Goal: Information Seeking & Learning: Learn about a topic

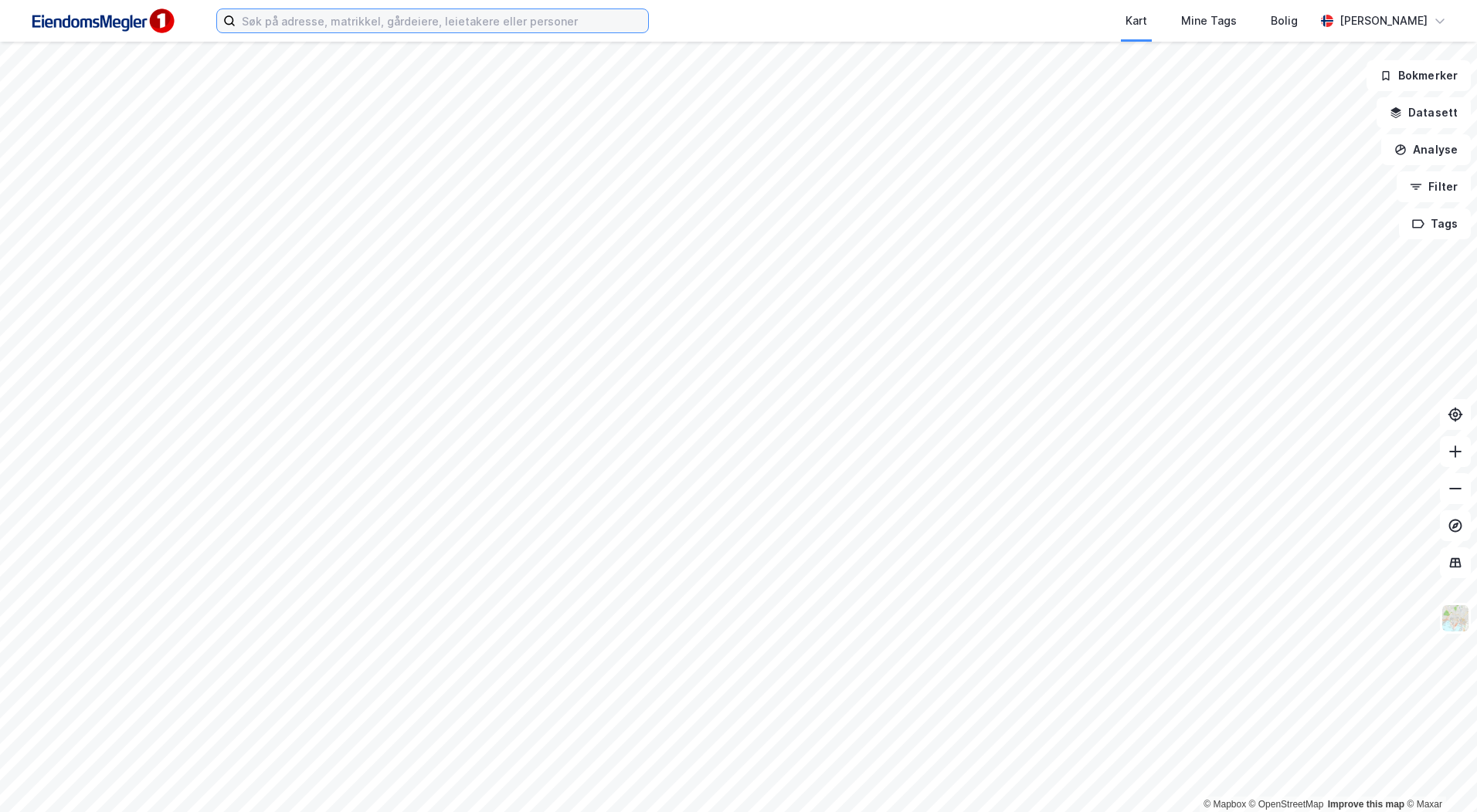
click at [279, 21] on input at bounding box center [442, 21] width 412 height 23
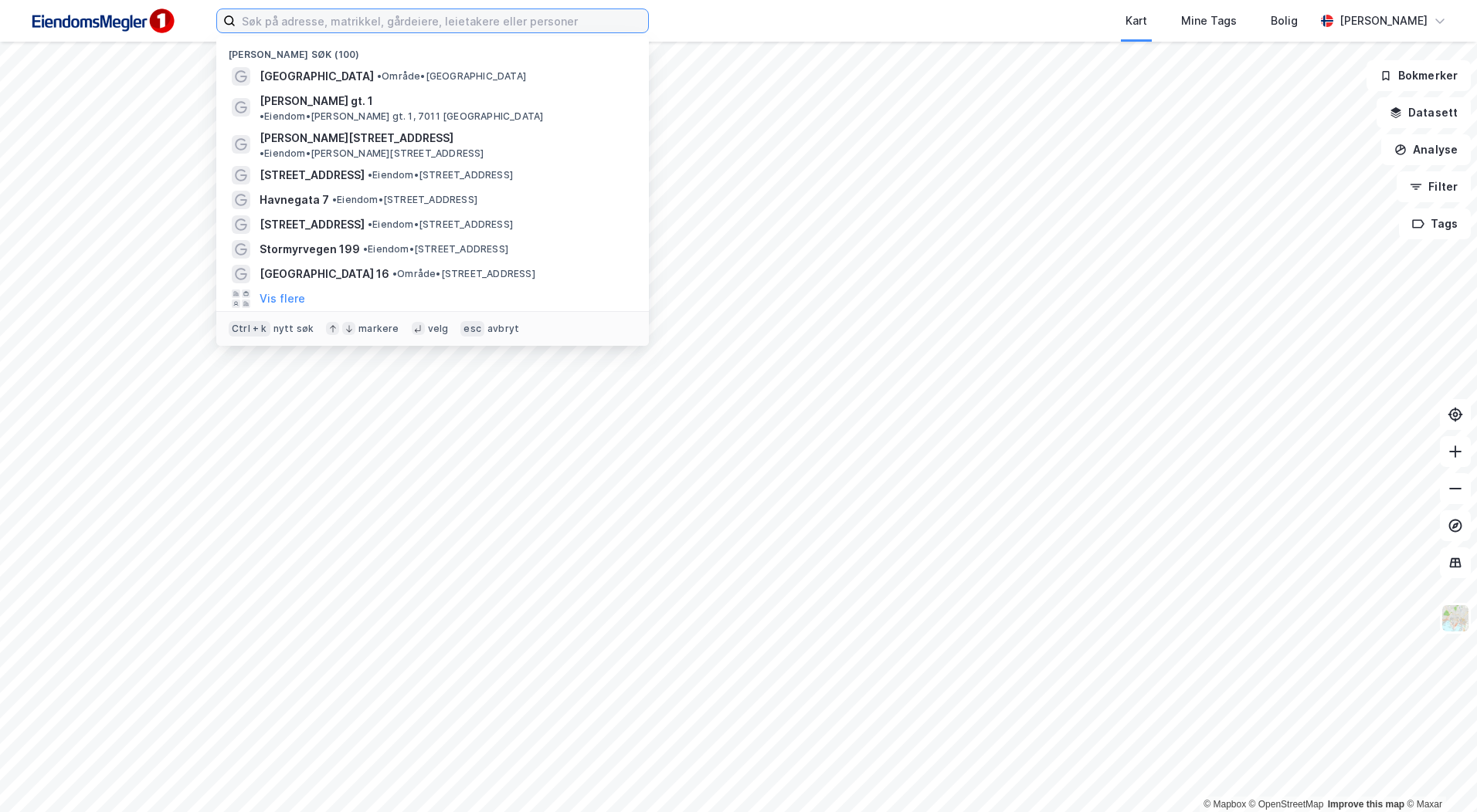
type input "O"
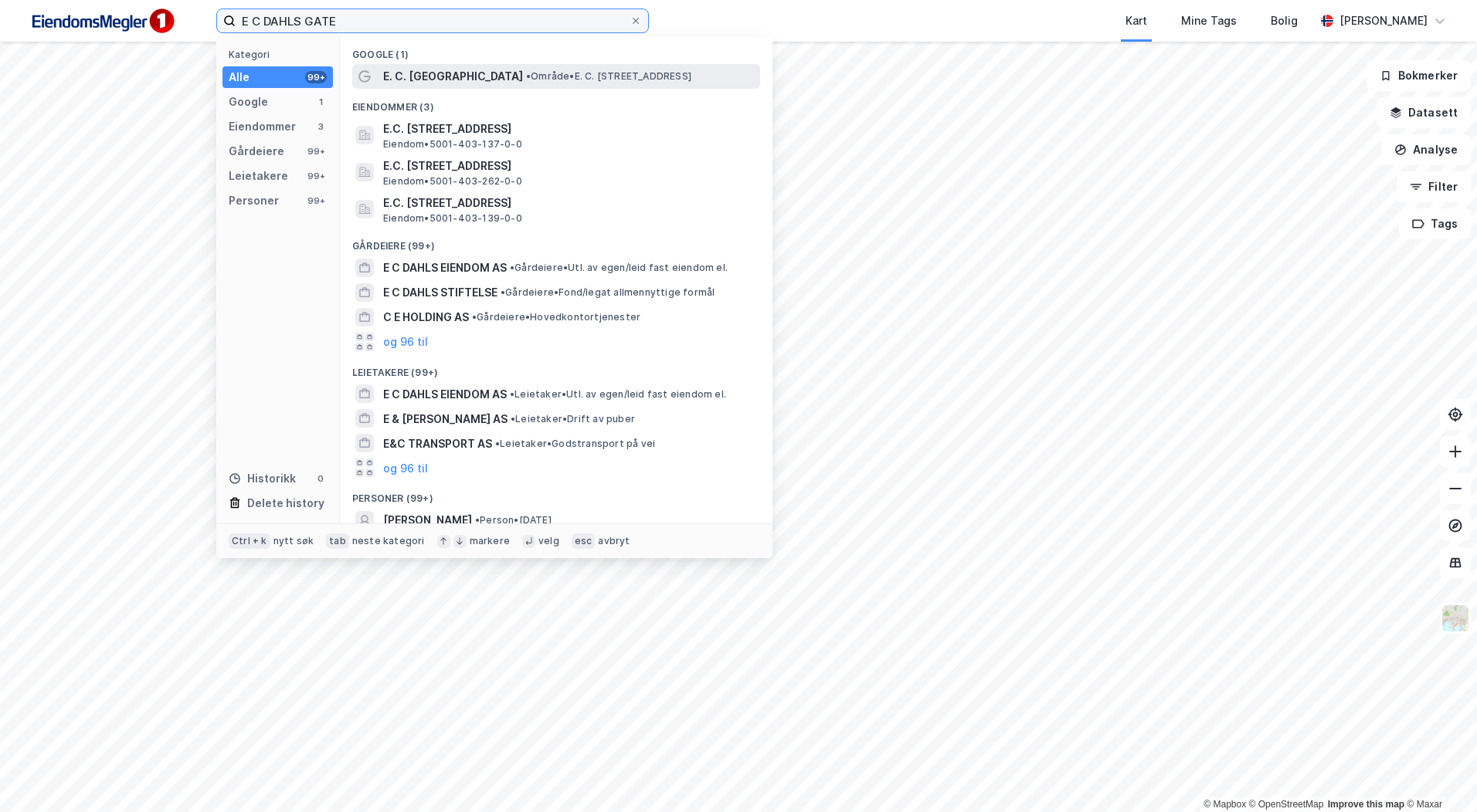
type input "E C DAHLS GATE"
click at [526, 81] on span "•" at bounding box center [528, 76] width 5 height 11
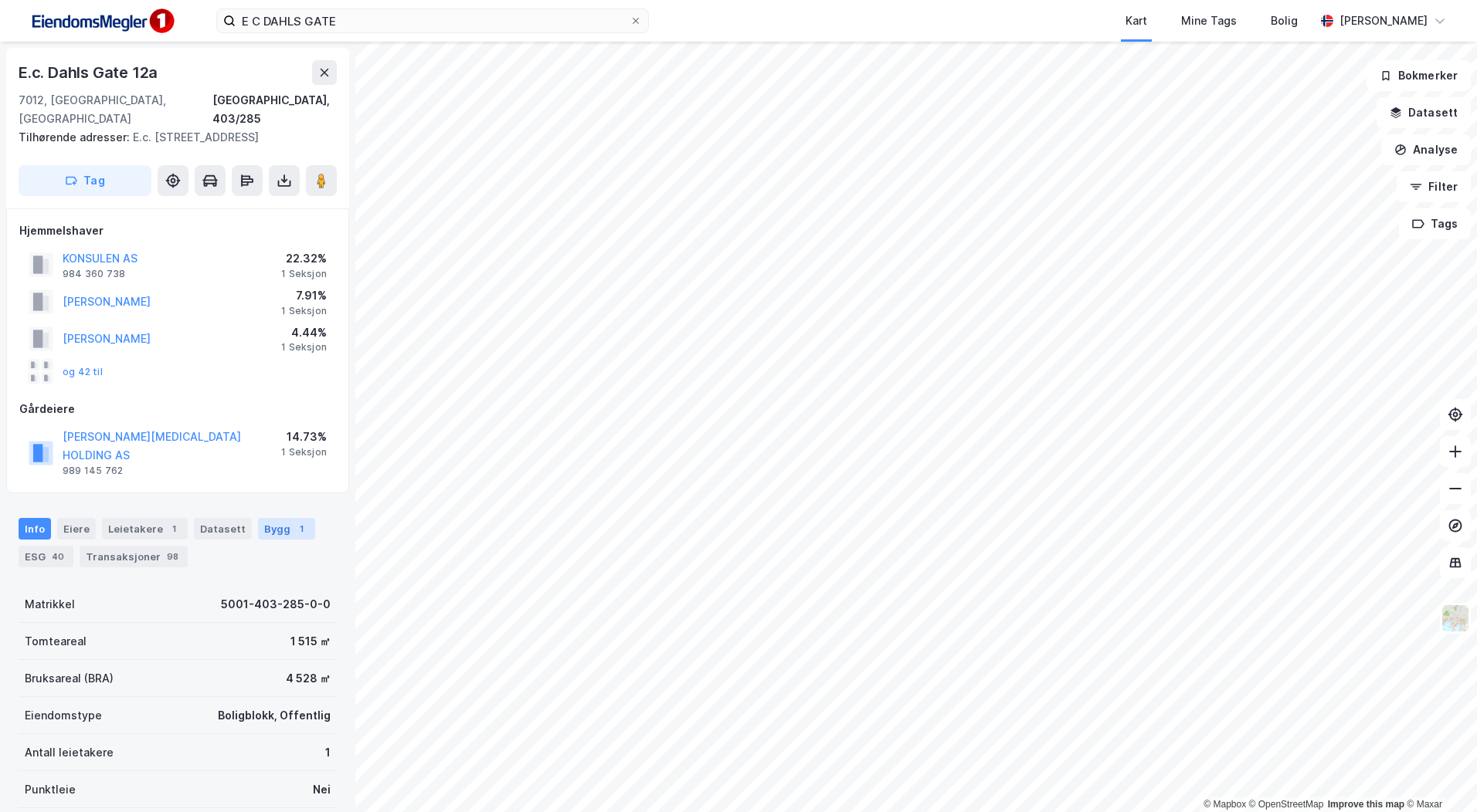
click at [263, 518] on div "Bygg 1" at bounding box center [286, 529] width 57 height 21
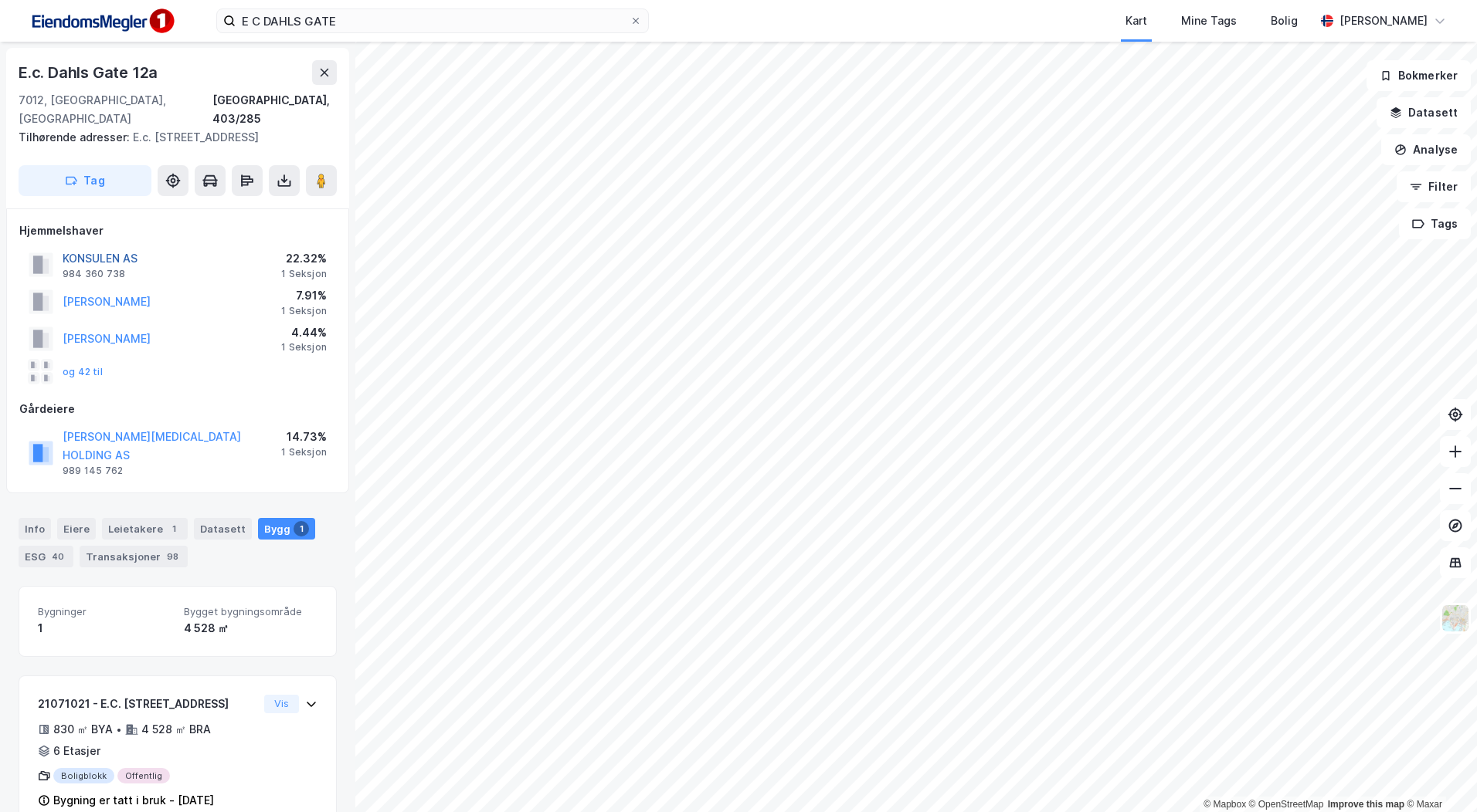
click at [0, 0] on button "KONSULEN AS" at bounding box center [0, 0] width 0 height 0
click at [78, 518] on div "Eiere" at bounding box center [76, 529] width 38 height 21
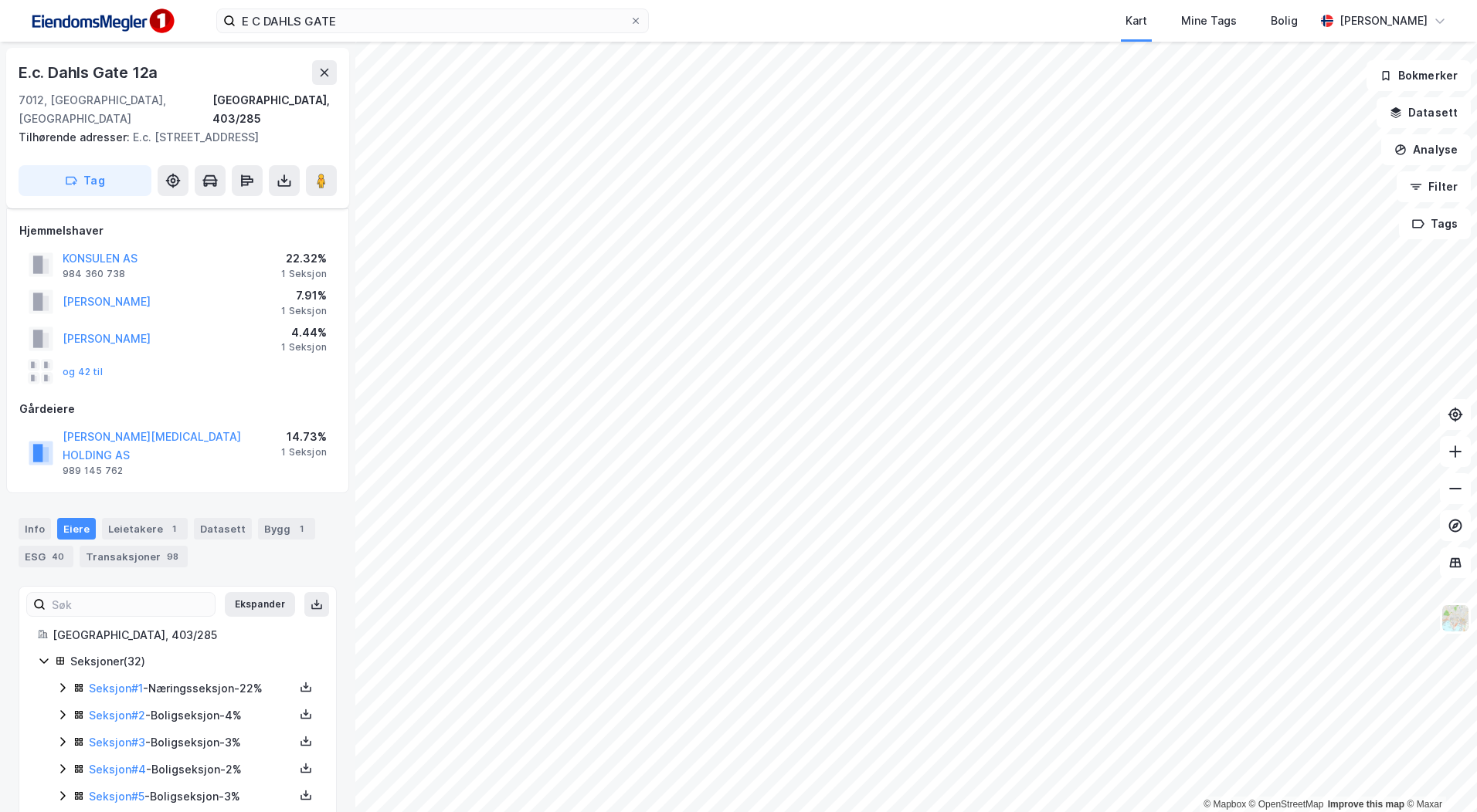
scroll to position [77, 0]
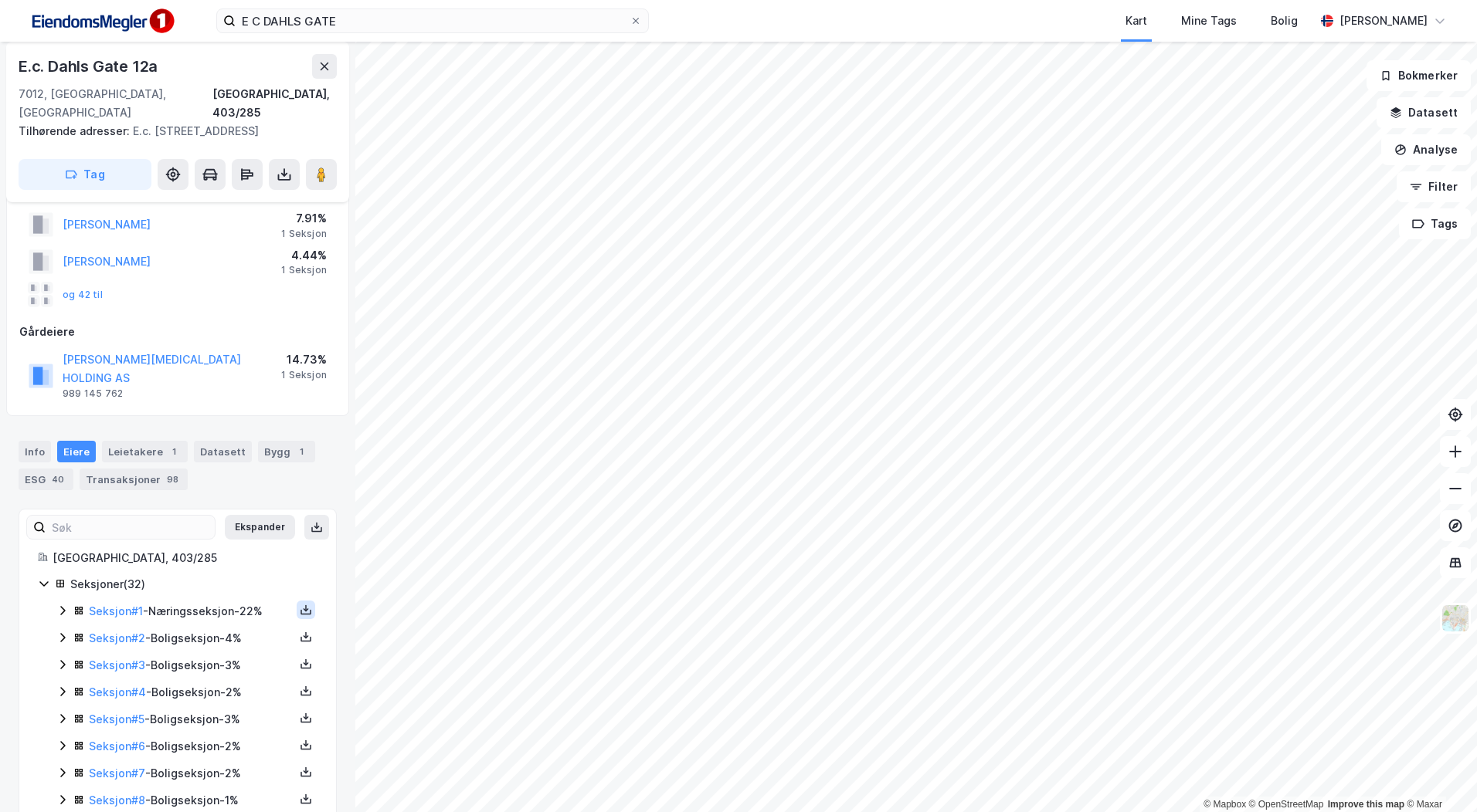
click at [299, 604] on icon at bounding box center [305, 610] width 12 height 12
click at [220, 555] on div "Grunnbok" at bounding box center [212, 564] width 51 height 19
click at [42, 469] on div "ESG 40" at bounding box center [46, 479] width 55 height 21
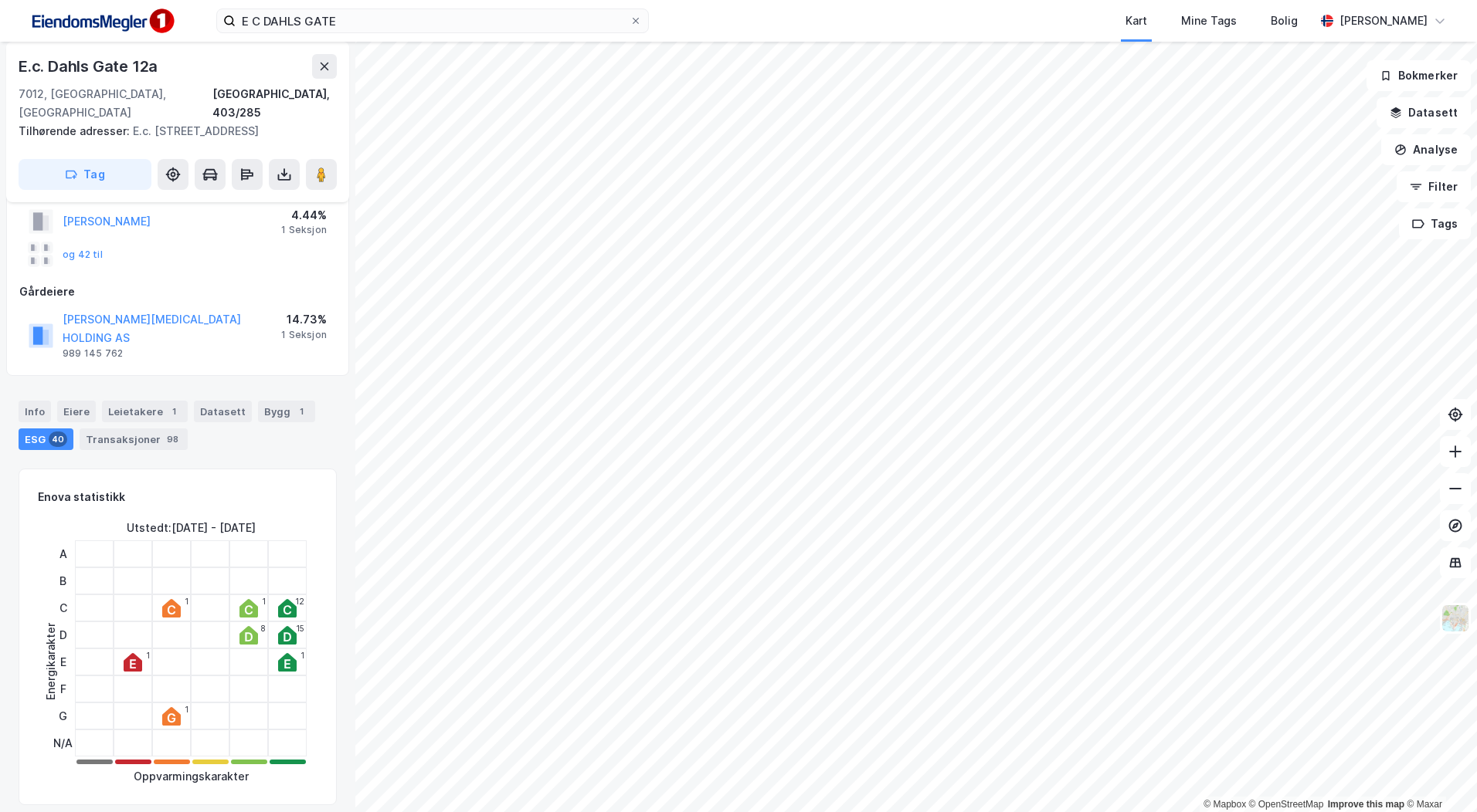
scroll to position [155, 0]
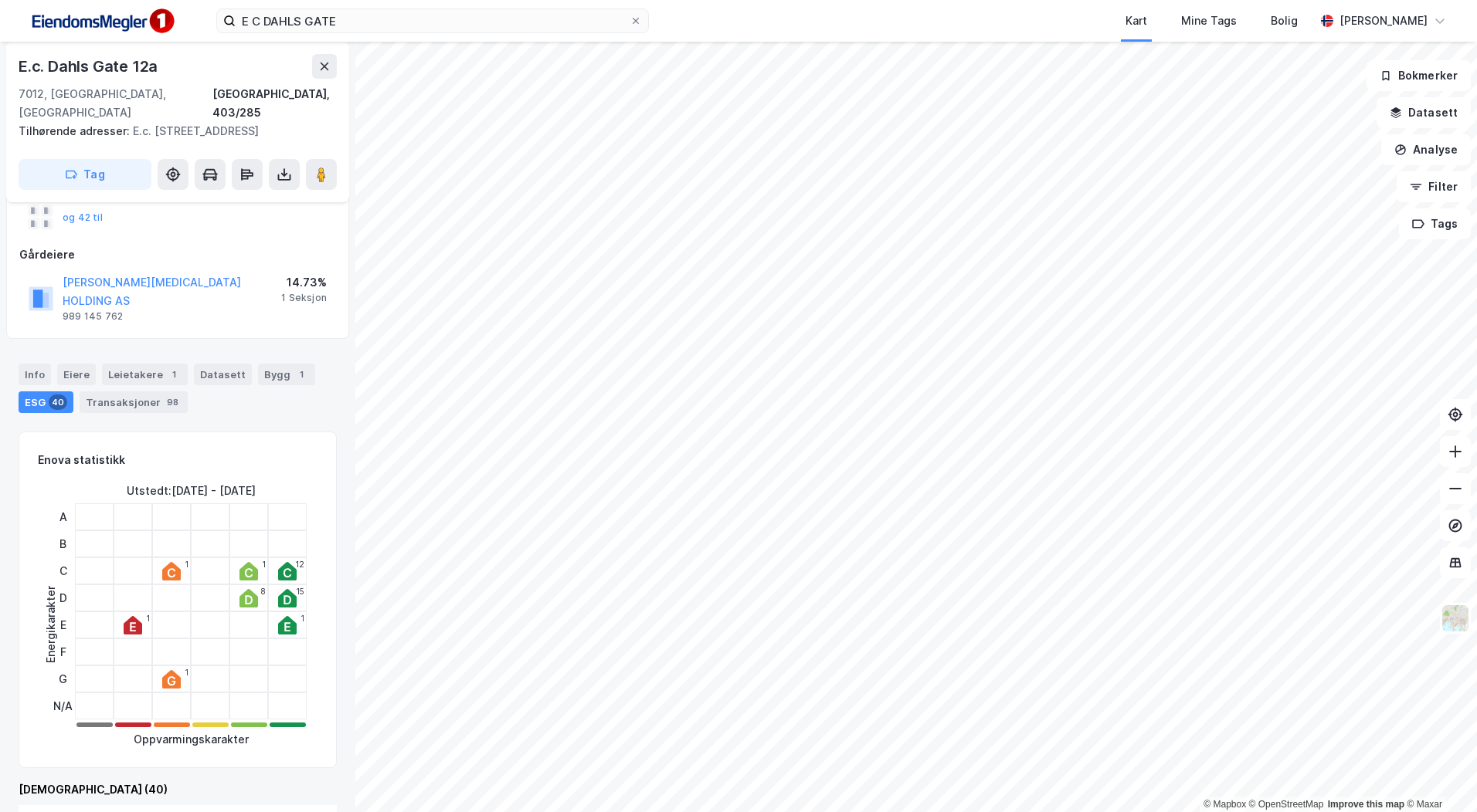
click at [126, 616] on icon at bounding box center [133, 626] width 19 height 19
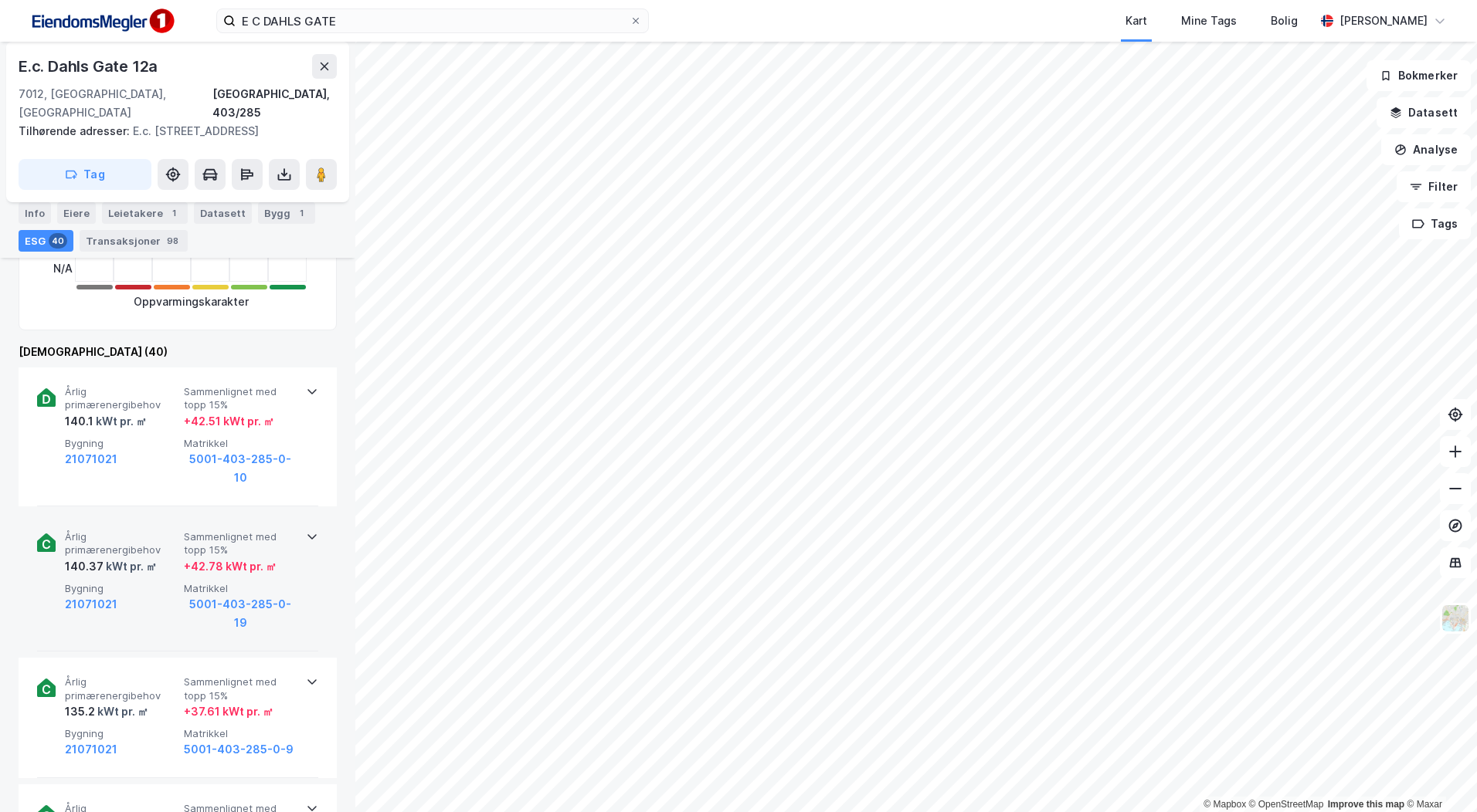
scroll to position [618, 0]
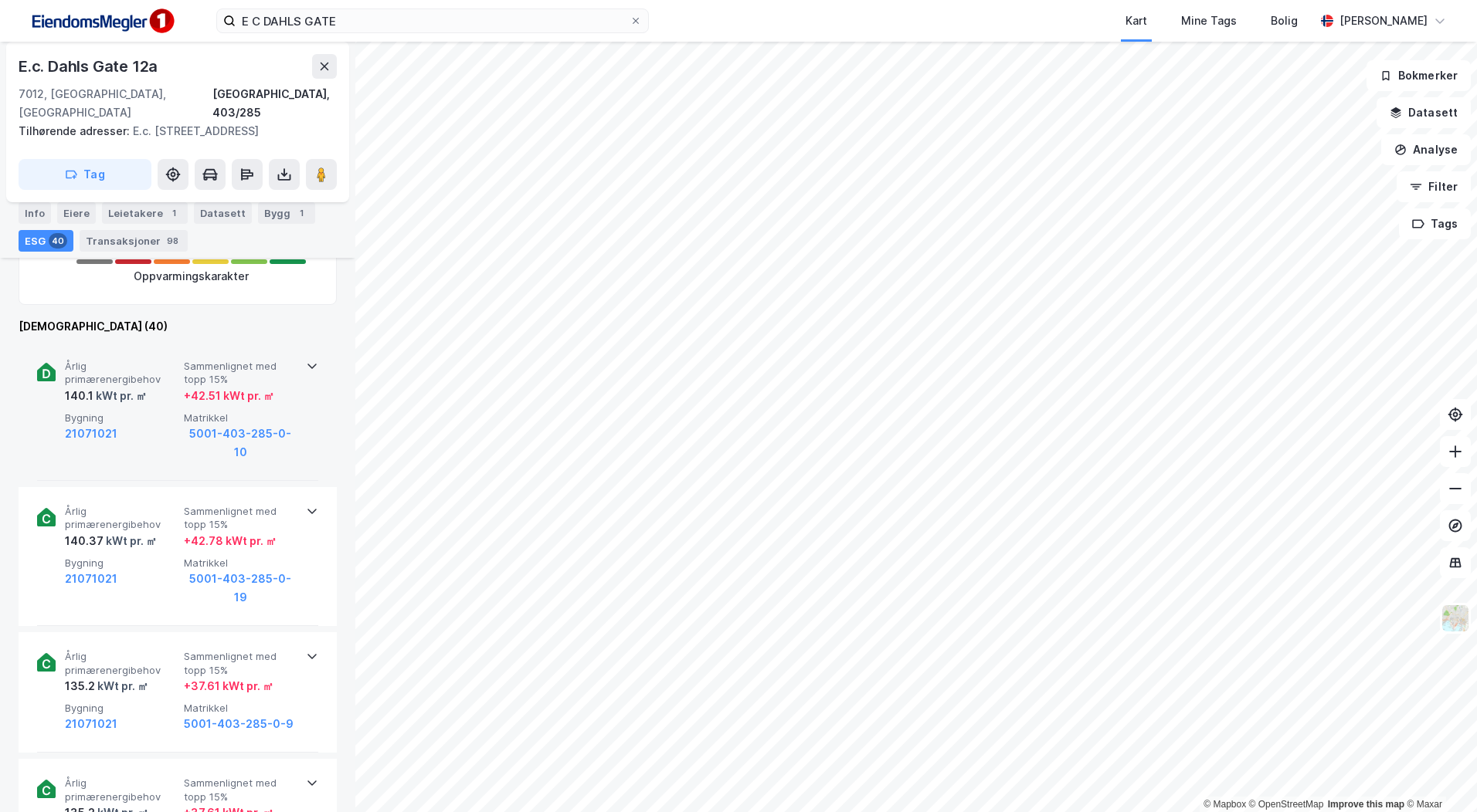
click at [312, 342] on div "Årlig primærenergibehov 140.1 kWt pr. ㎡ Sammenlignet med topp 15% + 42.51 kWt p…" at bounding box center [177, 411] width 318 height 139
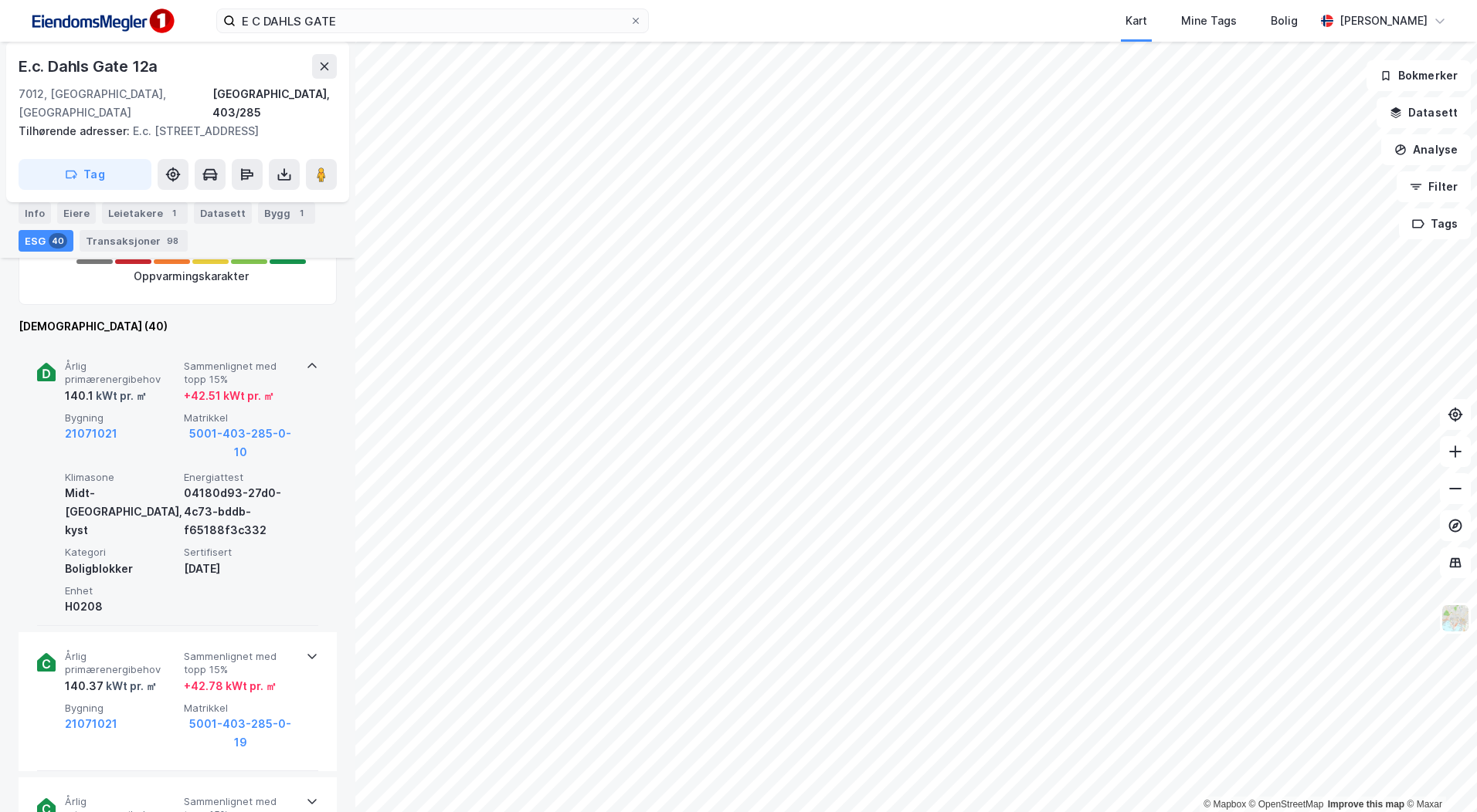
click at [312, 342] on div "Årlig primærenergibehov 140.1 kWt pr. ㎡ Sammenlignet med topp 15% + 42.51 kWt p…" at bounding box center [177, 484] width 318 height 284
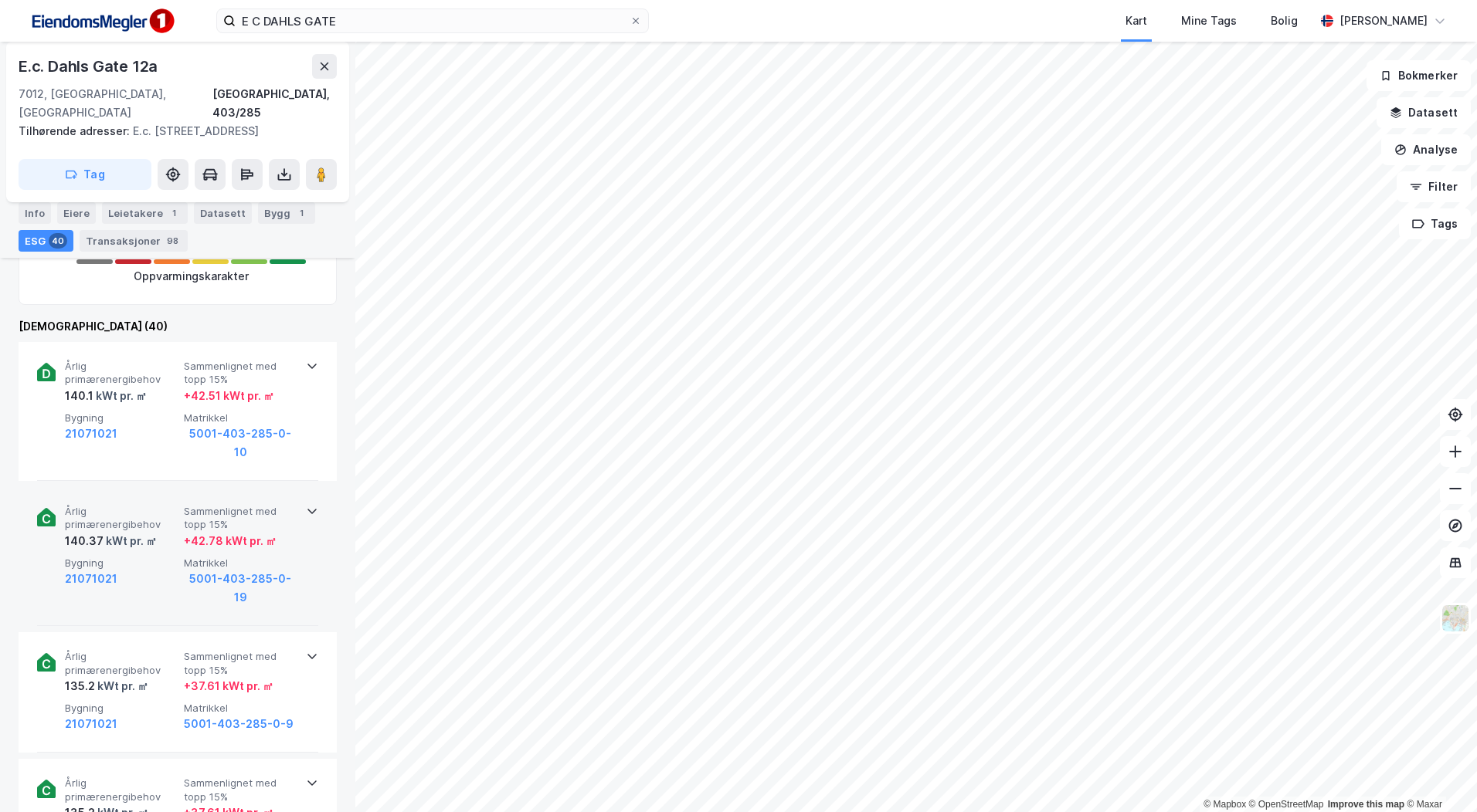
click at [306, 505] on icon at bounding box center [311, 511] width 12 height 12
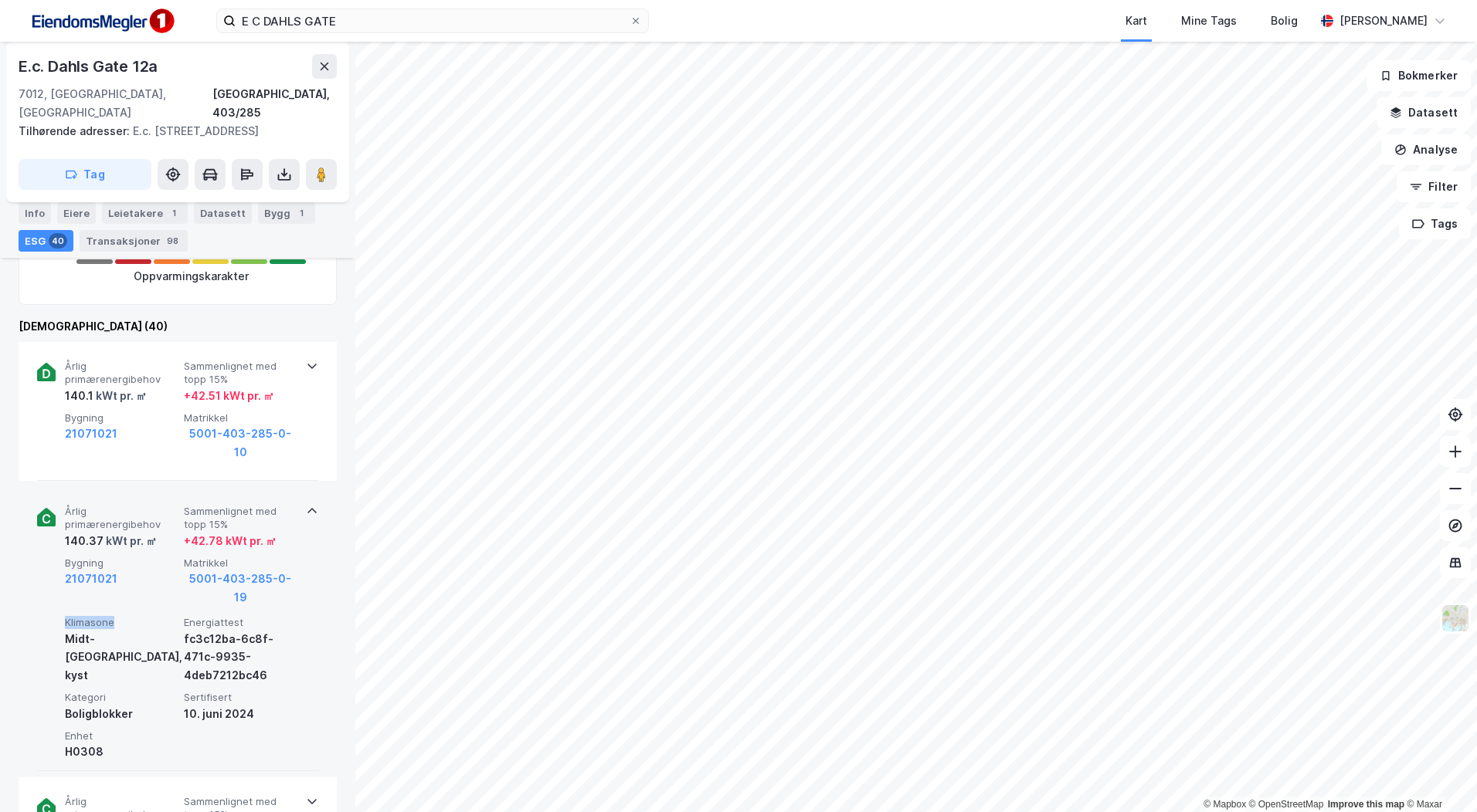
click at [306, 505] on icon at bounding box center [311, 511] width 12 height 12
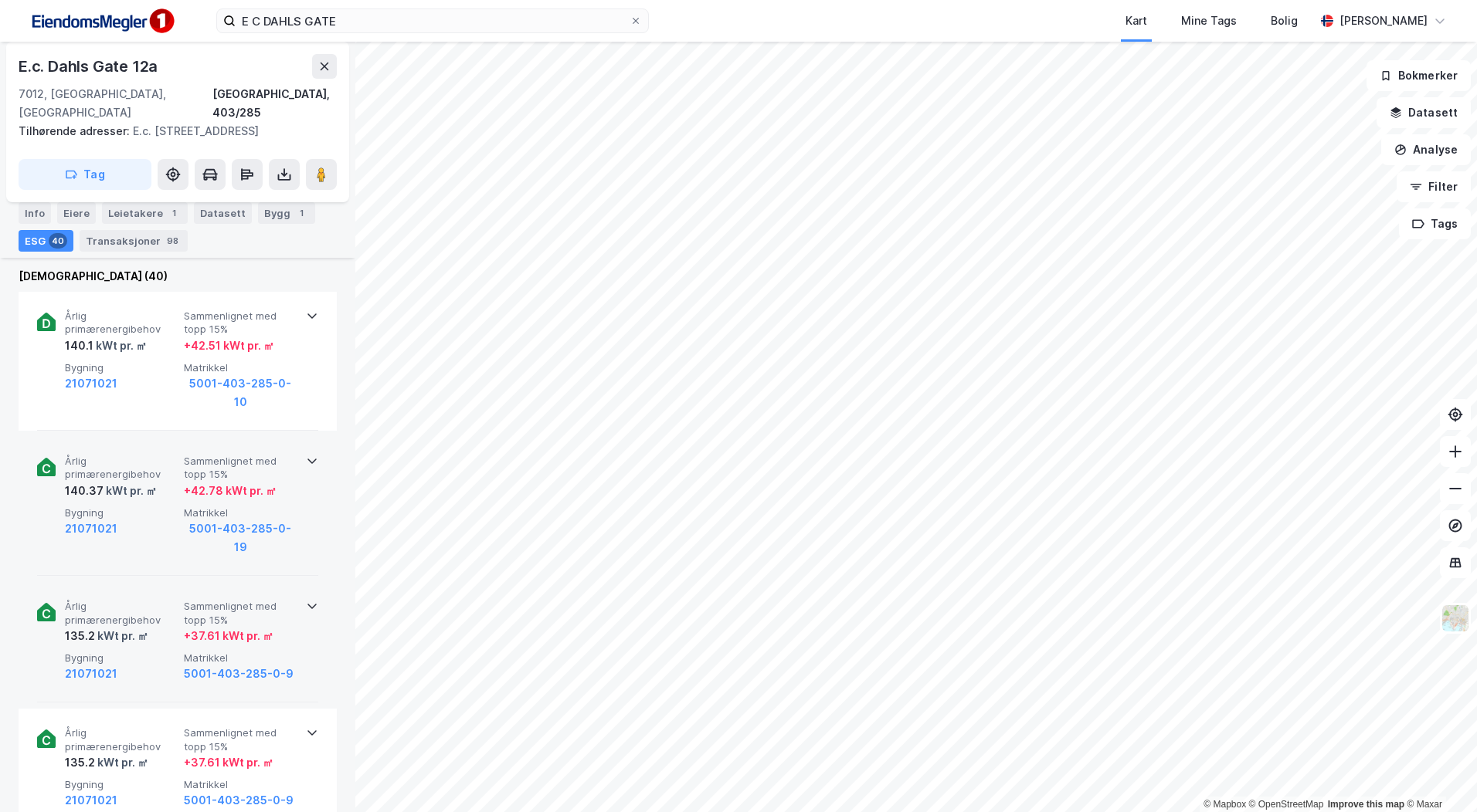
scroll to position [695, 0]
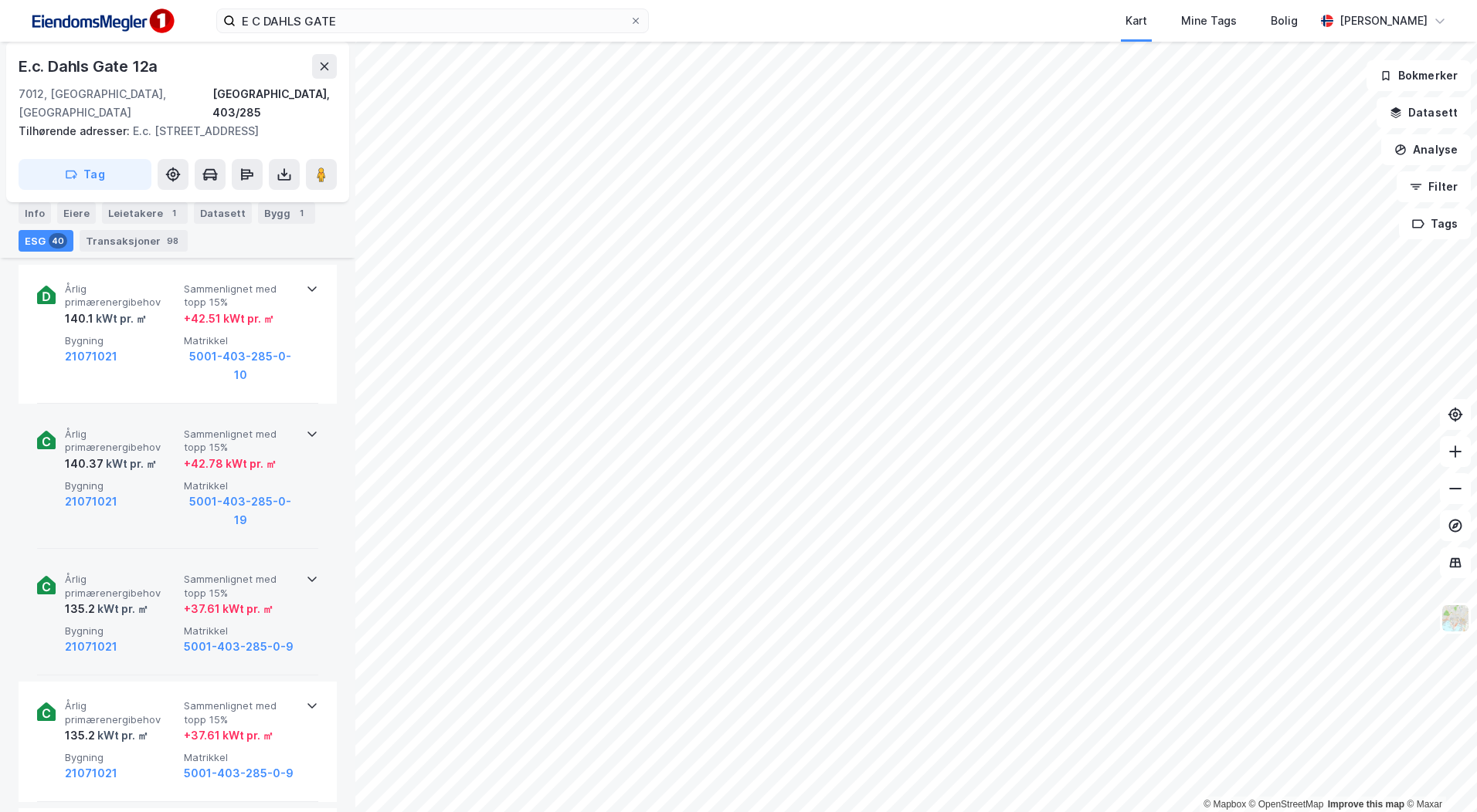
click at [302, 555] on div "Årlig primærenergibehov 135.2 kWt pr. ㎡ Sammenlignet med topp 15% + 37.61 kWt p…" at bounding box center [177, 614] width 281 height 120
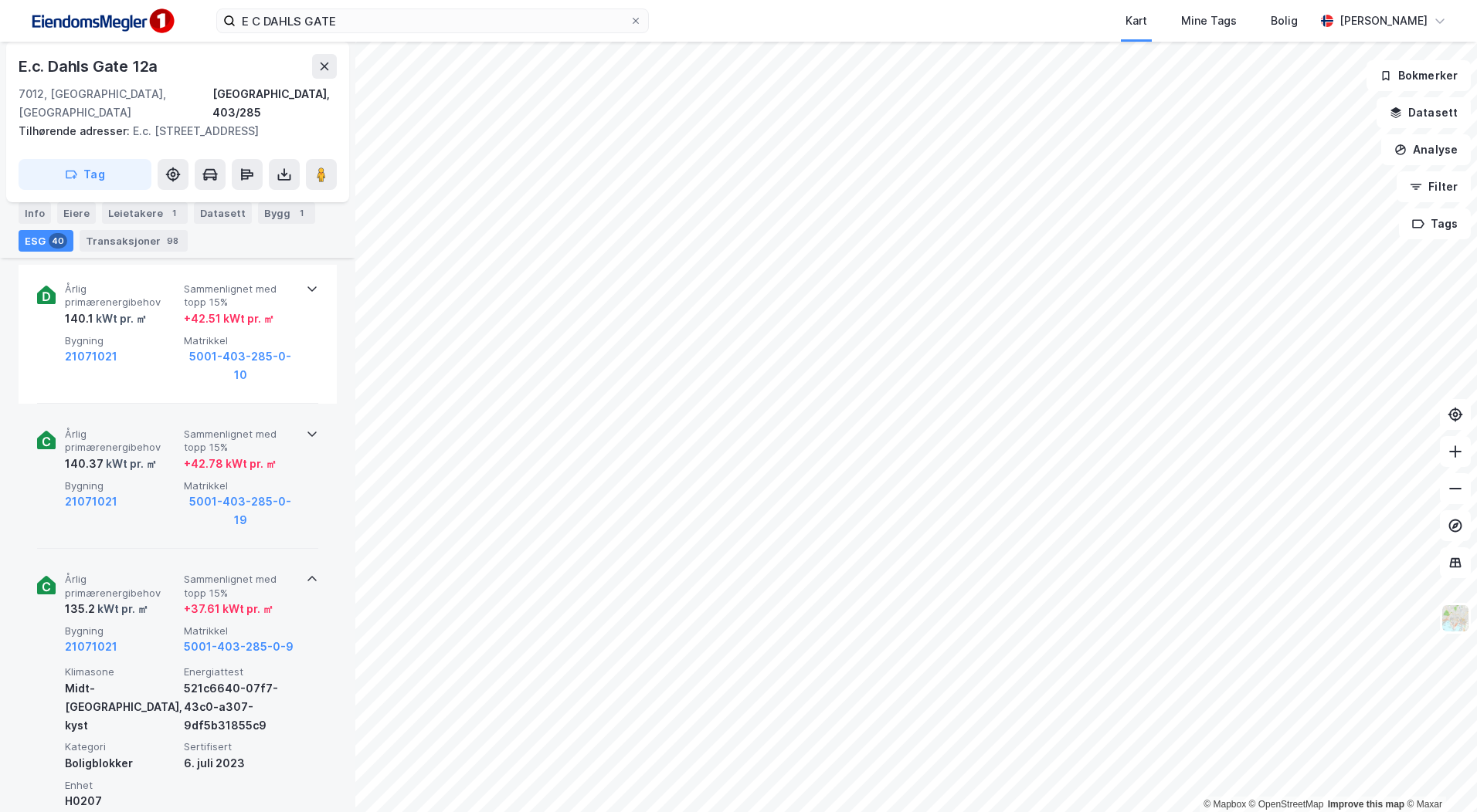
click at [303, 555] on div "Årlig primærenergibehov 135.2 kWt pr. ㎡ Sammenlignet med topp 15% + 37.61 kWt p…" at bounding box center [177, 687] width 281 height 266
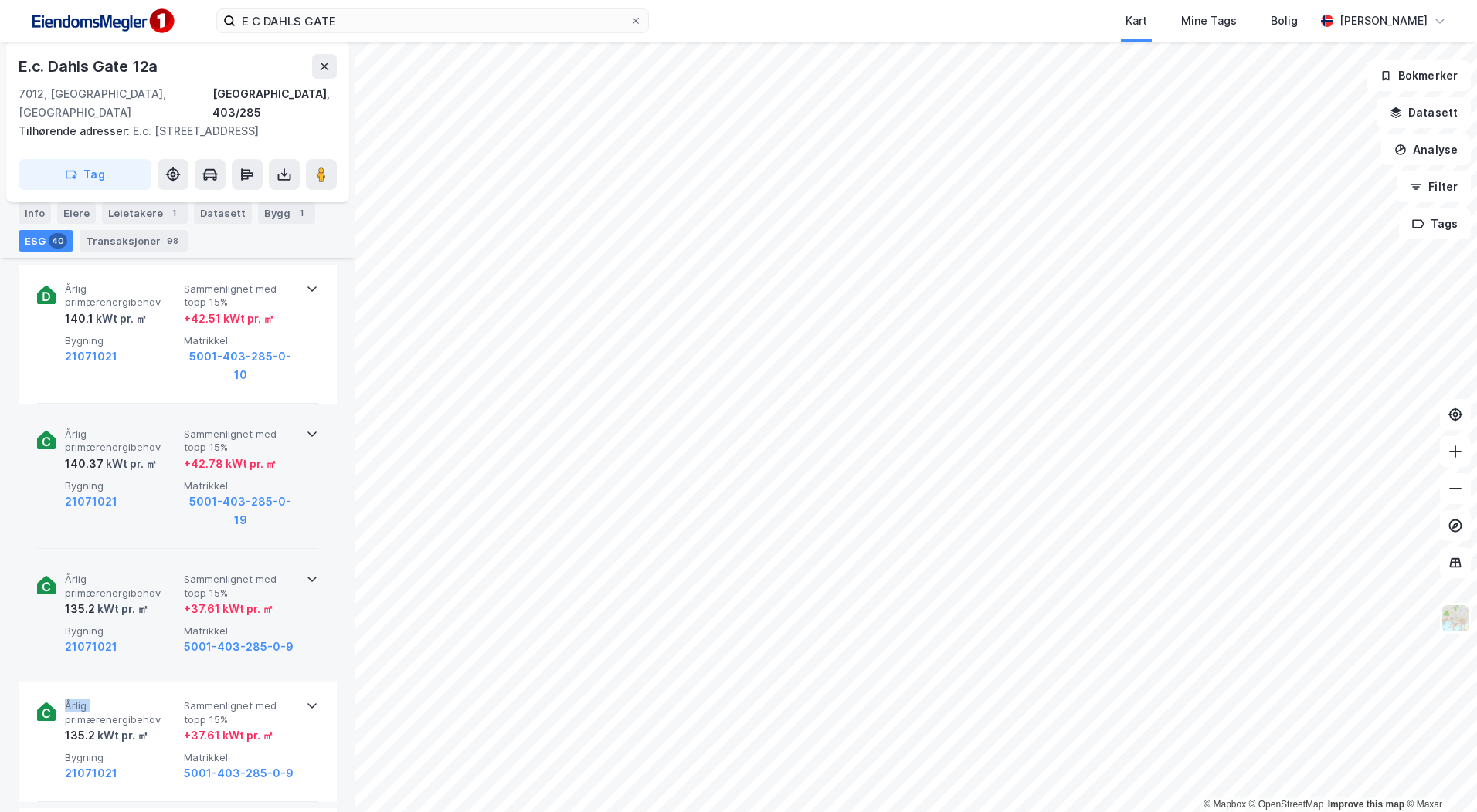
click at [303, 555] on div "Årlig primærenergibehov 135.2 kWt pr. ㎡ Sammenlignet med topp 15% + 37.61 kWt p…" at bounding box center [177, 614] width 281 height 120
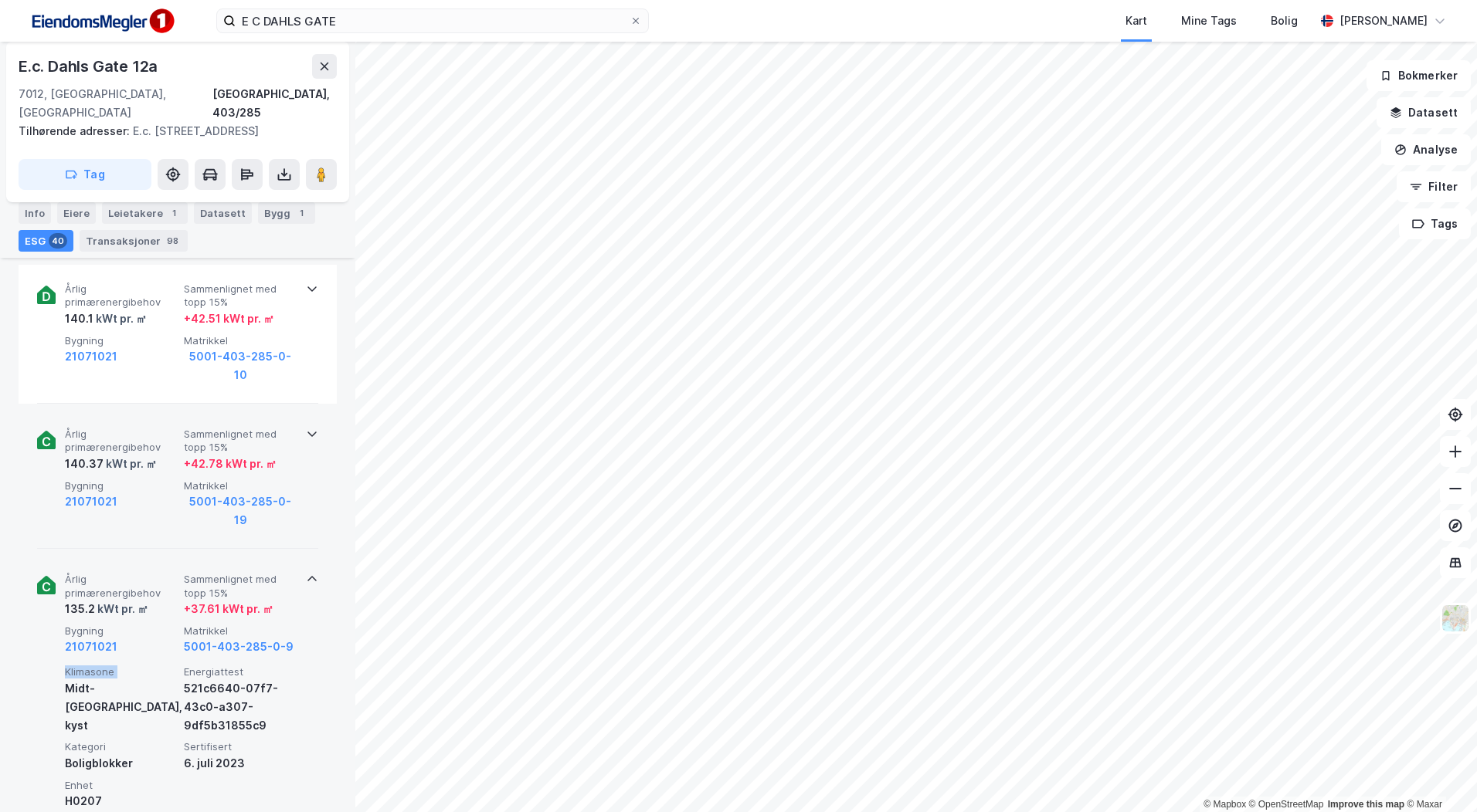
click at [303, 555] on div "Årlig primærenergibehov 135.2 kWt pr. ㎡ Sammenlignet med topp 15% + 37.61 kWt p…" at bounding box center [177, 687] width 281 height 266
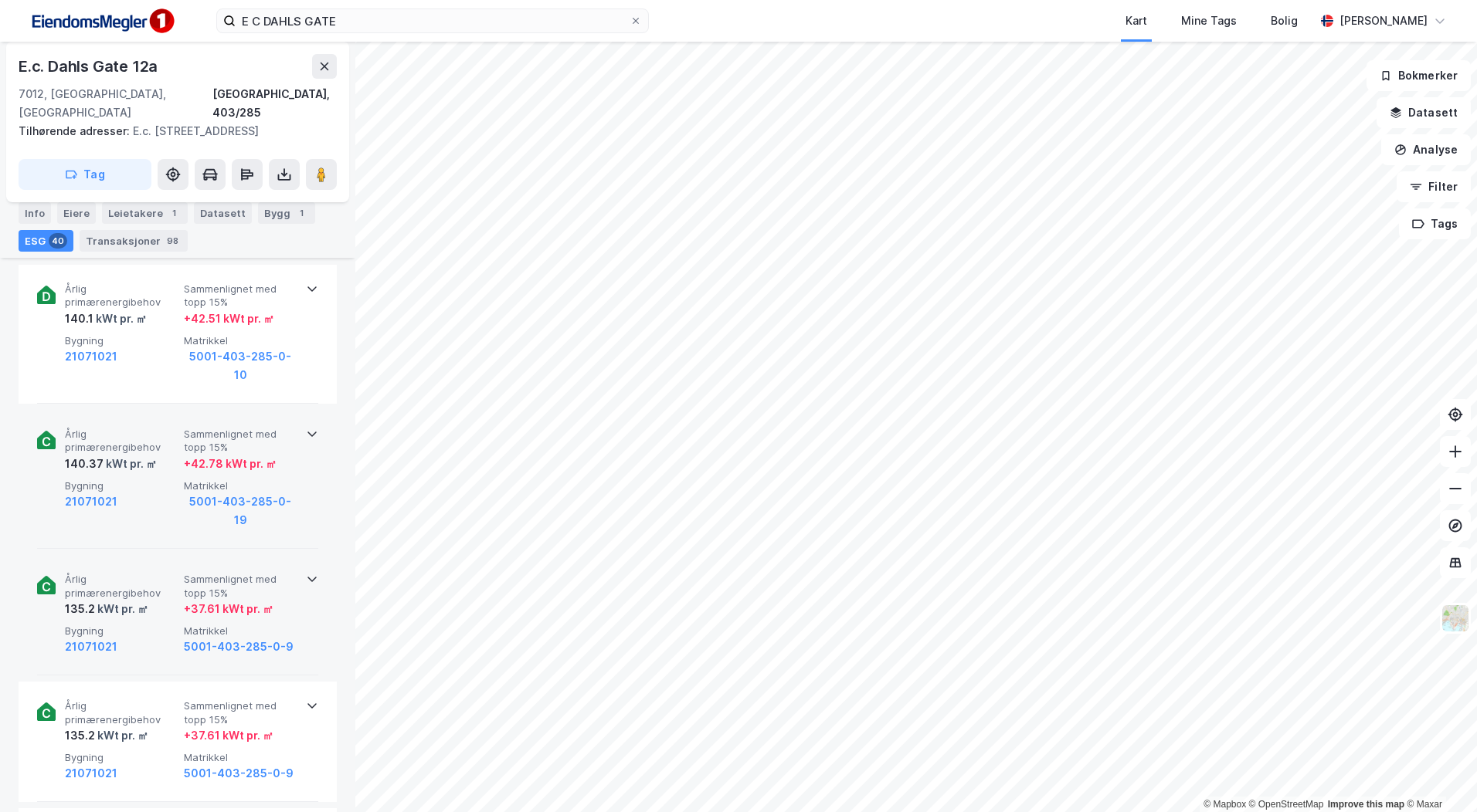
scroll to position [772, 0]
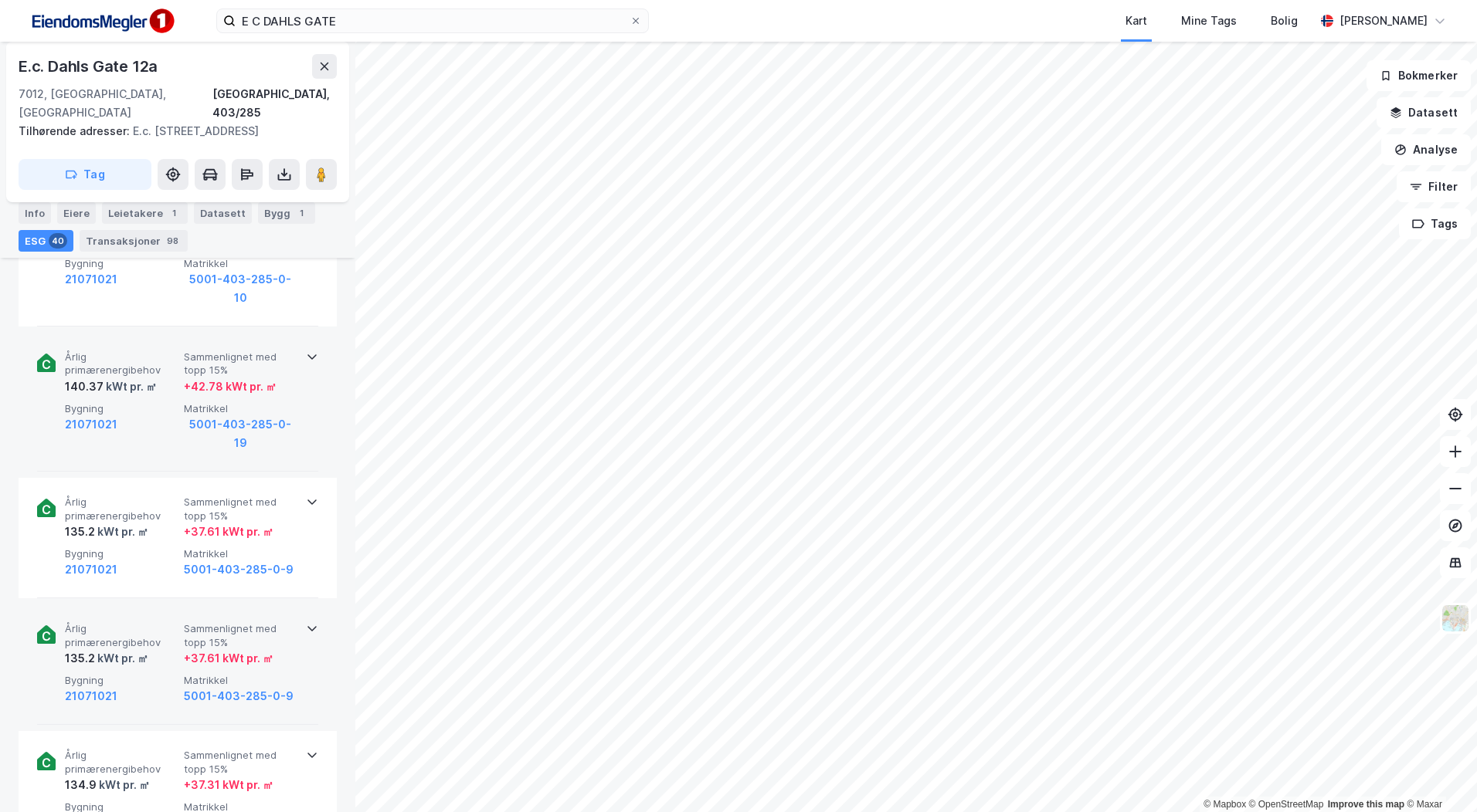
click at [306, 623] on icon at bounding box center [311, 628] width 12 height 12
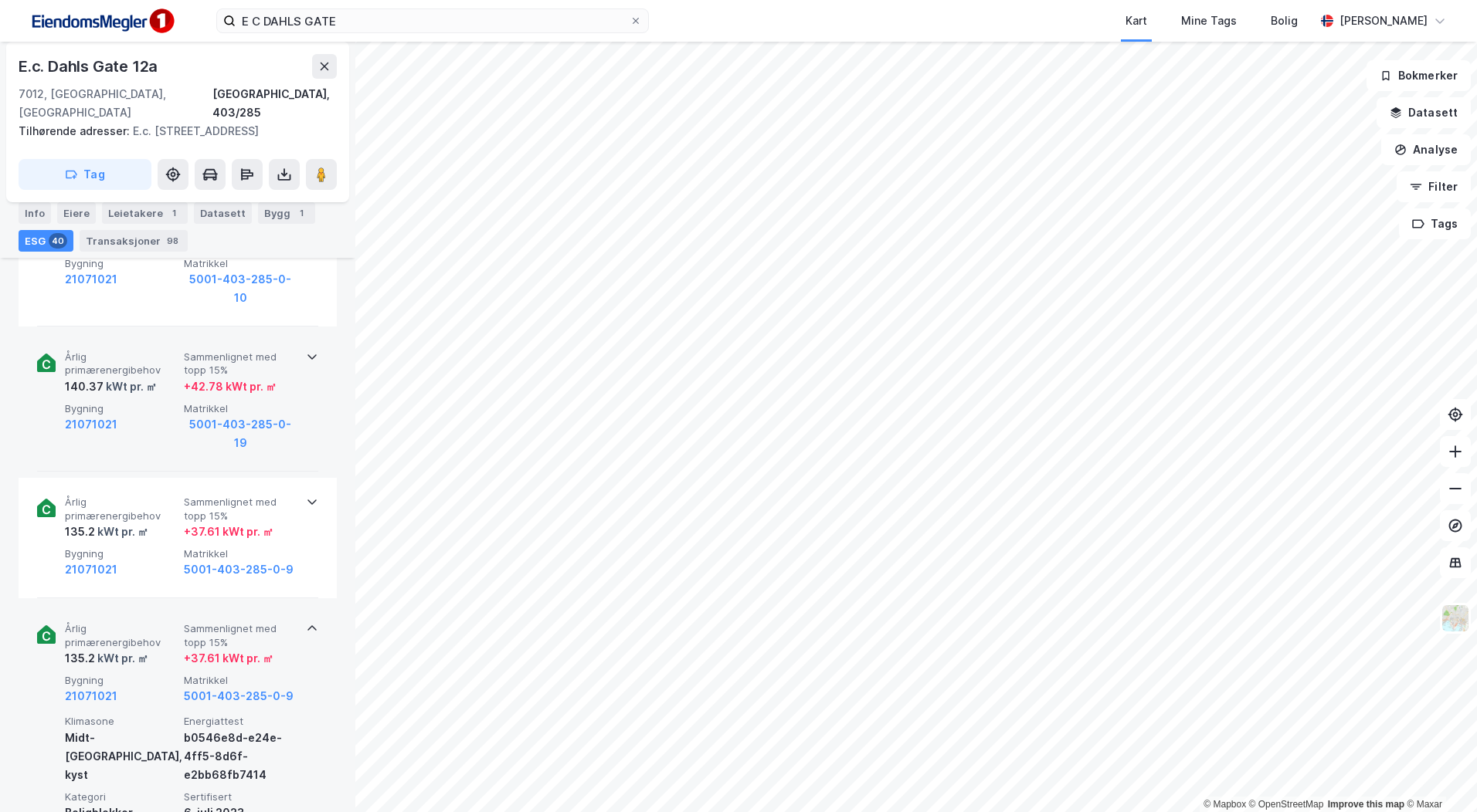
click at [306, 623] on icon at bounding box center [311, 628] width 12 height 12
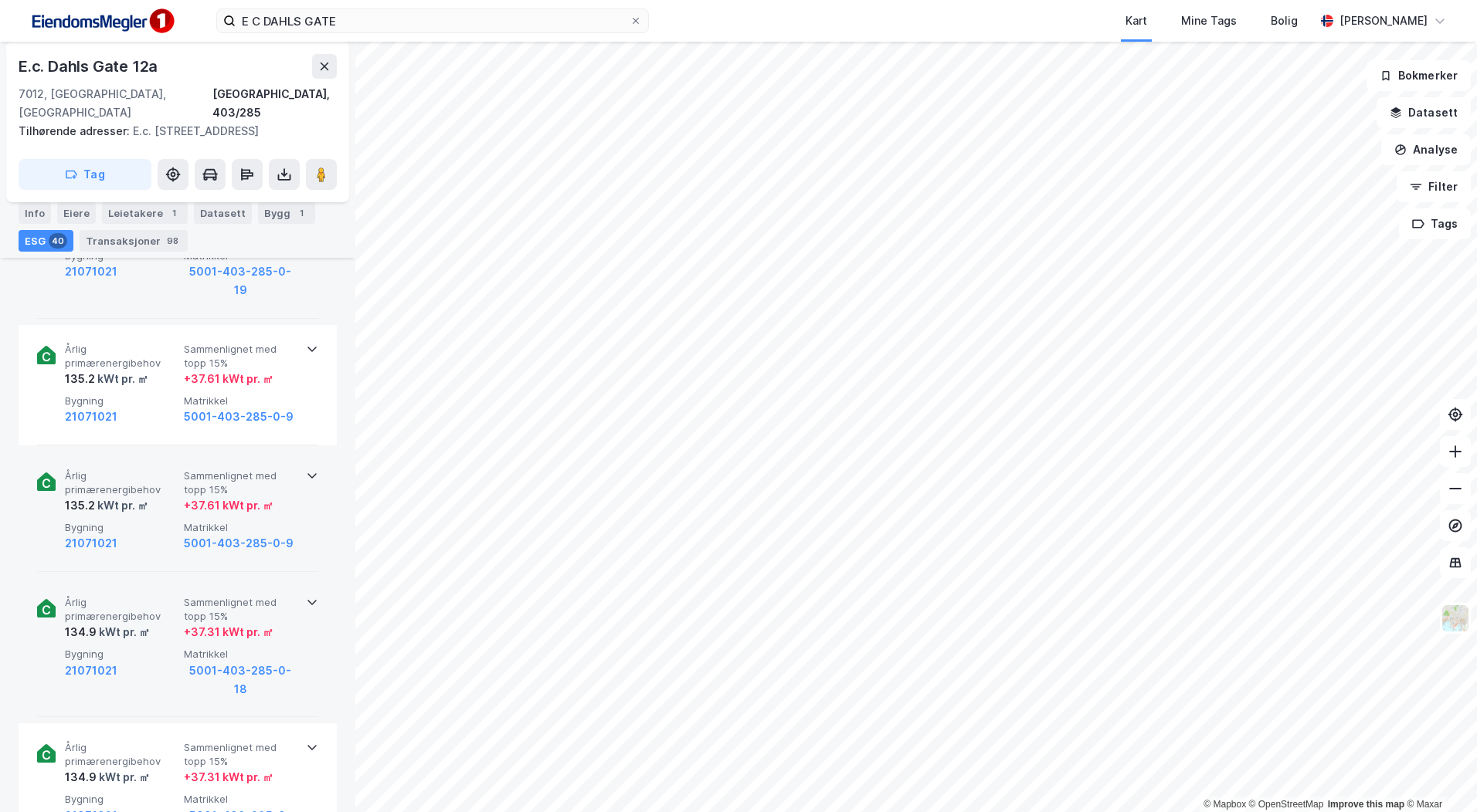
scroll to position [927, 0]
click at [300, 577] on div "Årlig primærenergibehov 134.9 kWt pr. ㎡ Sammenlignet med topp 15% + 37.31 kWt p…" at bounding box center [177, 646] width 281 height 139
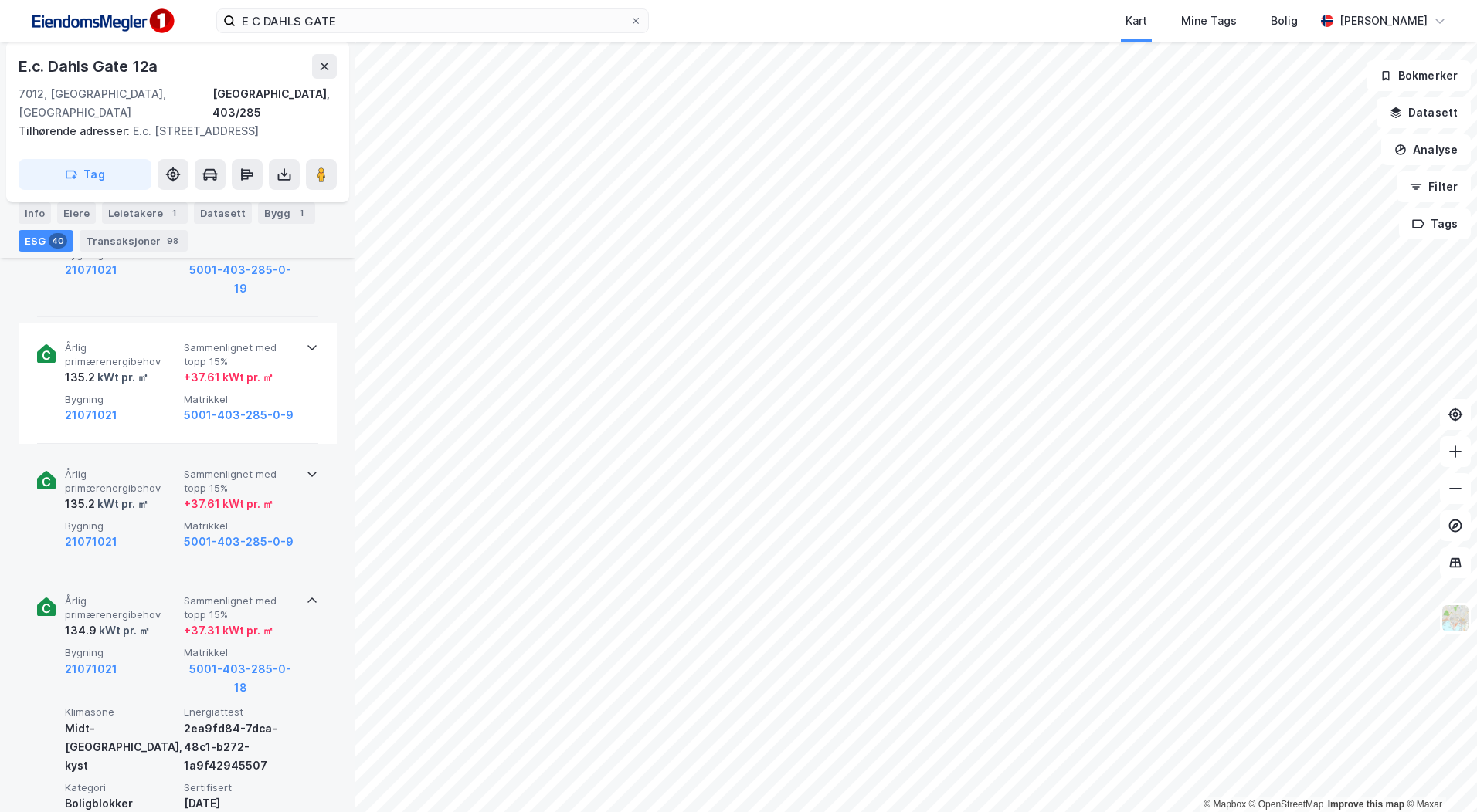
click at [303, 577] on div "Årlig primærenergibehov 134.9 kWt pr. ㎡ Sammenlignet med topp 15% + 37.31 kWt p…" at bounding box center [177, 719] width 281 height 284
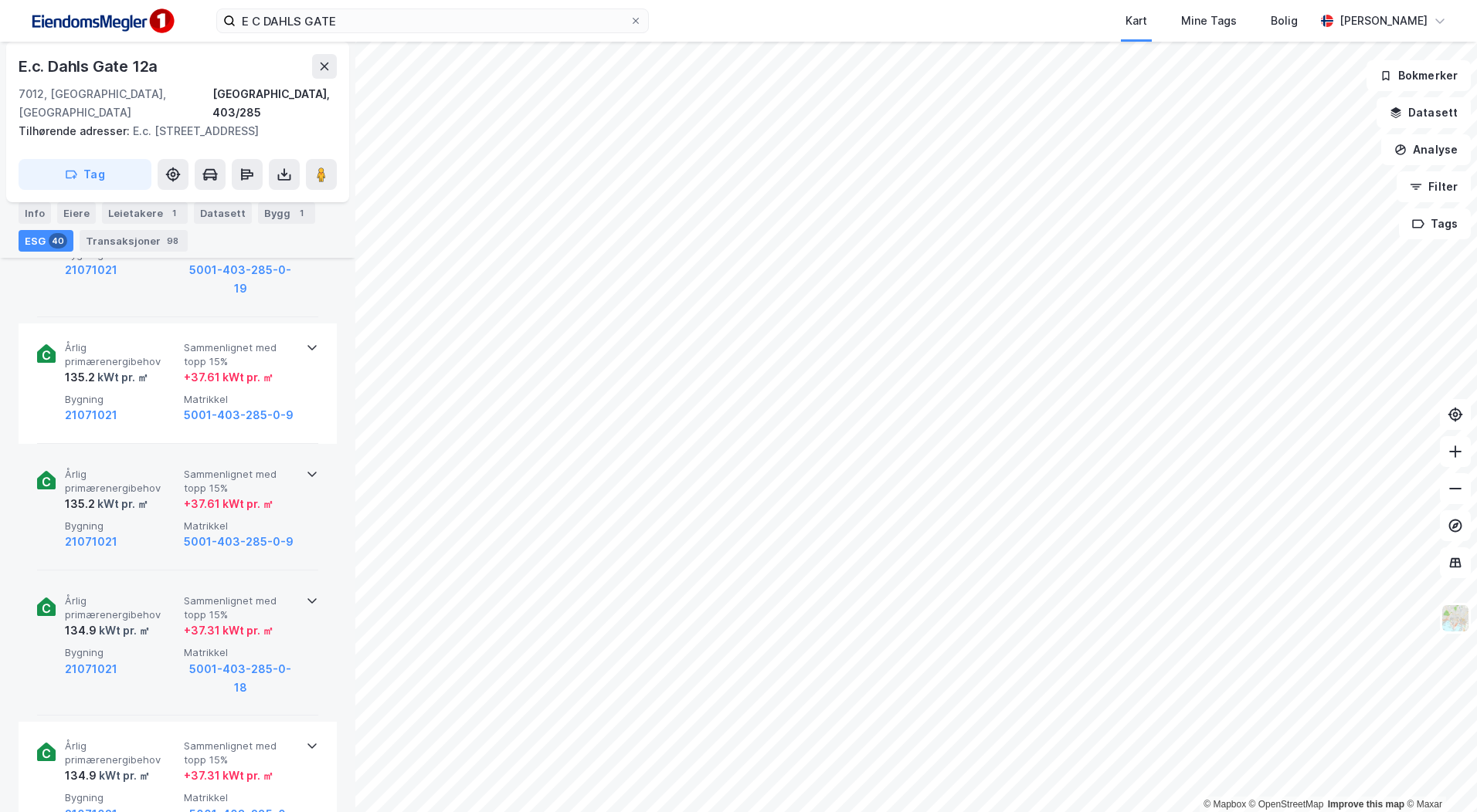
scroll to position [1004, 0]
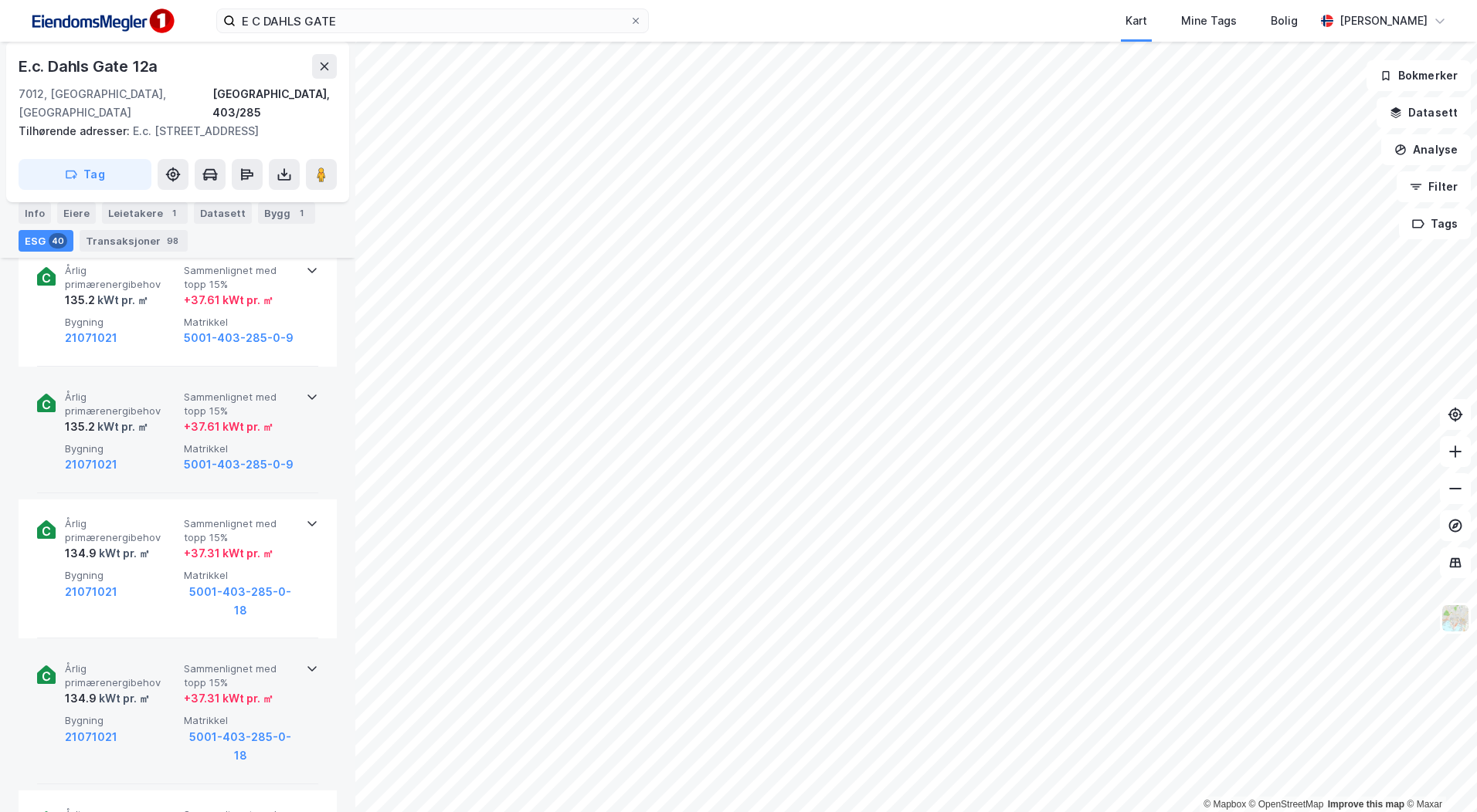
click at [306, 663] on icon at bounding box center [311, 668] width 12 height 12
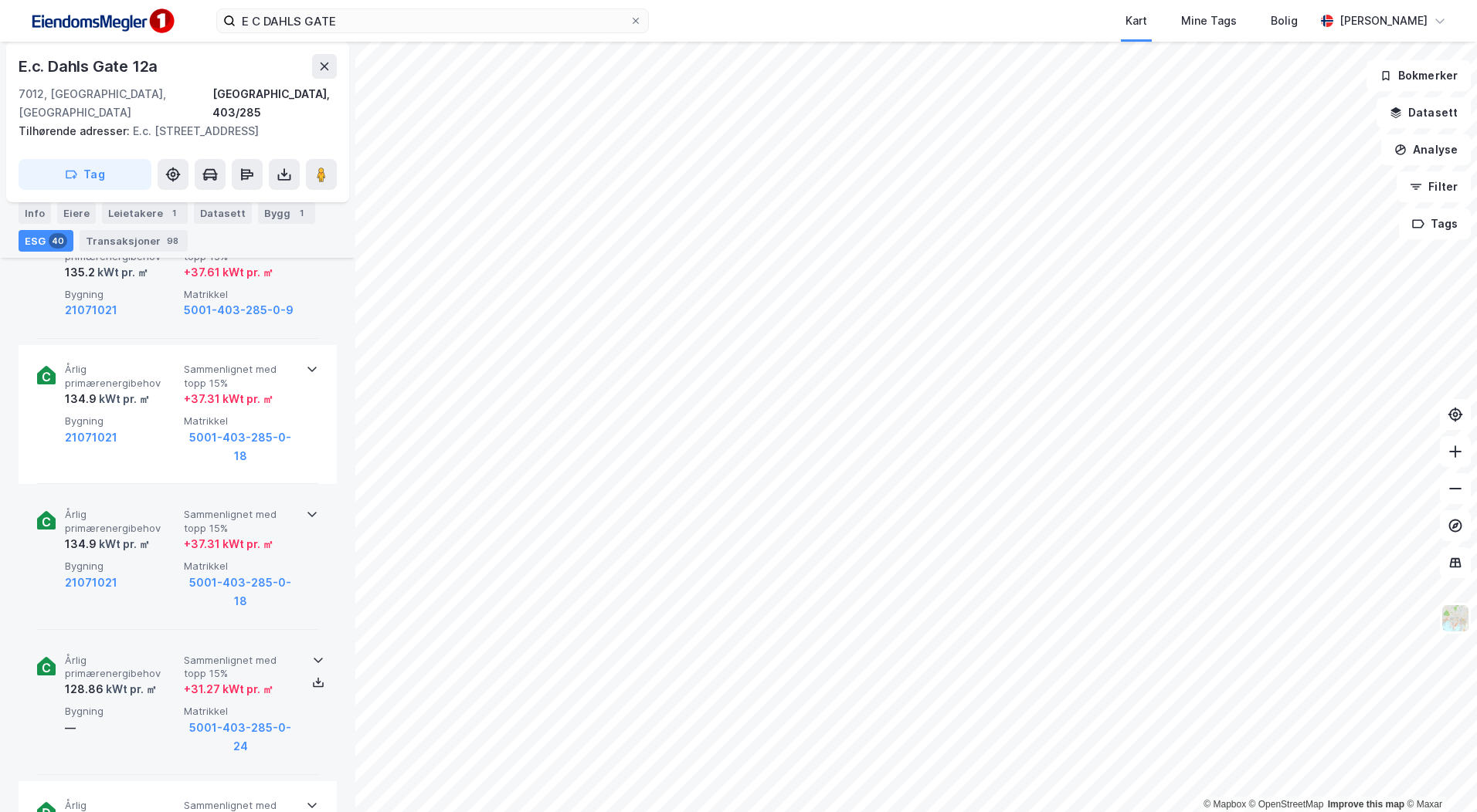
click at [312, 654] on icon at bounding box center [318, 660] width 12 height 12
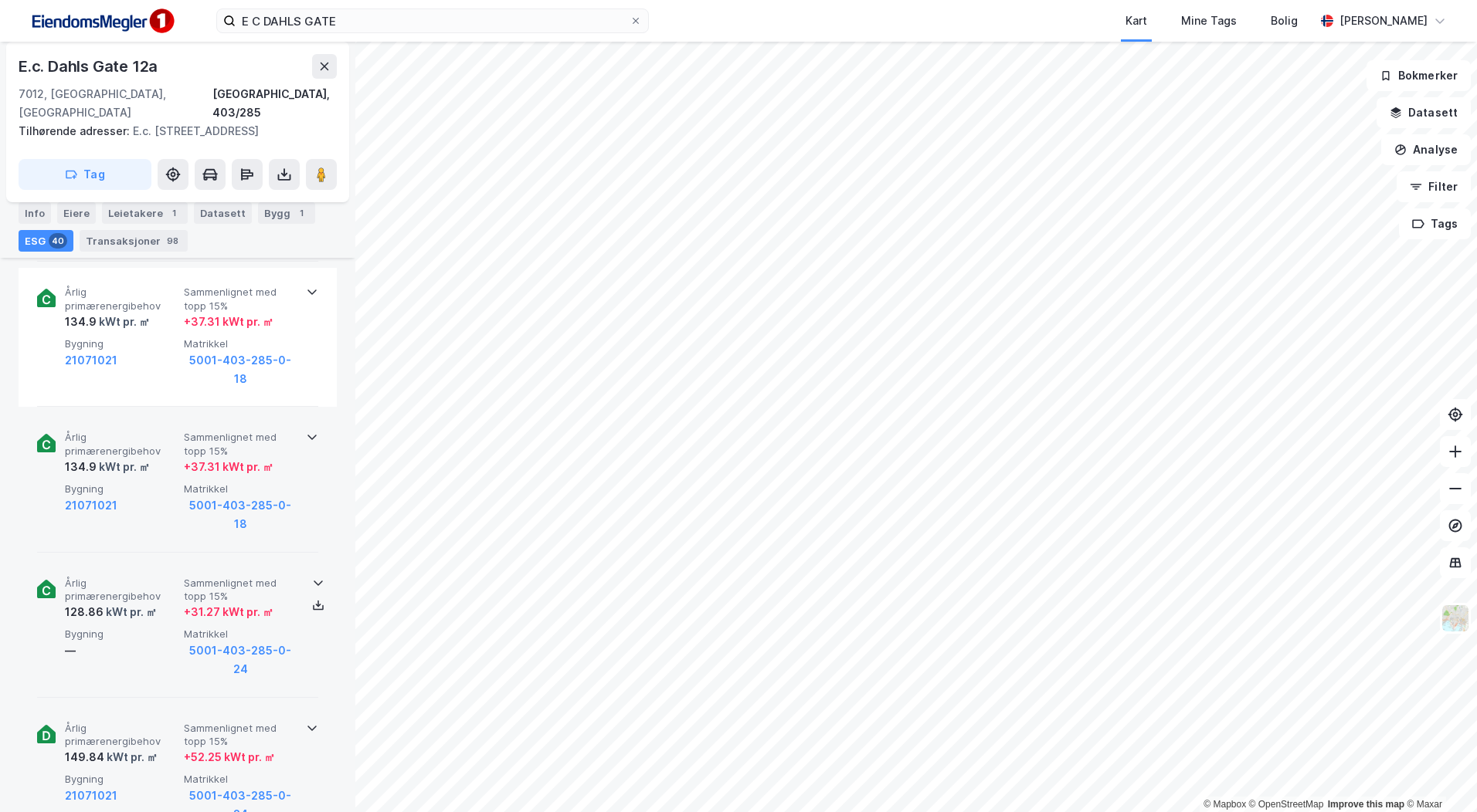
click at [302, 704] on div "Årlig primærenergibehov 149.84 kWt pr. ㎡ Sammenlignet med topp 15% + 52.25 kWt …" at bounding box center [177, 773] width 281 height 139
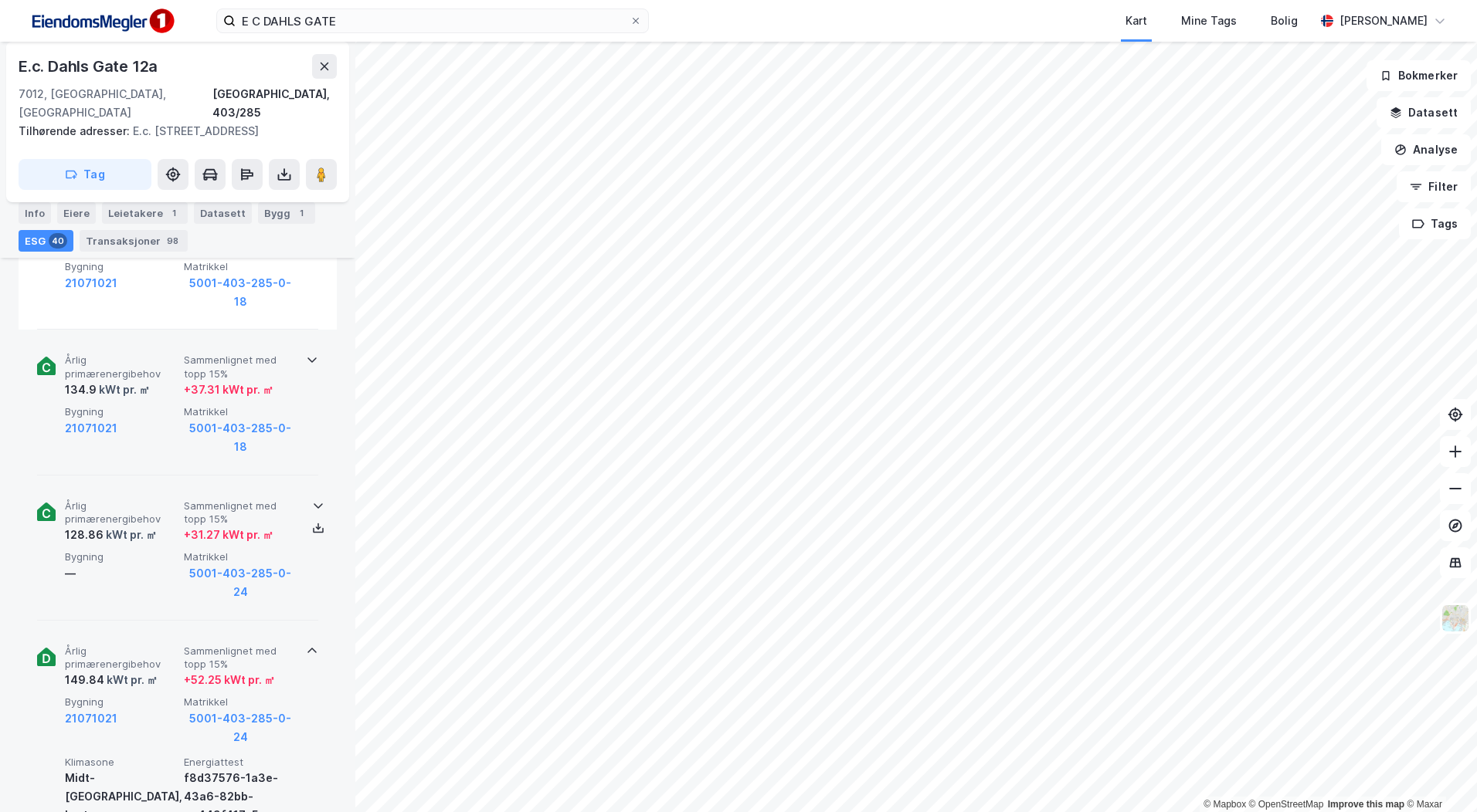
click at [306, 645] on icon at bounding box center [311, 651] width 12 height 12
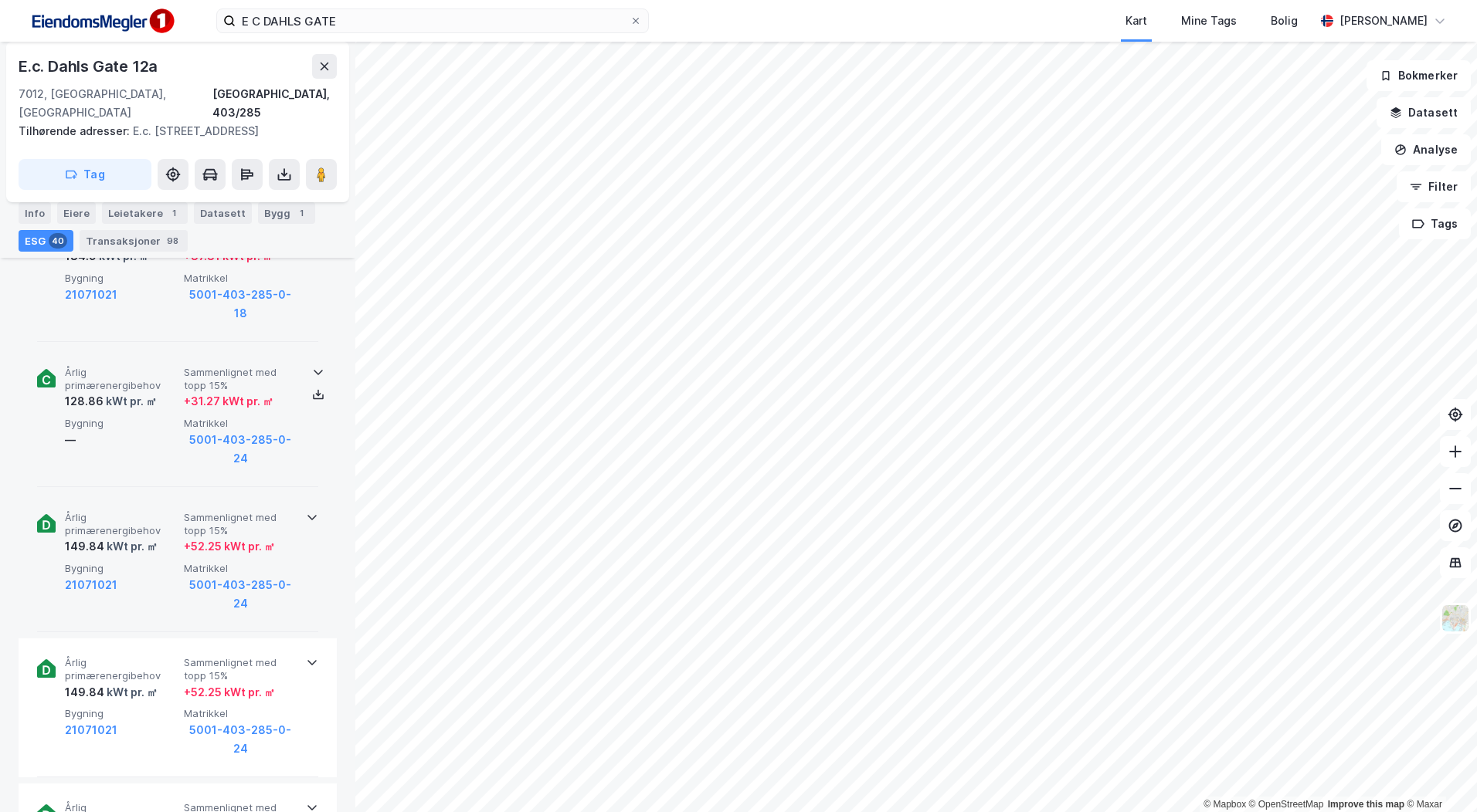
scroll to position [1467, 0]
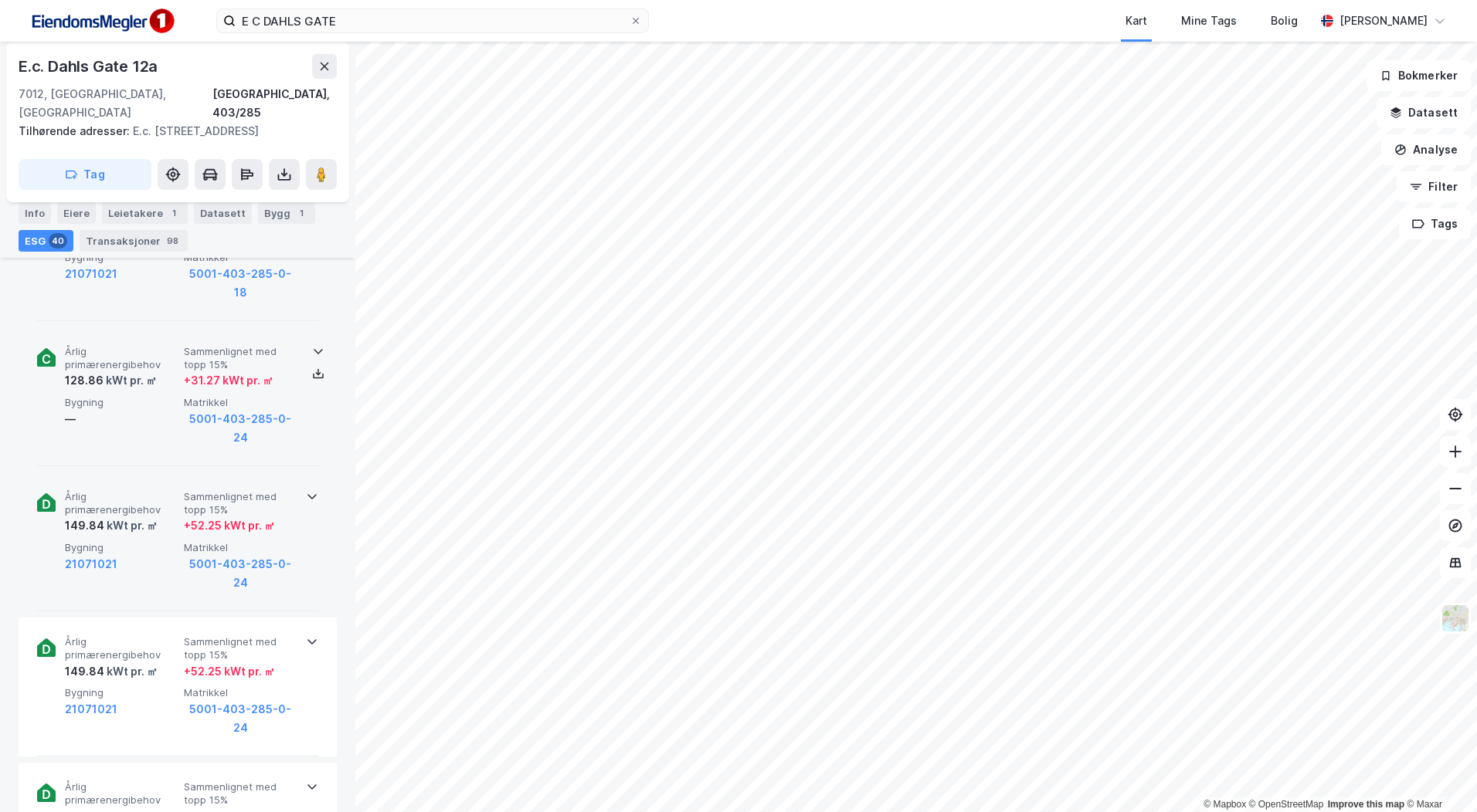
click at [306, 636] on icon at bounding box center [311, 641] width 12 height 12
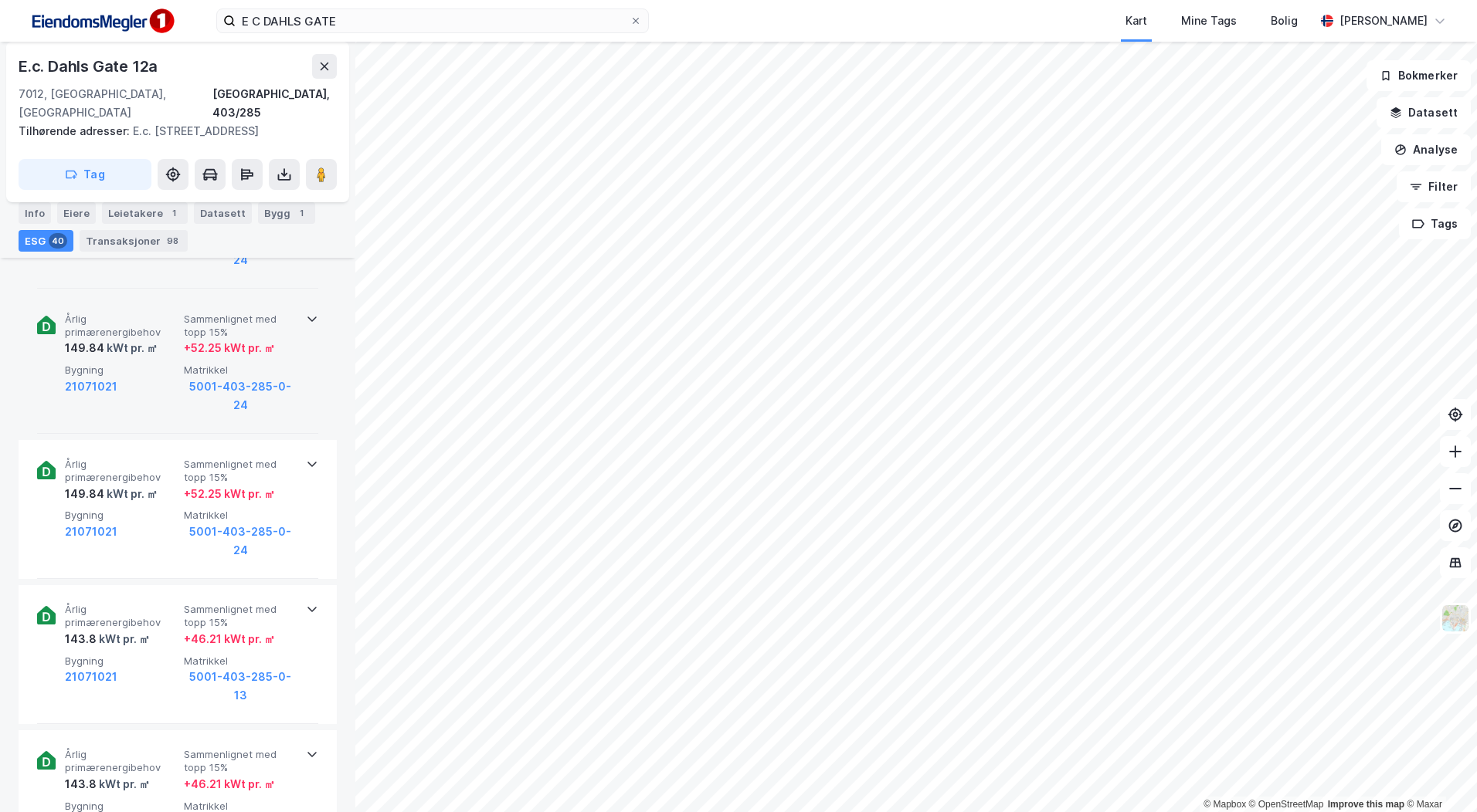
scroll to position [1699, 0]
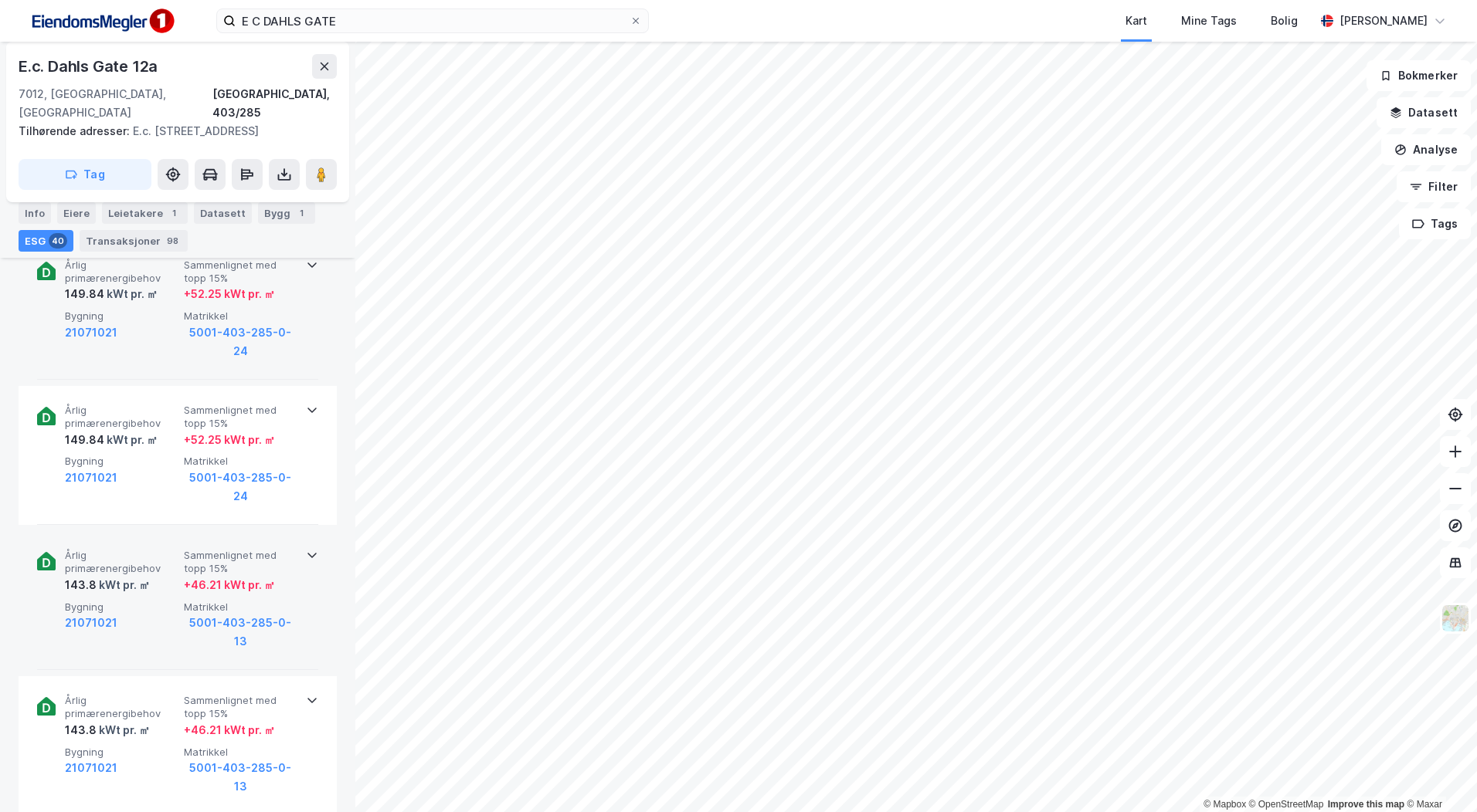
click at [301, 531] on div "Årlig primærenergibehov 143.8 kWt pr. ㎡ Sammenlignet med topp 15% + 46.21 kWt p…" at bounding box center [177, 600] width 281 height 139
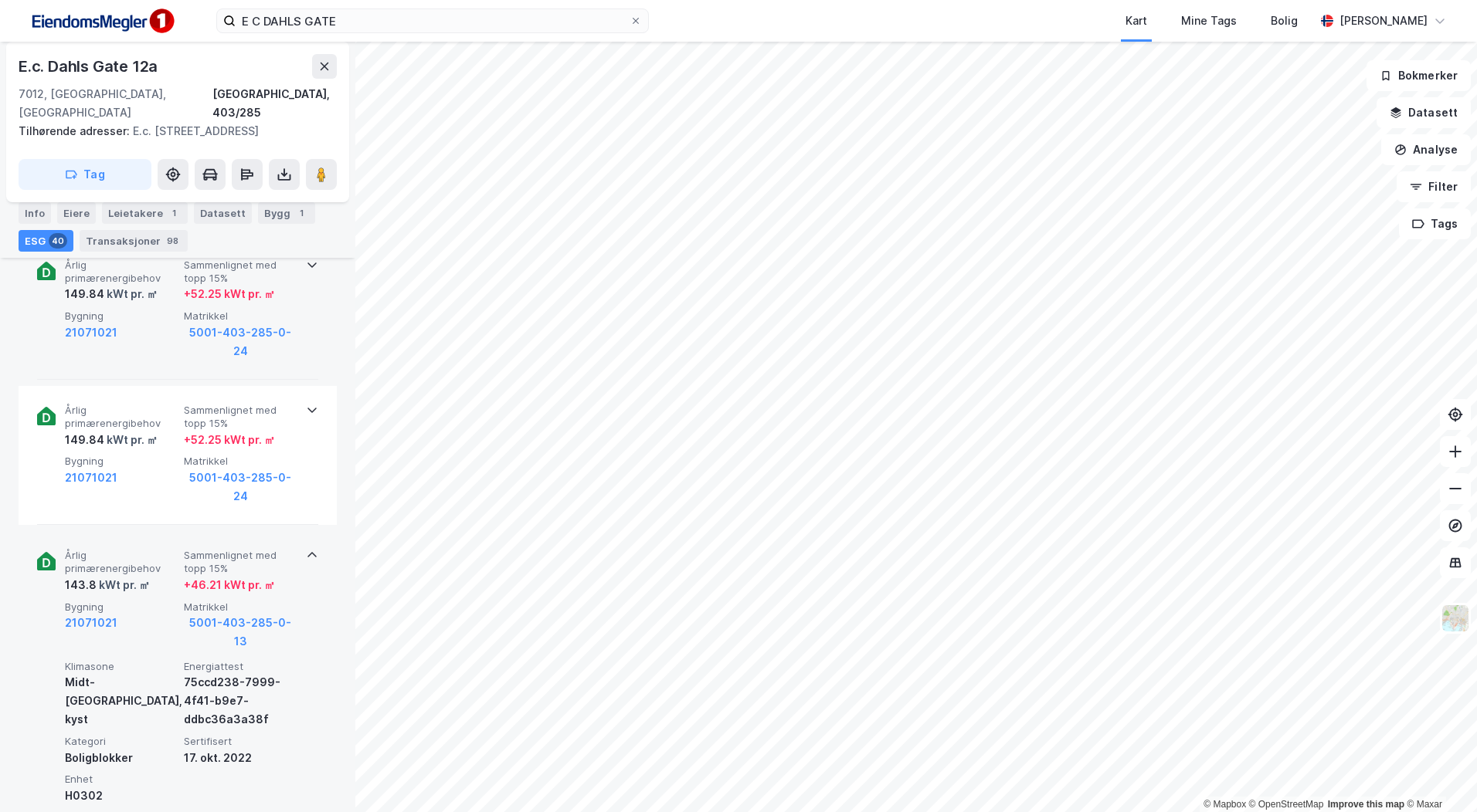
click at [301, 531] on div "Årlig primærenergibehov 143.8 kWt pr. ㎡ Sammenlignet med topp 15% + 46.21 kWt p…" at bounding box center [177, 673] width 281 height 284
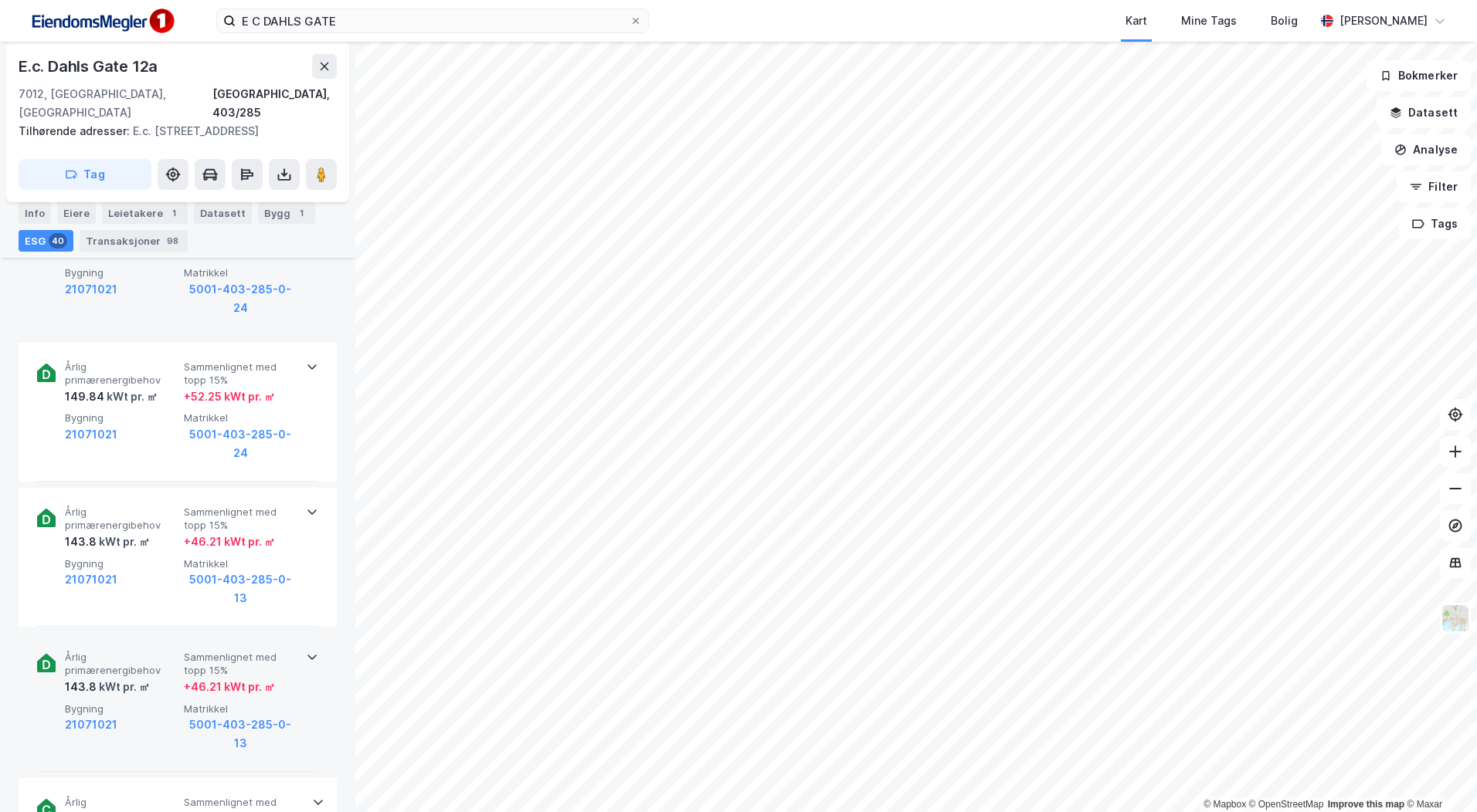
scroll to position [1776, 0]
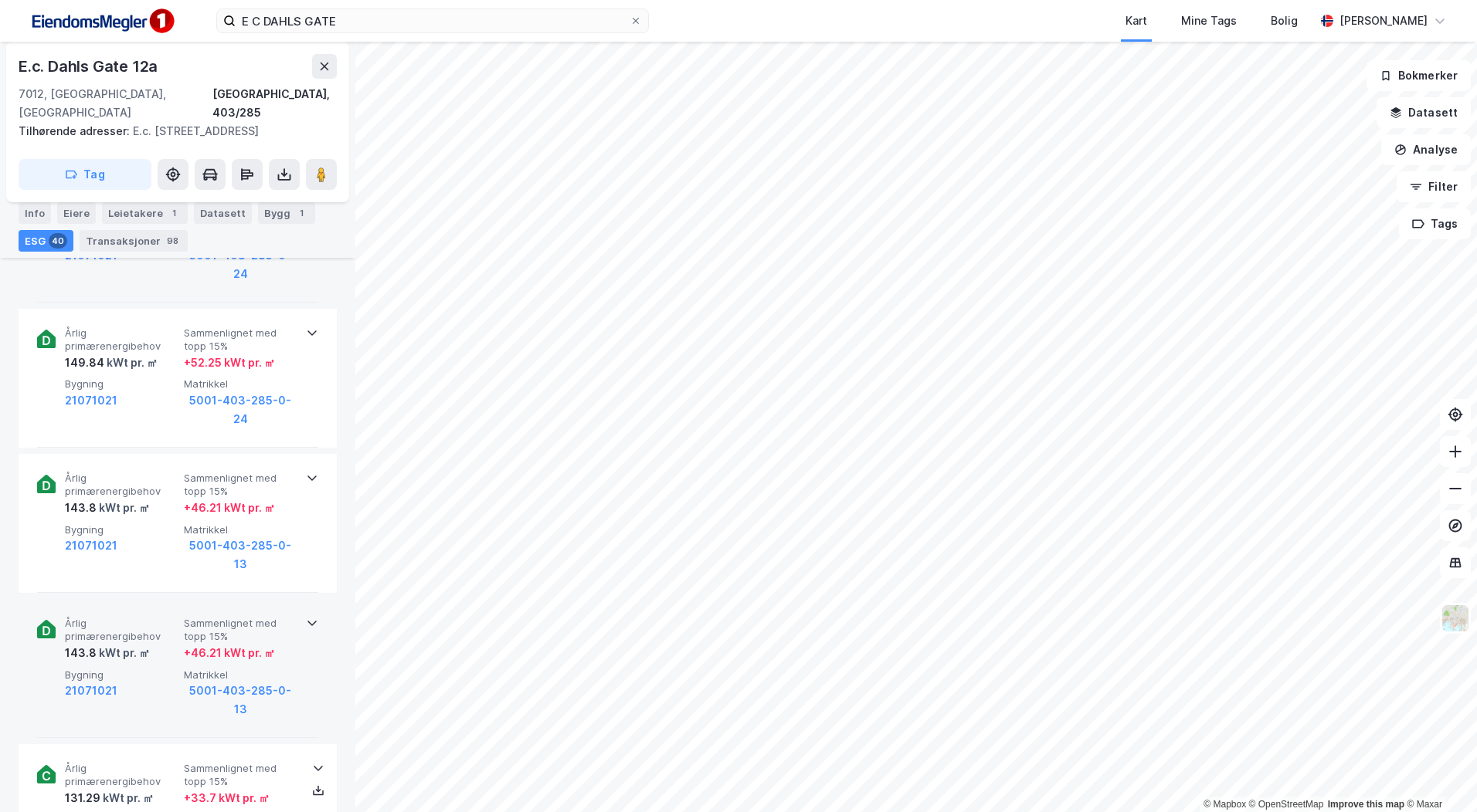
click at [294, 599] on div "Årlig primærenergibehov 143.8 kWt pr. ㎡ Sammenlignet med topp 15% + 46.21 kWt p…" at bounding box center [177, 668] width 281 height 139
click at [294, 599] on div "Årlig primærenergibehov 143.8 kWt pr. ㎡ Sammenlignet med topp 15% + 46.21 kWt p…" at bounding box center [177, 741] width 281 height 284
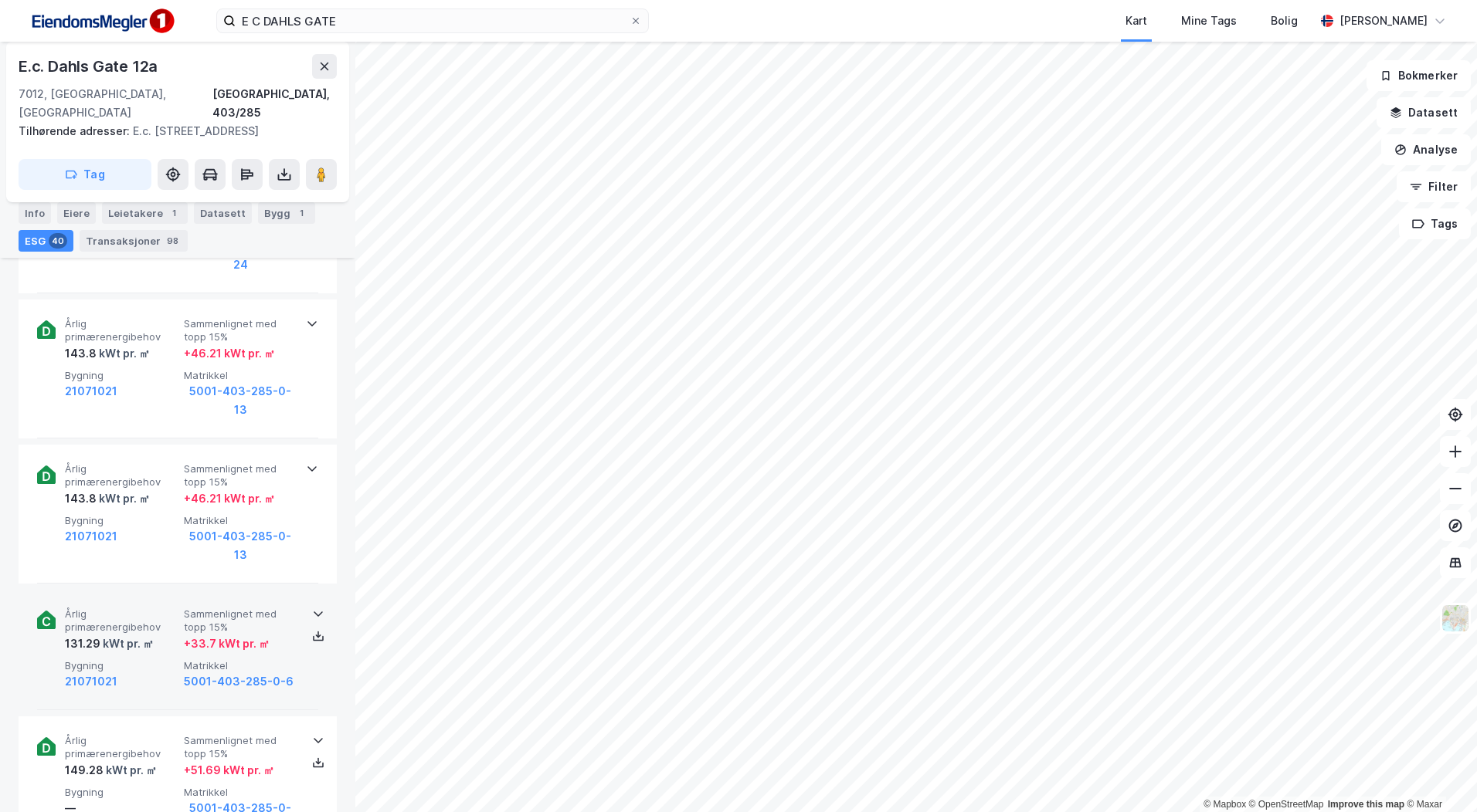
click at [312, 608] on icon at bounding box center [318, 613] width 12 height 12
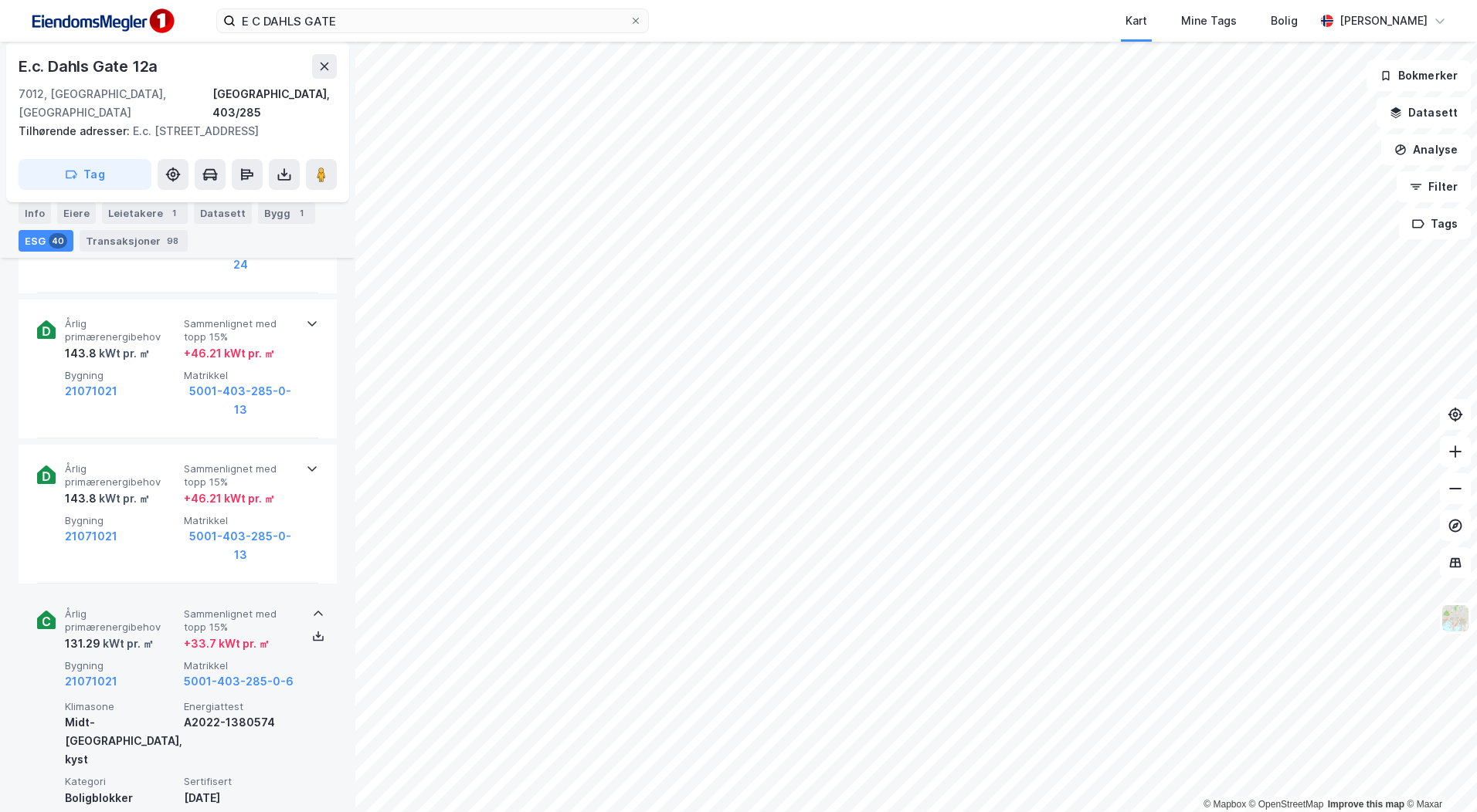
click at [312, 608] on icon at bounding box center [318, 613] width 12 height 12
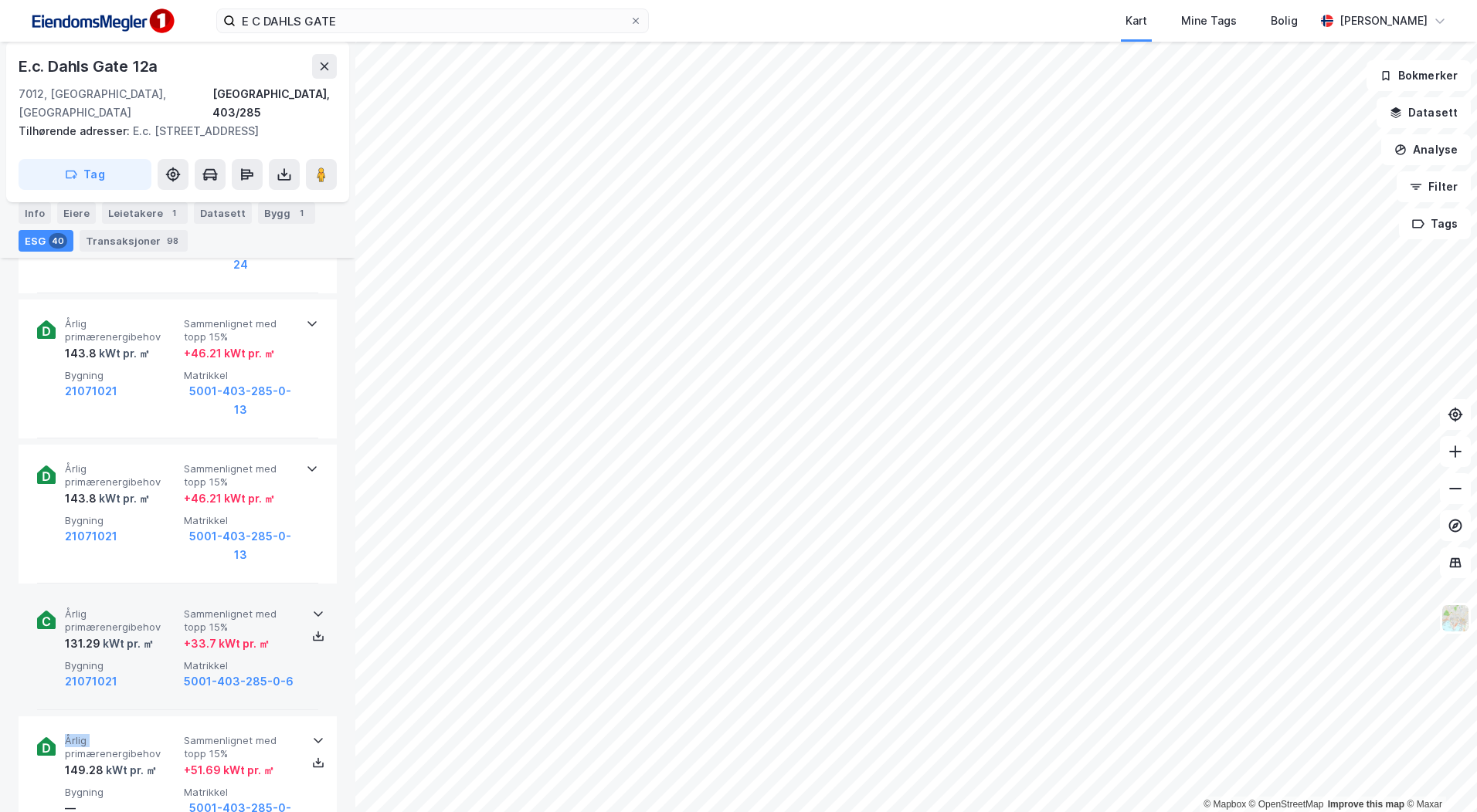
click at [312, 608] on icon at bounding box center [318, 613] width 12 height 12
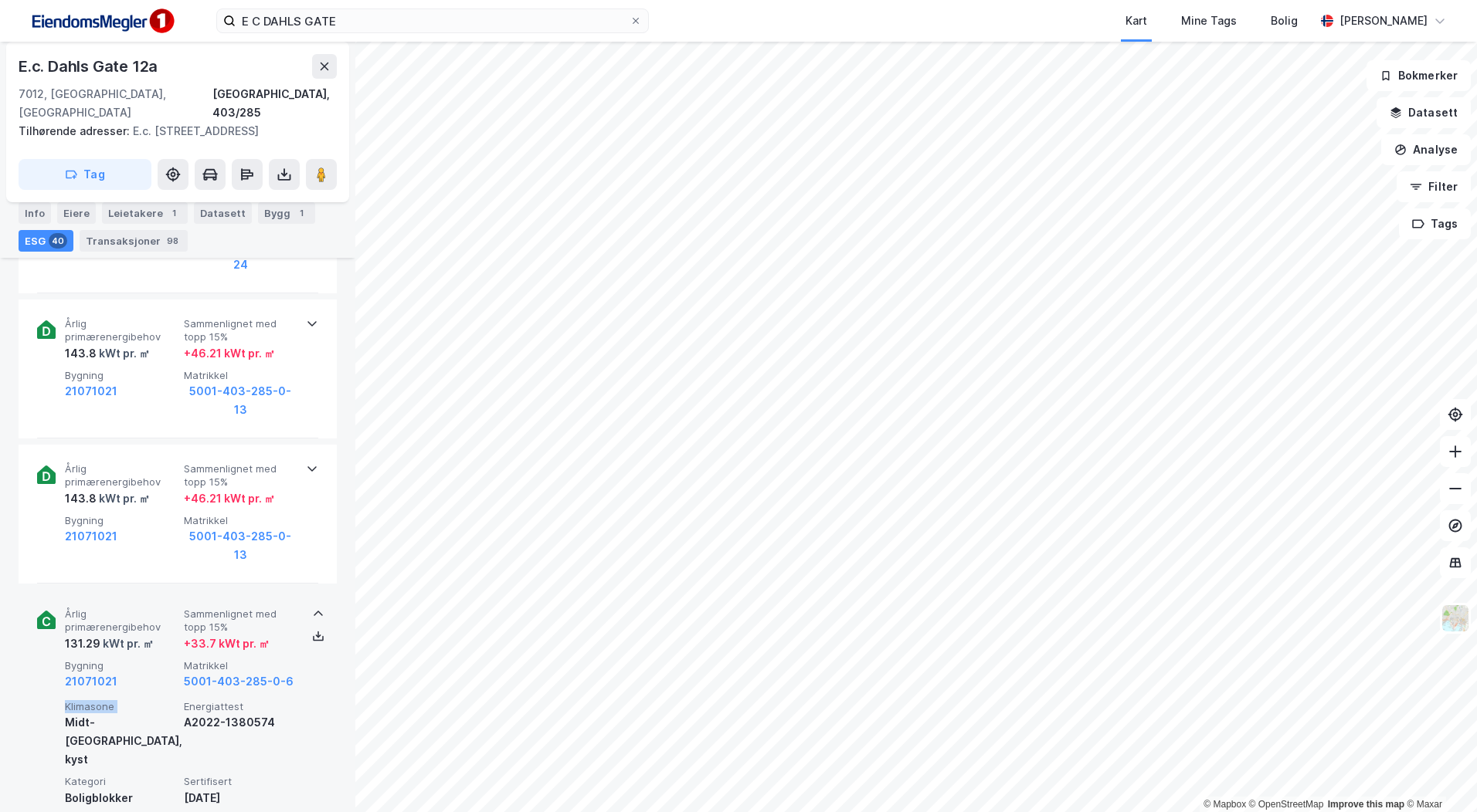
click at [312, 608] on icon at bounding box center [318, 613] width 12 height 12
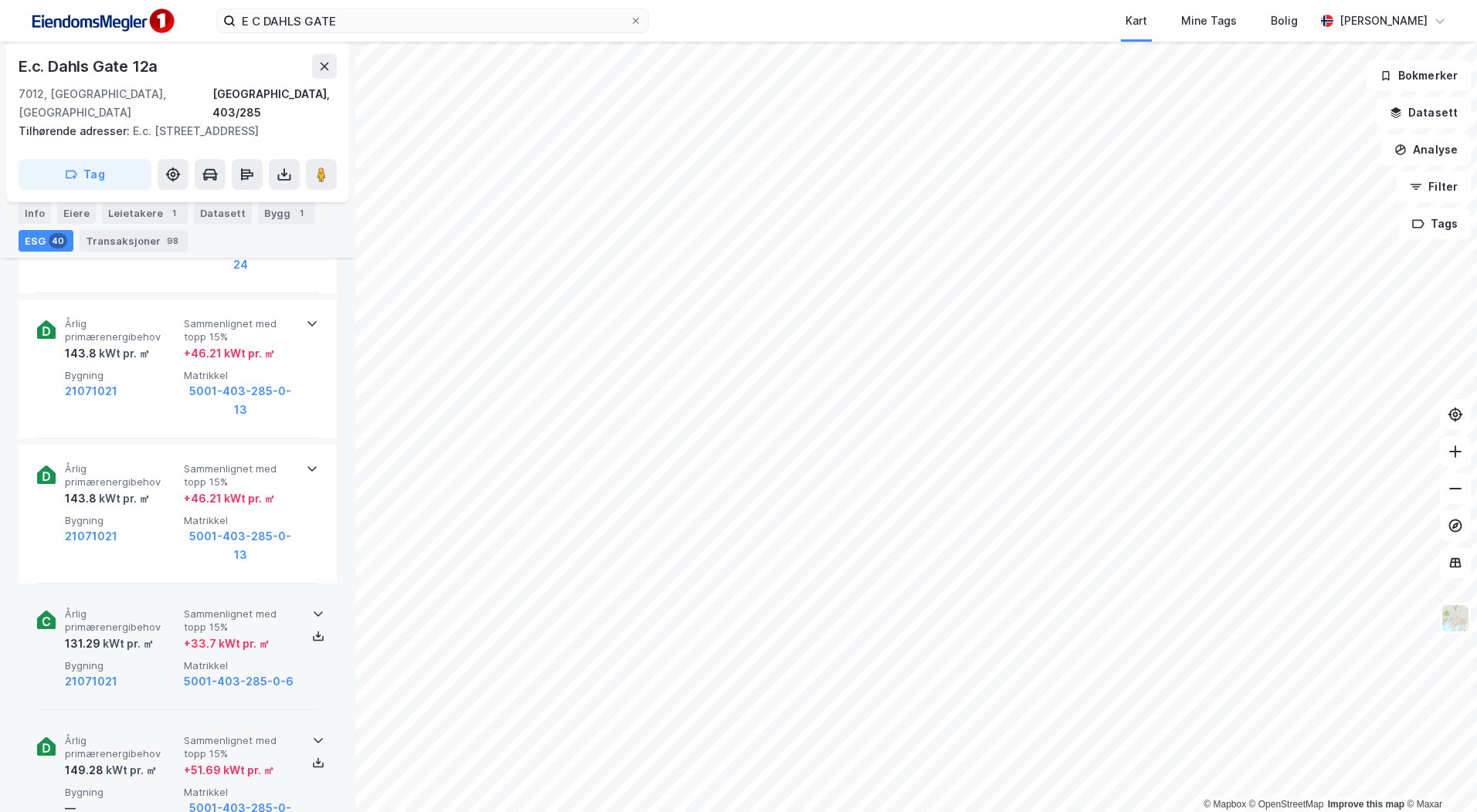
click at [311, 717] on div "Årlig primærenergibehov 149.28 kWt pr. ㎡ Sammenlignet med topp 15% + 51.69 kWt …" at bounding box center [177, 786] width 281 height 139
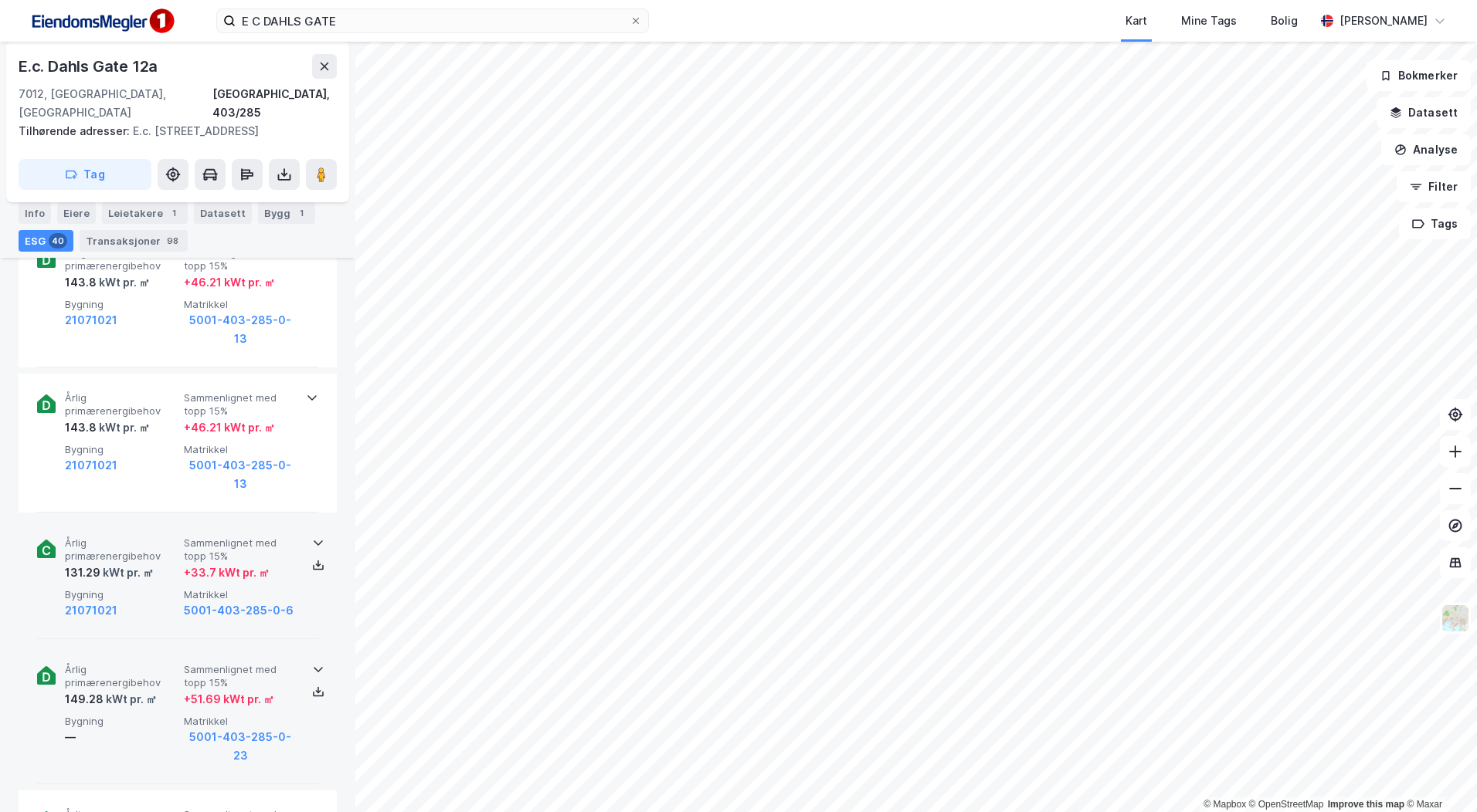
scroll to position [2085, 0]
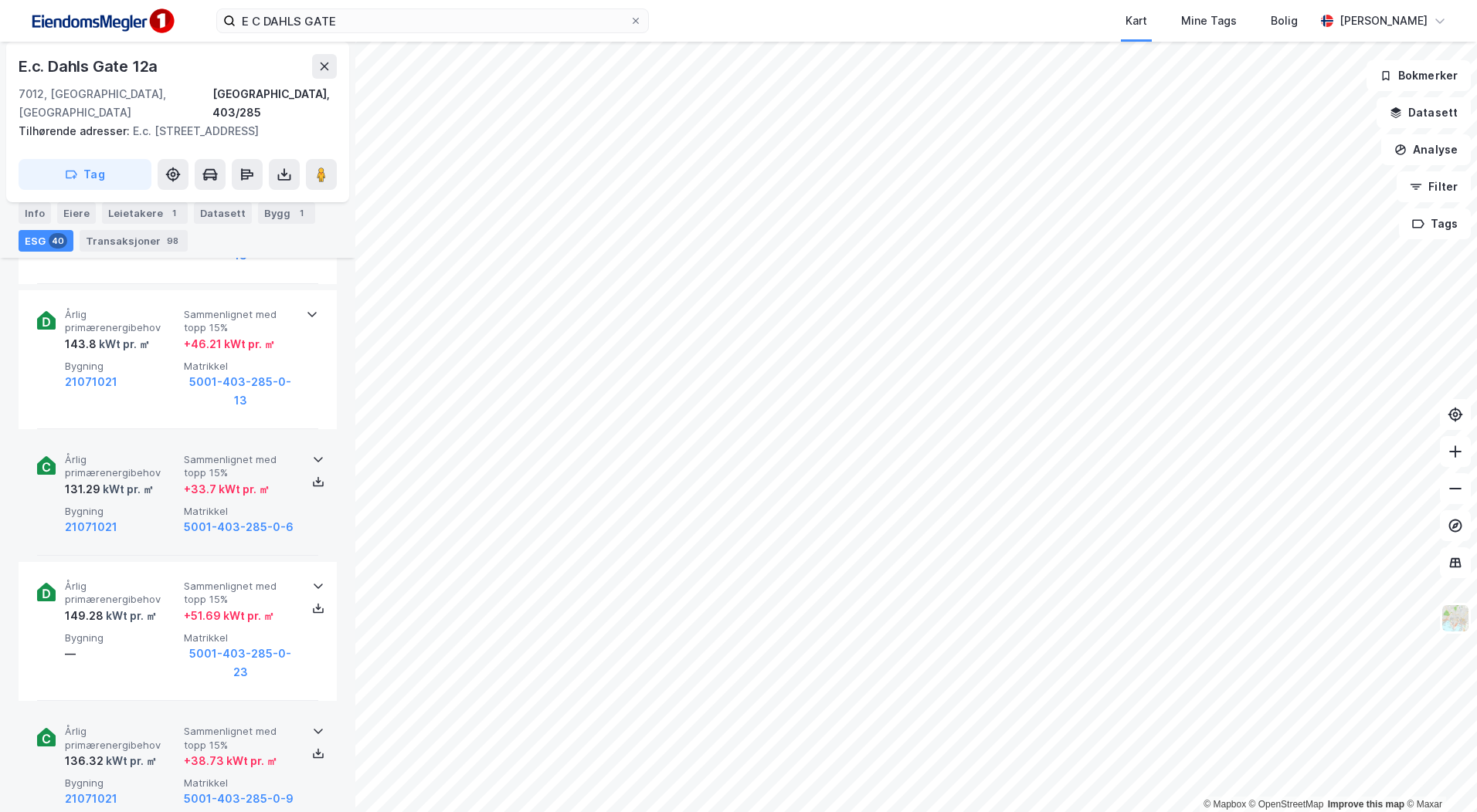
click at [293, 708] on div "Årlig primærenergibehov 136.32 kWt pr. ㎡ Sammenlignet med topp 15% + 38.73 kWt …" at bounding box center [177, 767] width 281 height 120
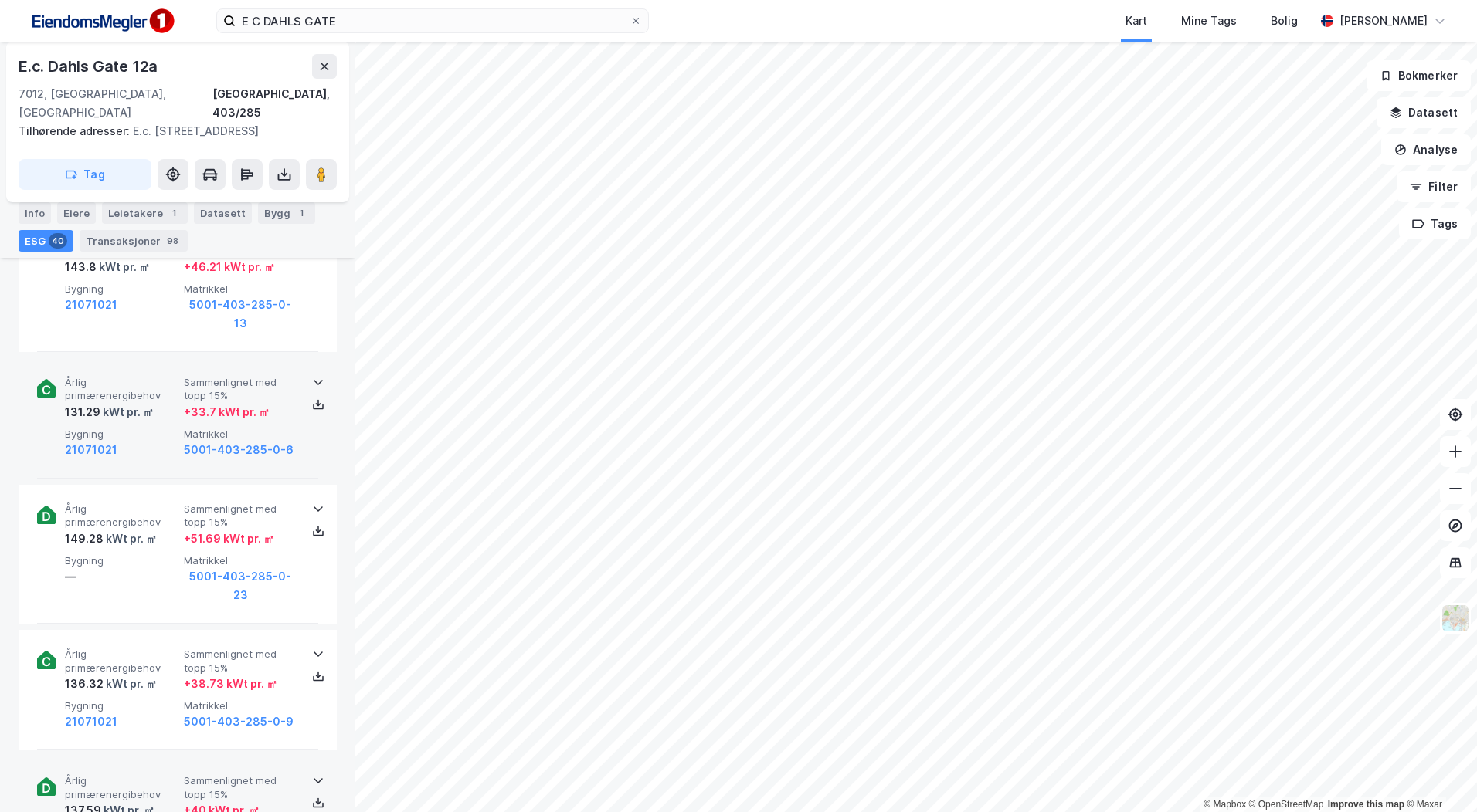
click at [306, 775] on div at bounding box center [318, 780] width 25 height 12
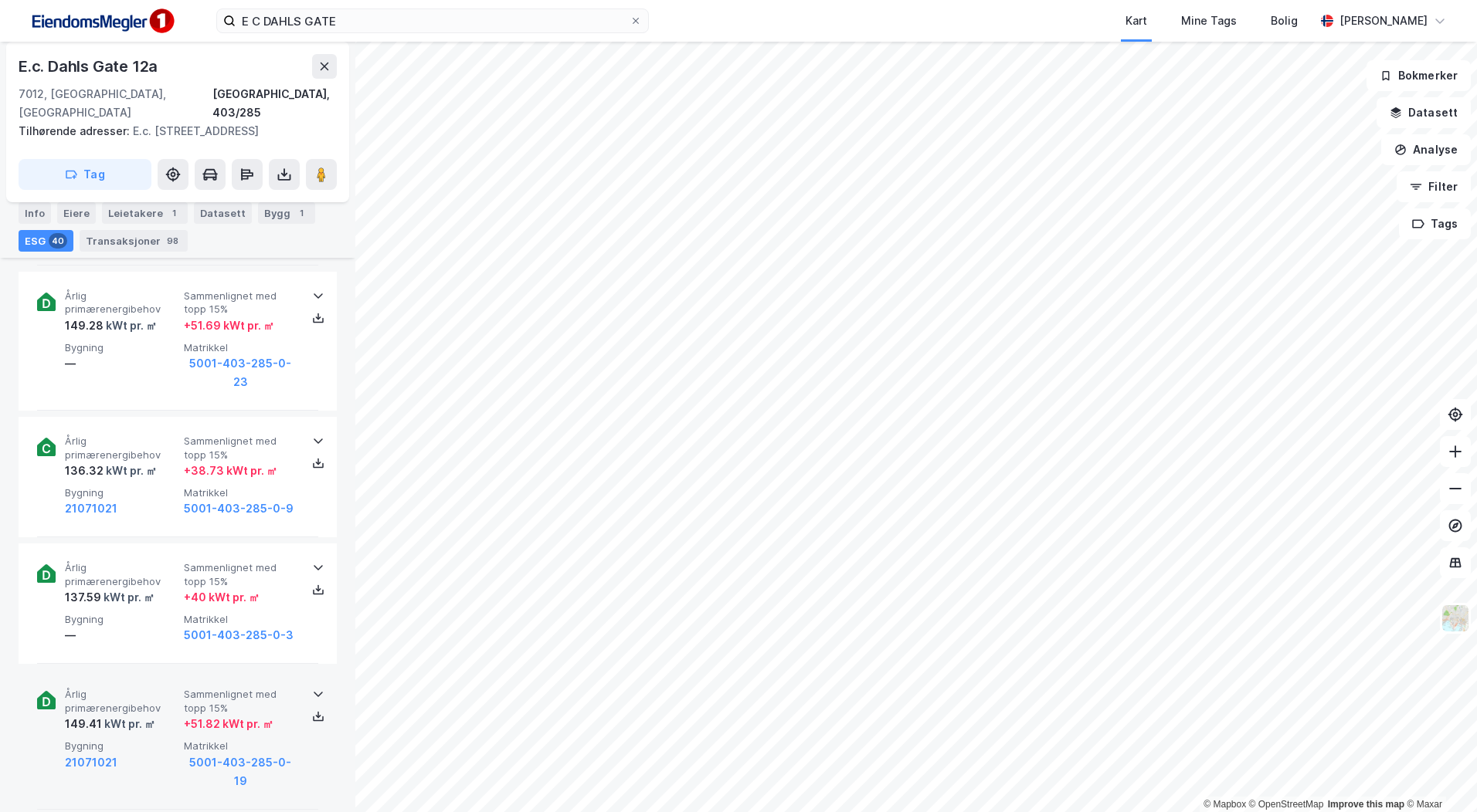
scroll to position [2394, 0]
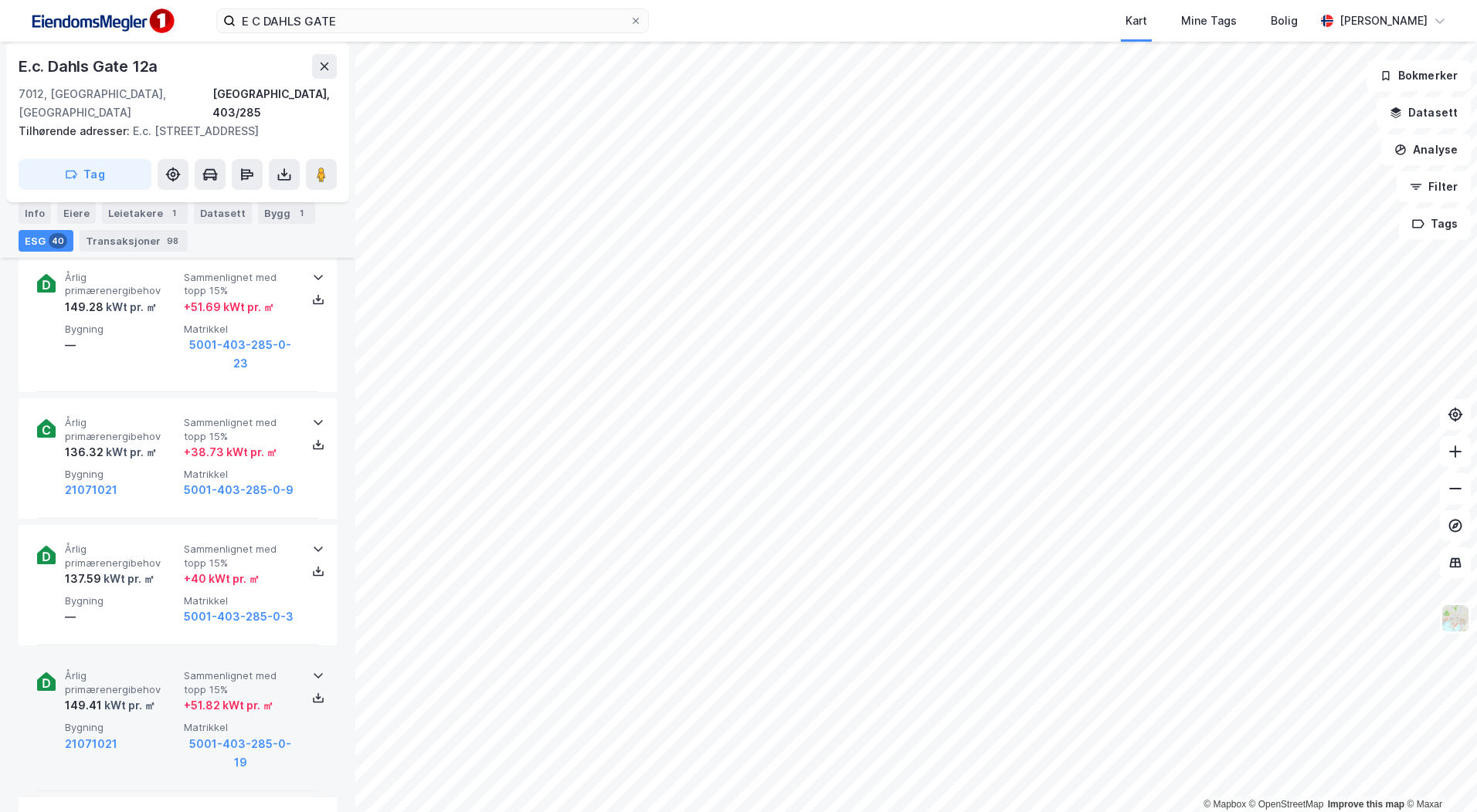
click at [312, 669] on icon at bounding box center [318, 675] width 12 height 12
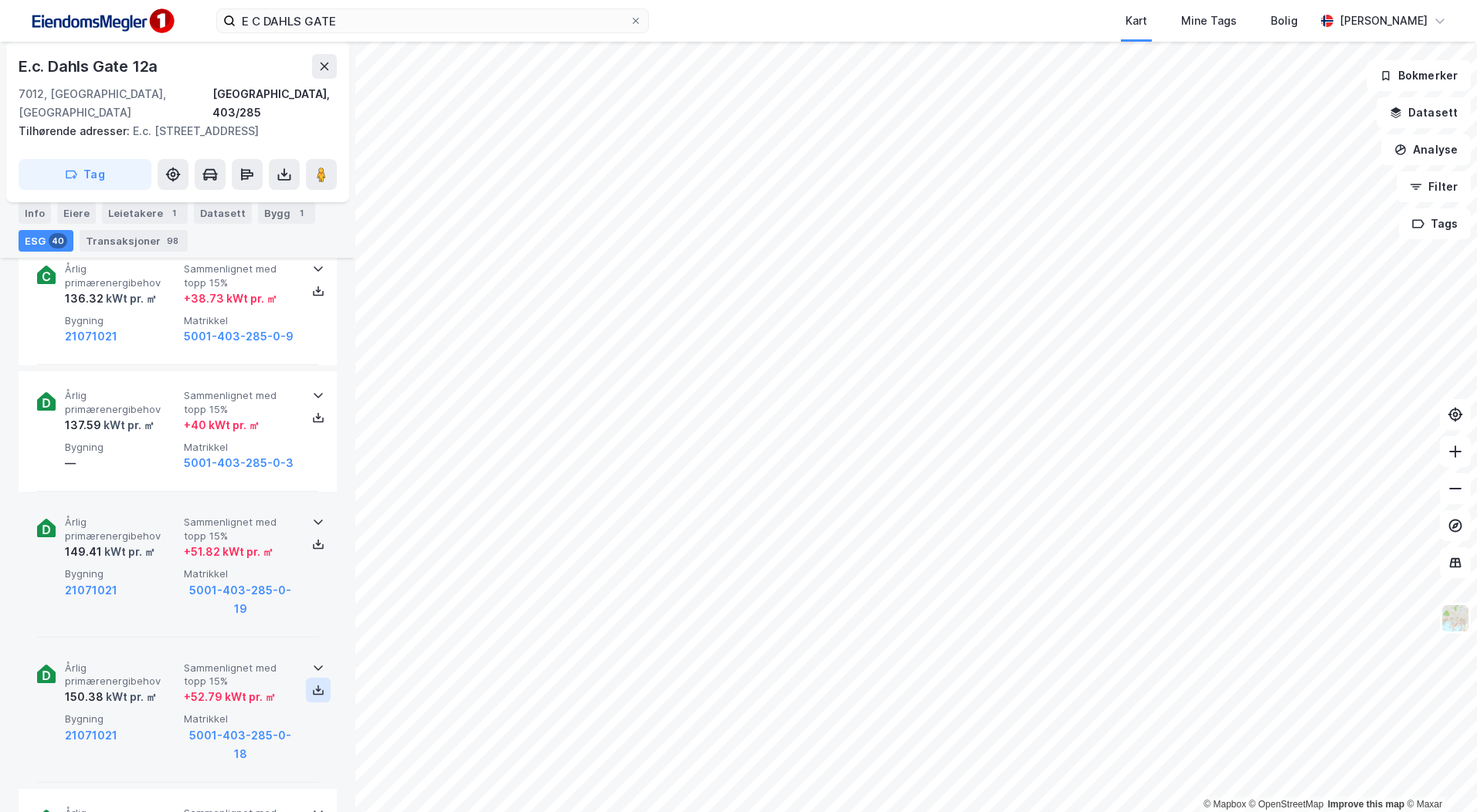
scroll to position [2548, 0]
click at [313, 661] on icon at bounding box center [318, 667] width 12 height 12
click at [306, 806] on div at bounding box center [318, 812] width 25 height 12
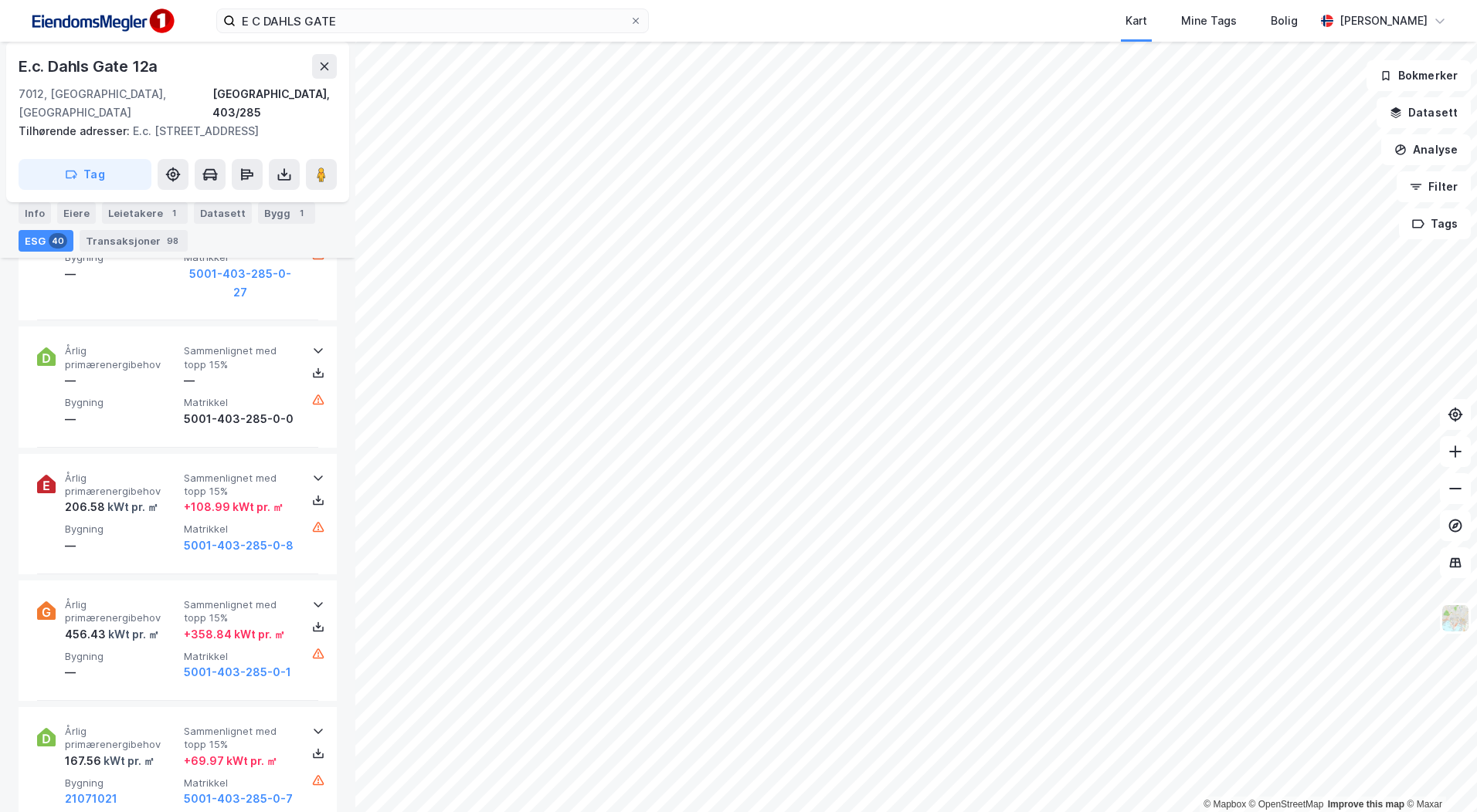
scroll to position [5466, 0]
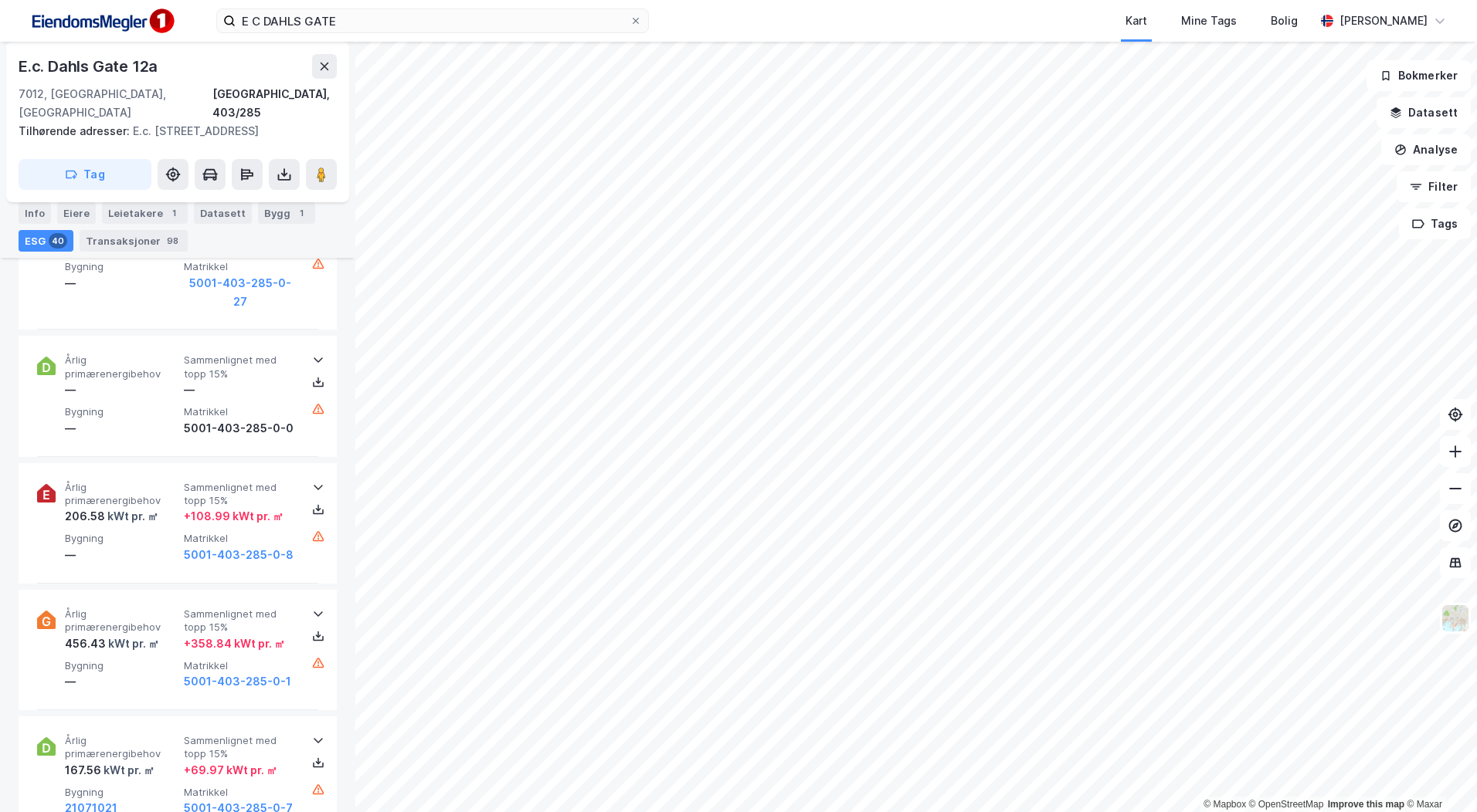
click at [306, 732] on div at bounding box center [311, 763] width 12 height 62
click at [306, 735] on div at bounding box center [318, 740] width 25 height 12
click at [312, 605] on div at bounding box center [311, 636] width 12 height 62
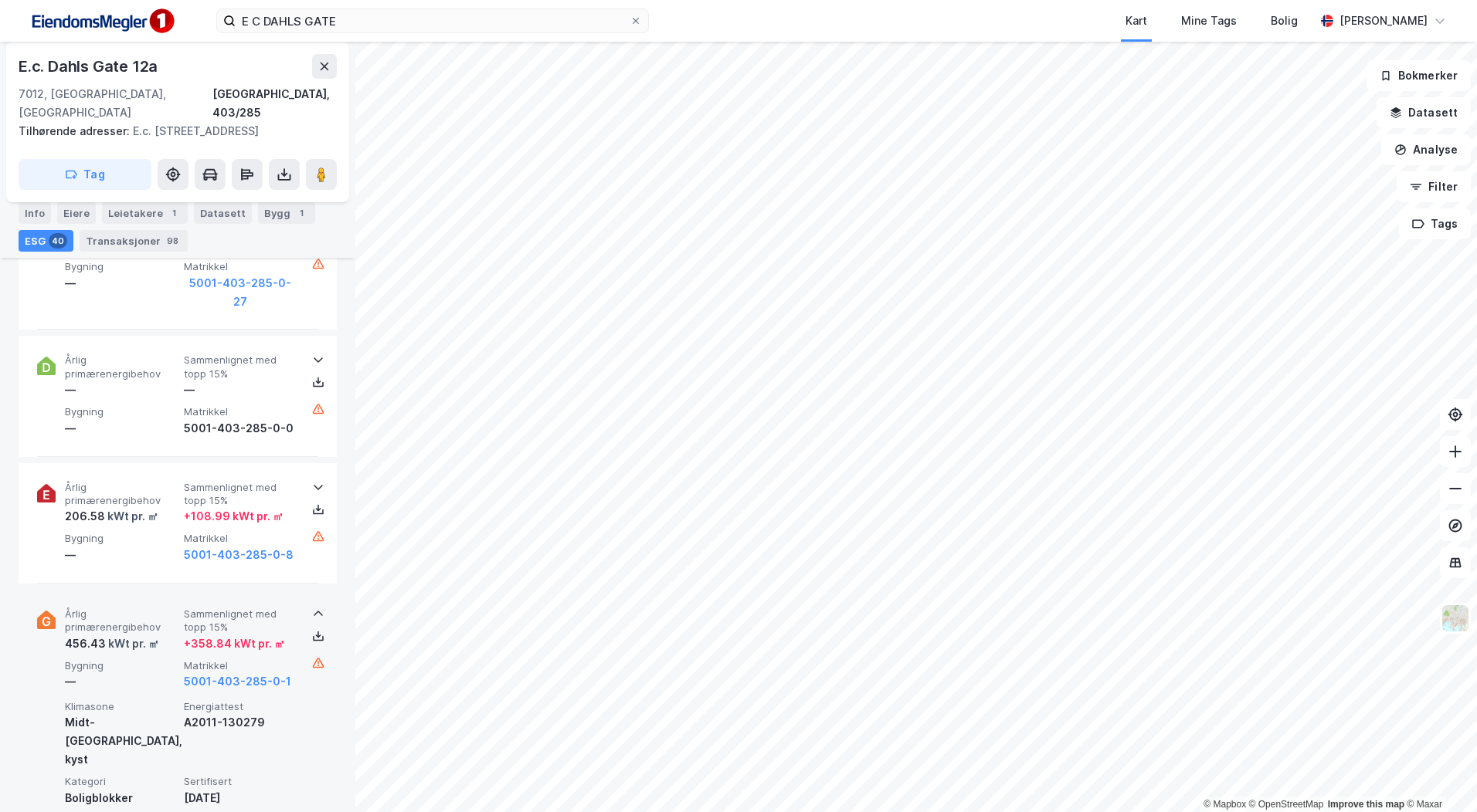
click at [312, 605] on div at bounding box center [311, 636] width 12 height 62
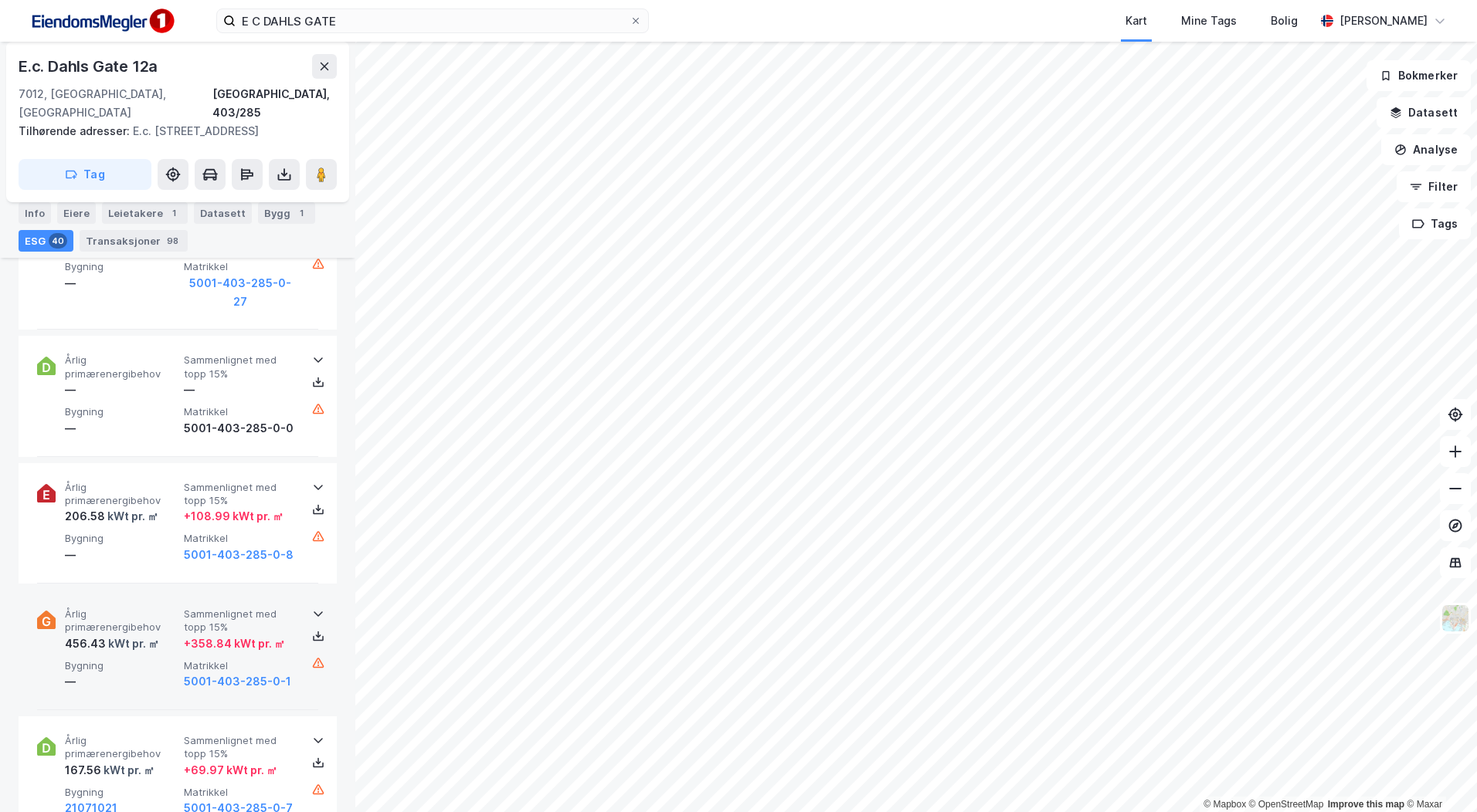
click at [312, 605] on div at bounding box center [311, 636] width 12 height 62
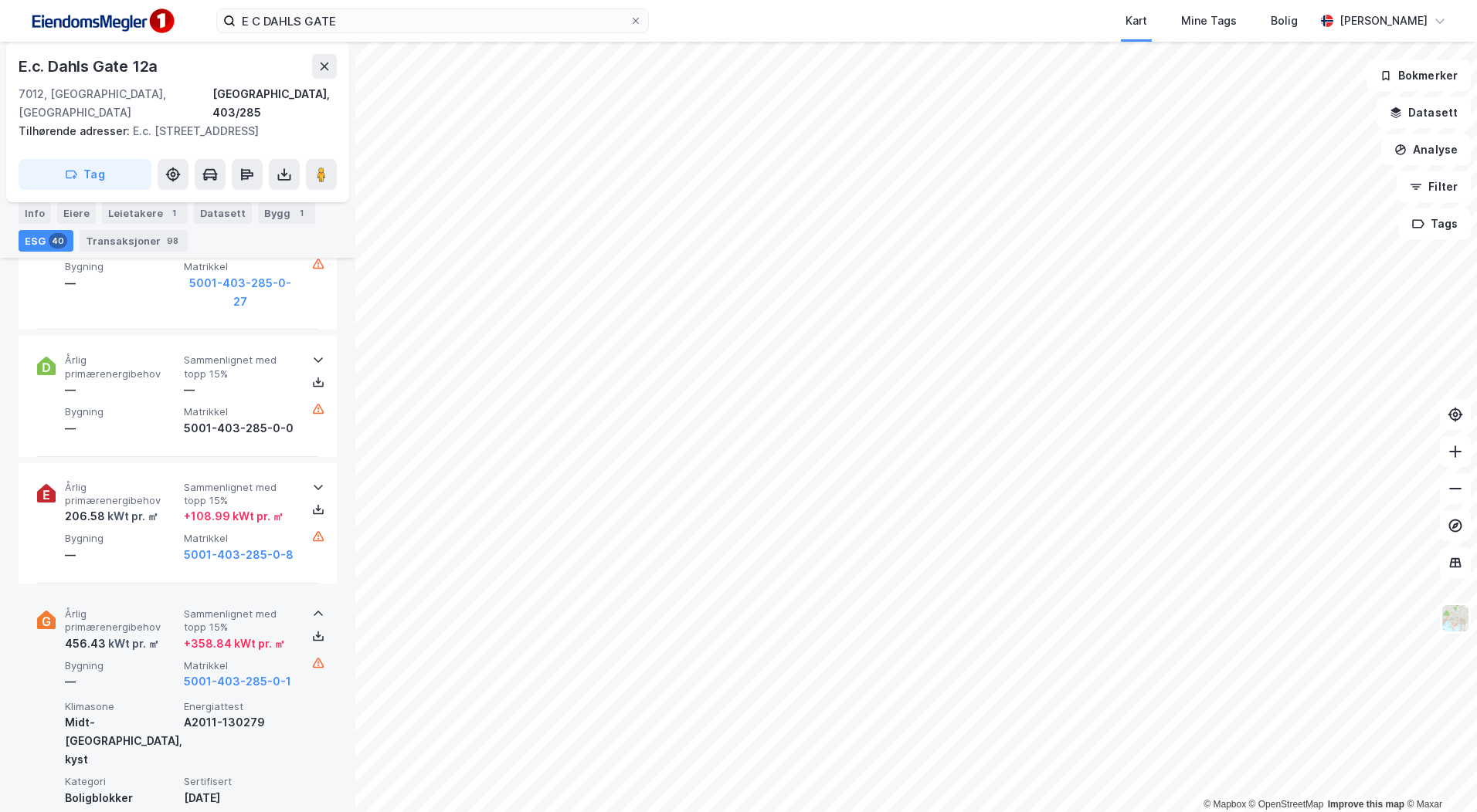
click at [312, 605] on div at bounding box center [311, 636] width 12 height 62
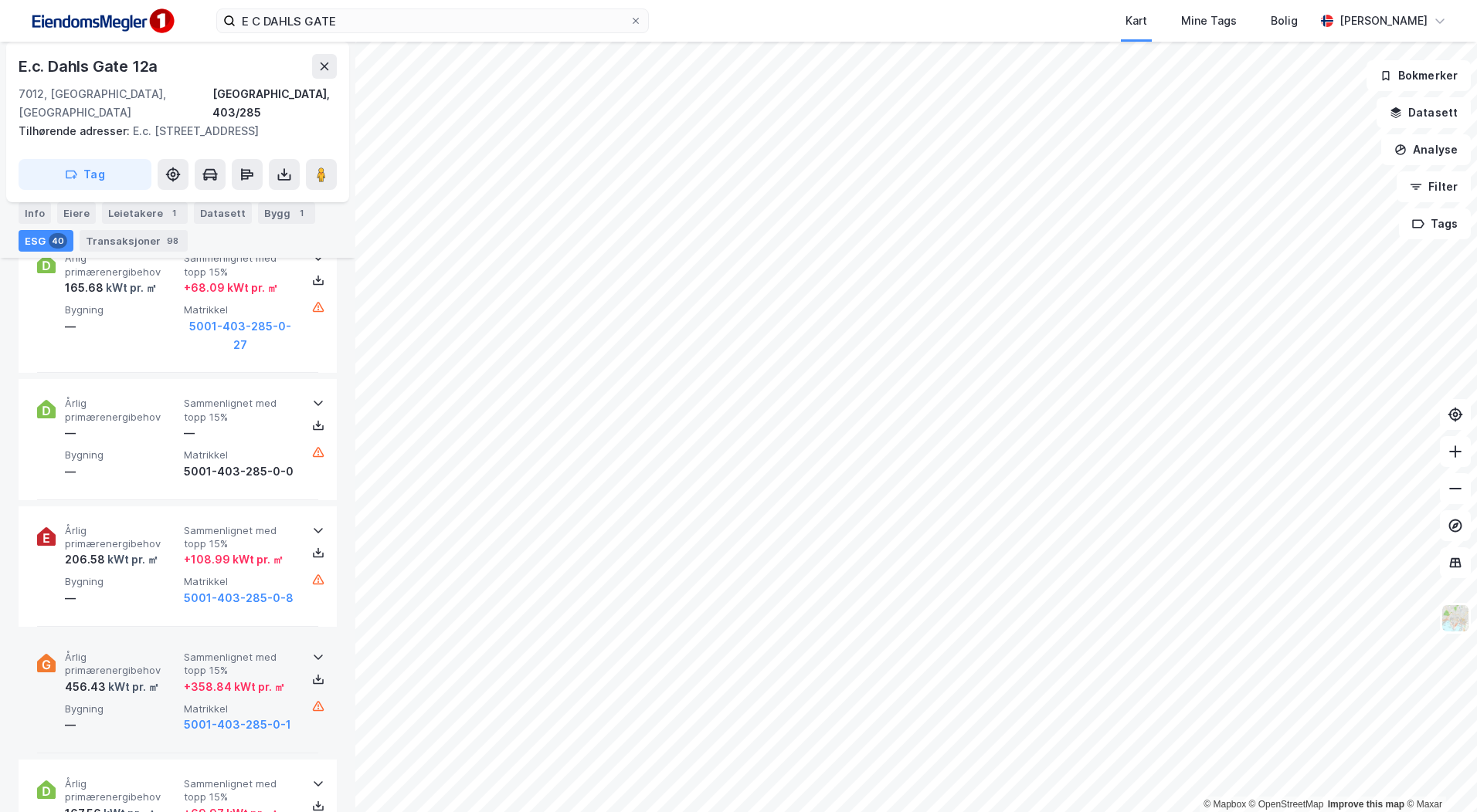
scroll to position [5388, 0]
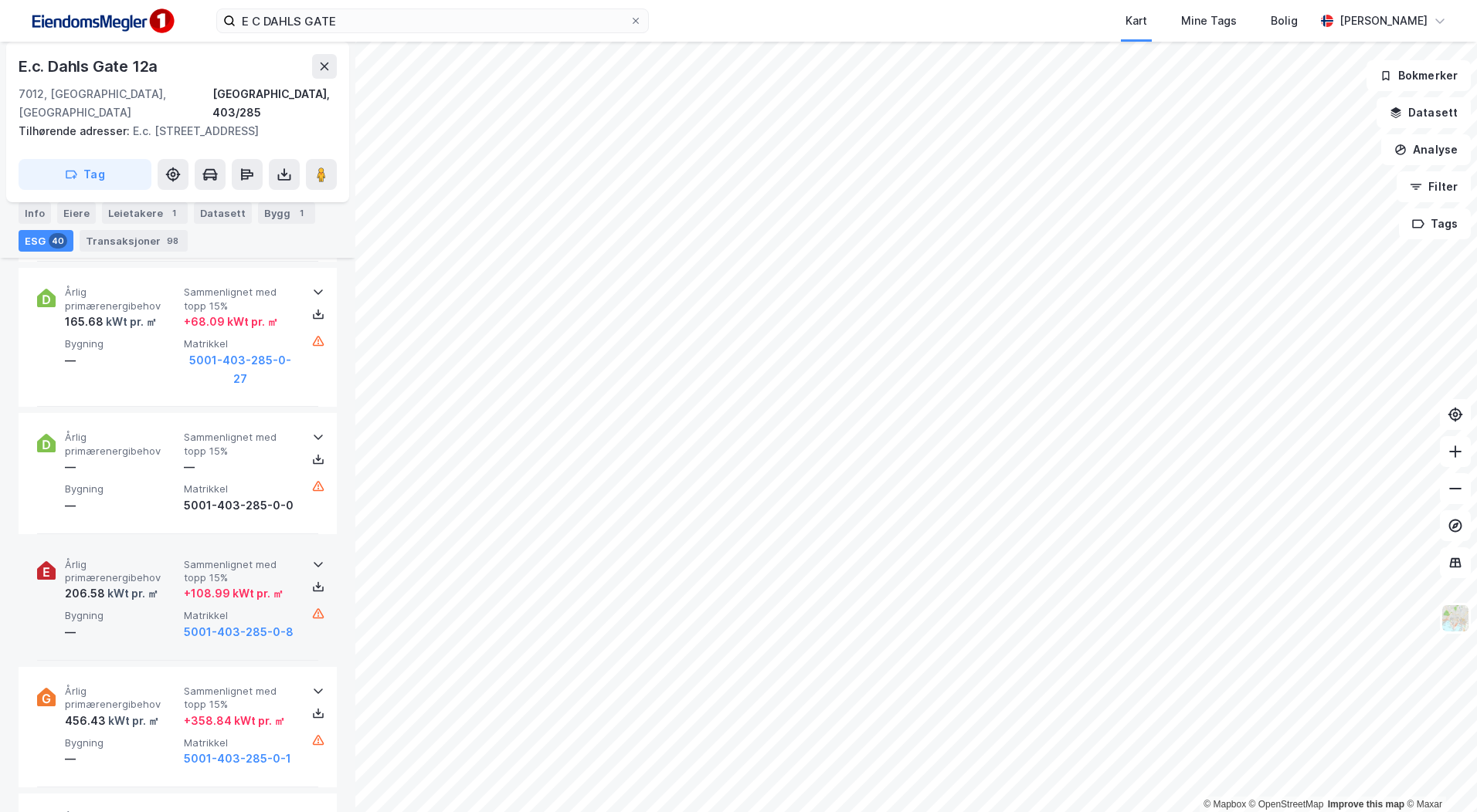
click at [306, 558] on div at bounding box center [318, 564] width 25 height 12
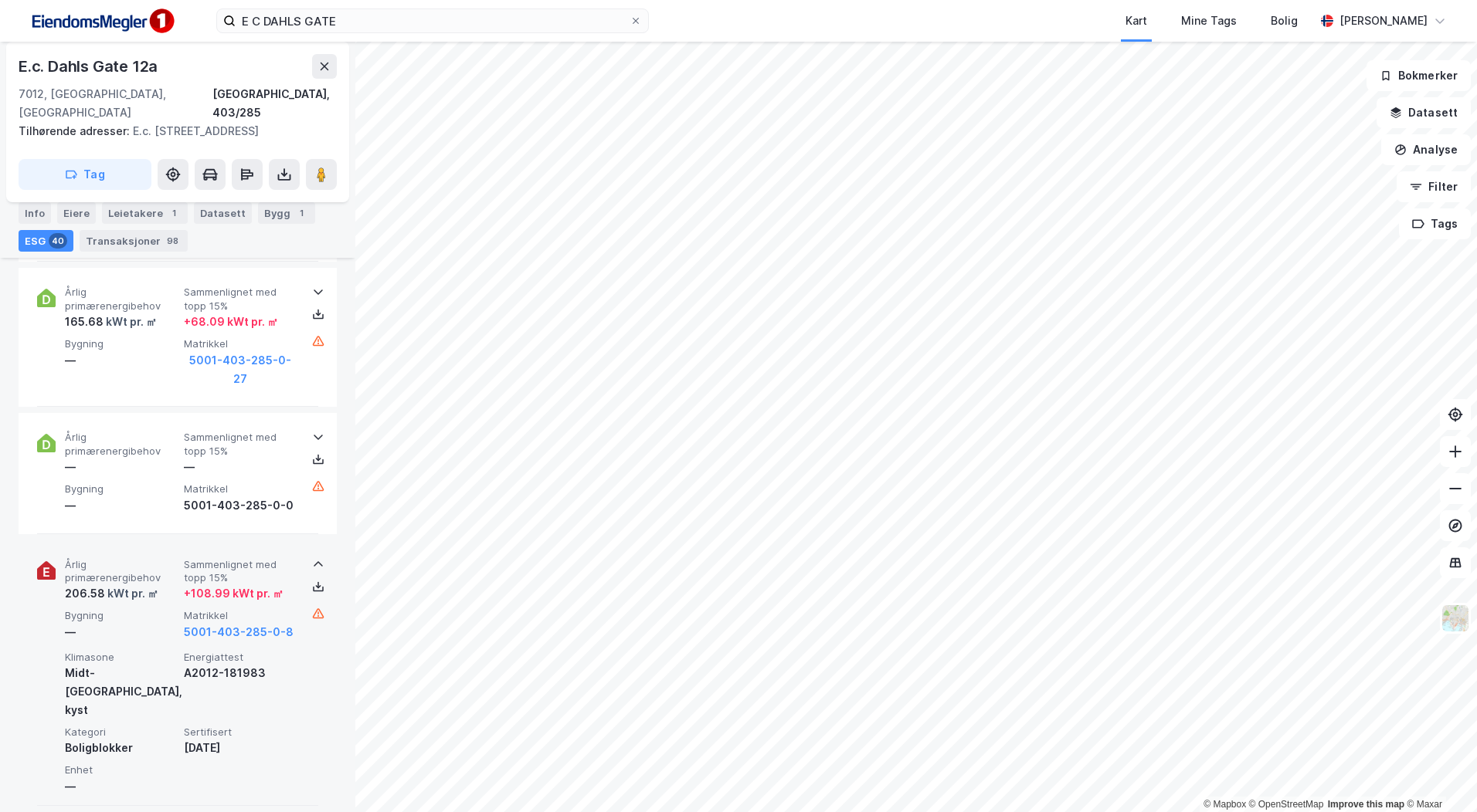
click at [306, 558] on div at bounding box center [318, 564] width 25 height 12
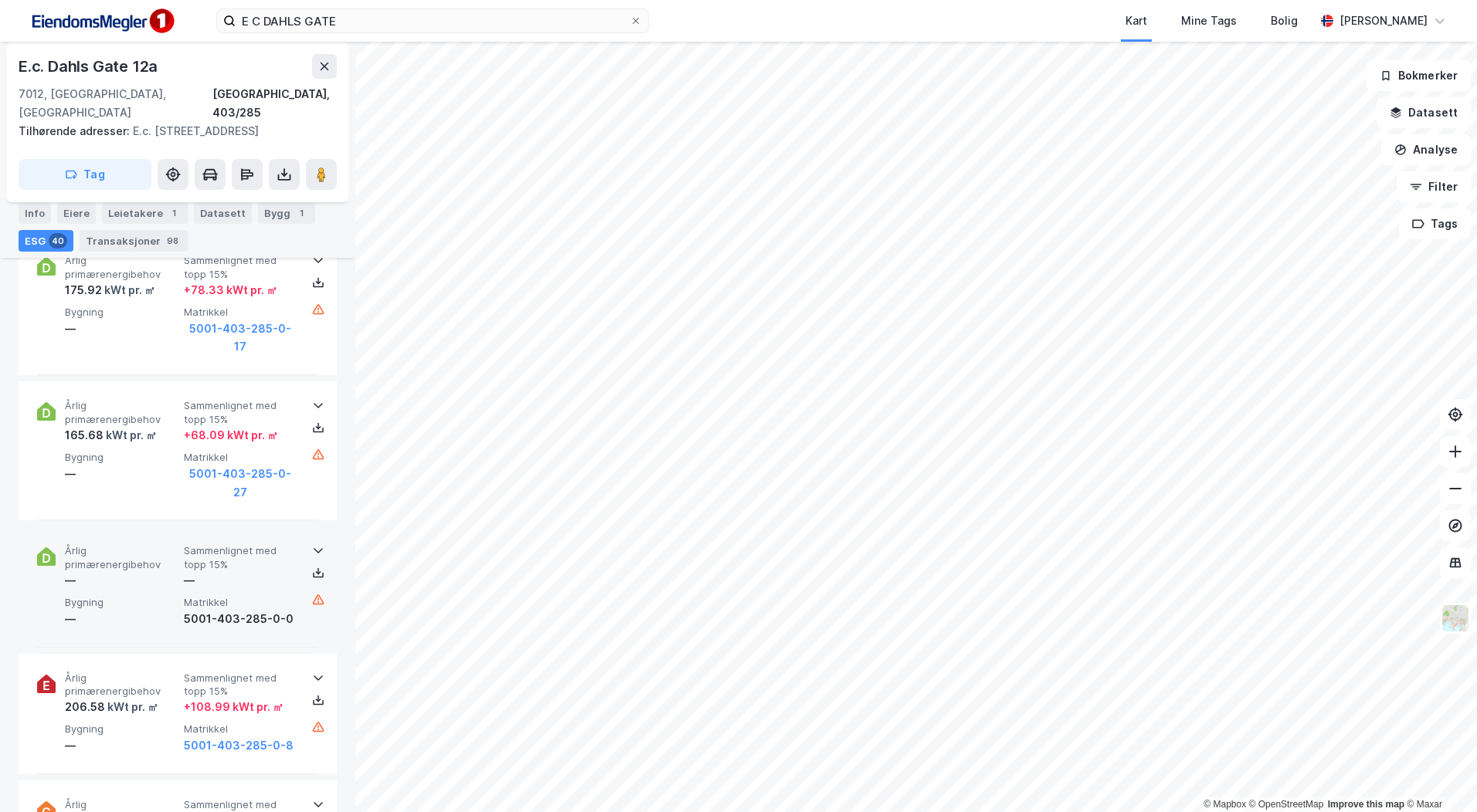
scroll to position [5235, 0]
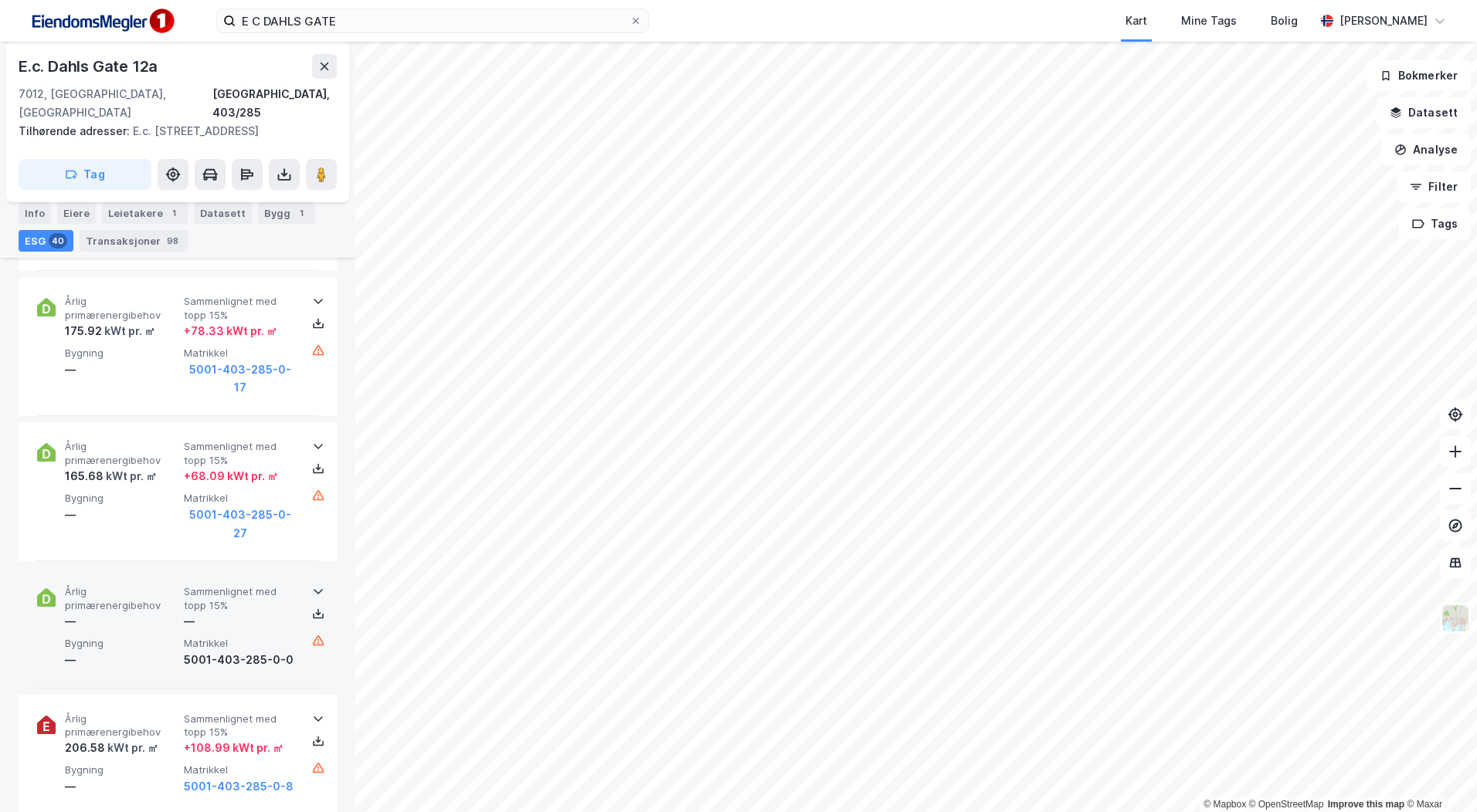
click at [313, 590] on icon at bounding box center [318, 593] width 9 height 6
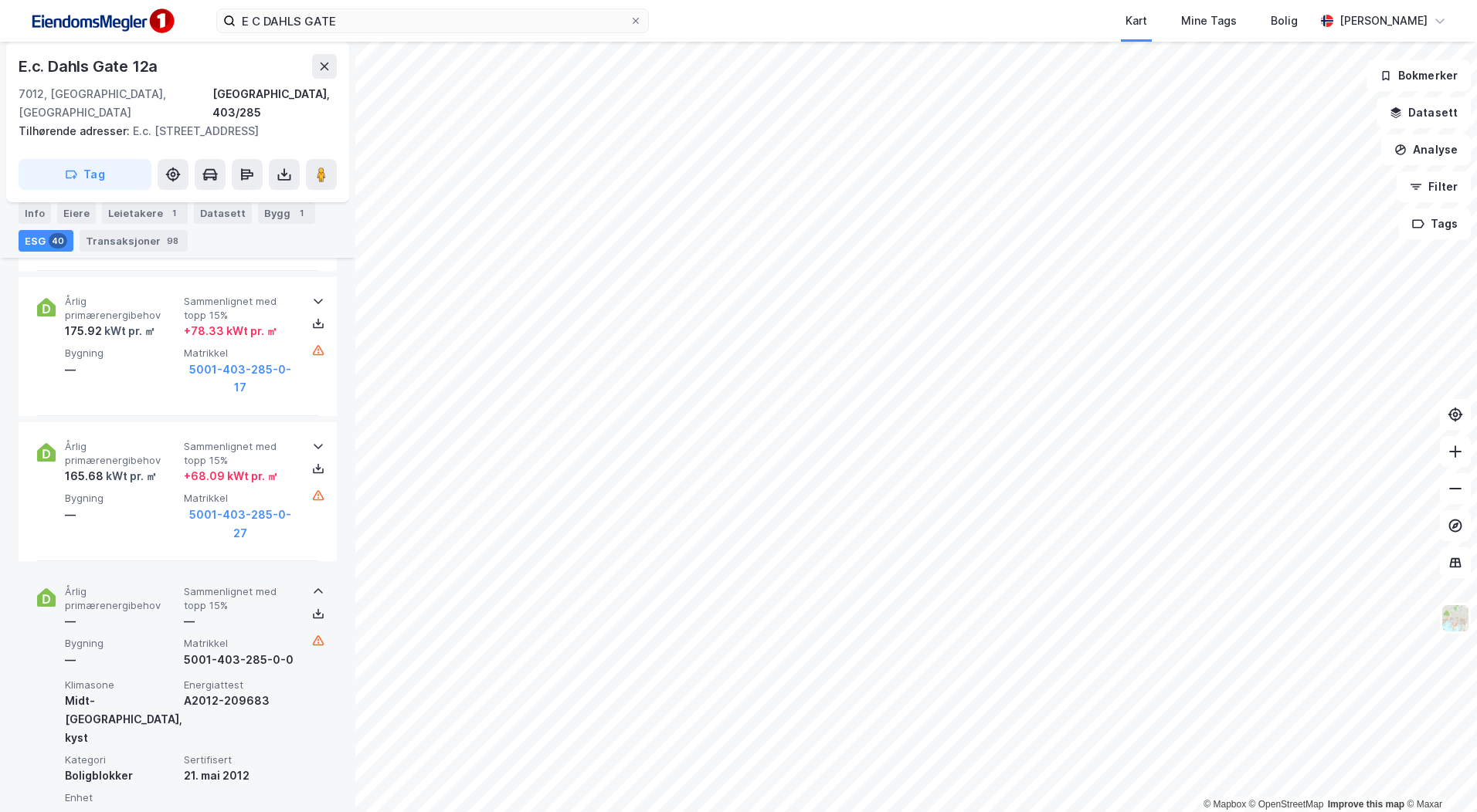
click at [313, 589] on icon at bounding box center [318, 592] width 9 height 6
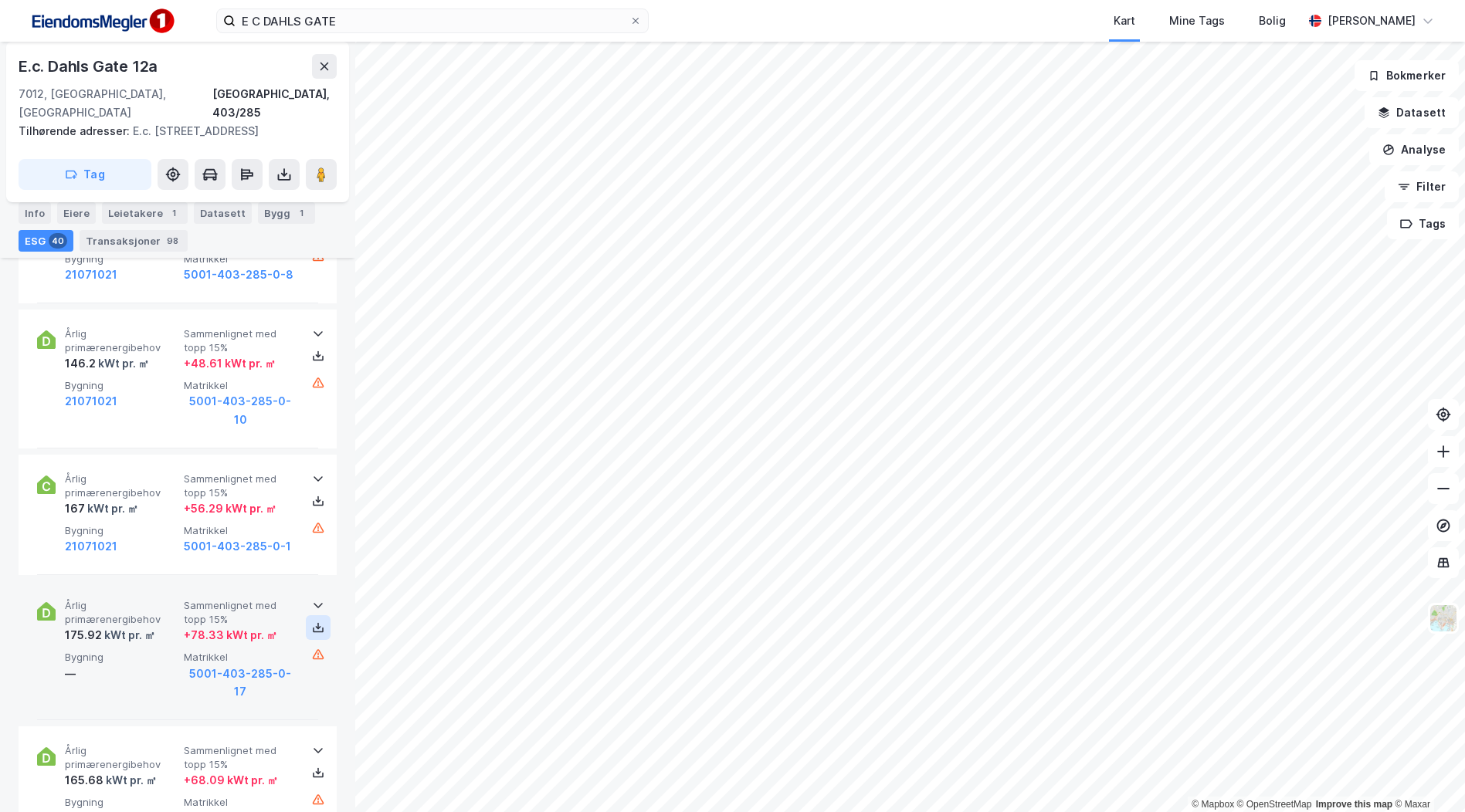
scroll to position [4925, 0]
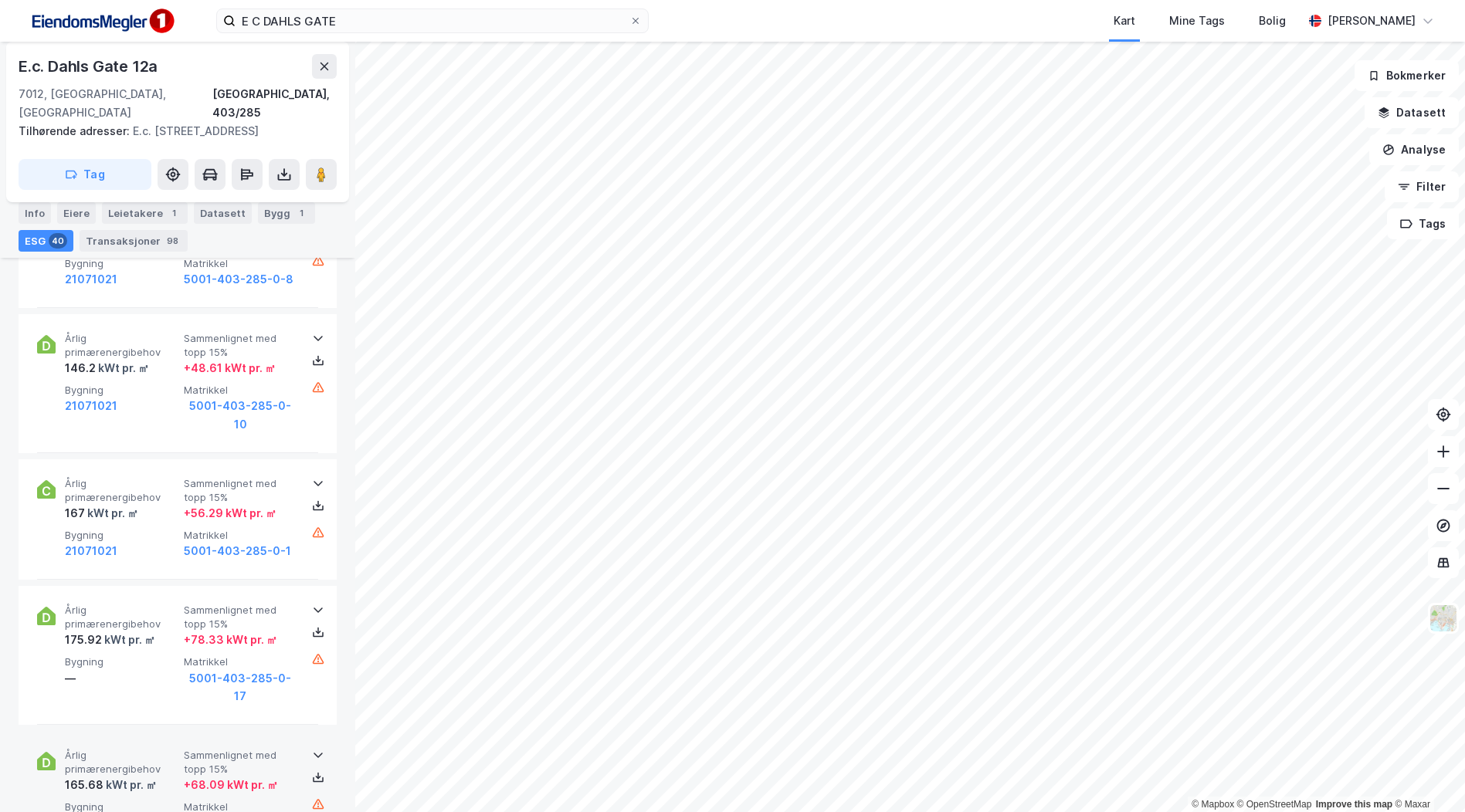
click at [313, 753] on icon at bounding box center [318, 756] width 9 height 6
click at [312, 749] on icon at bounding box center [318, 754] width 12 height 12
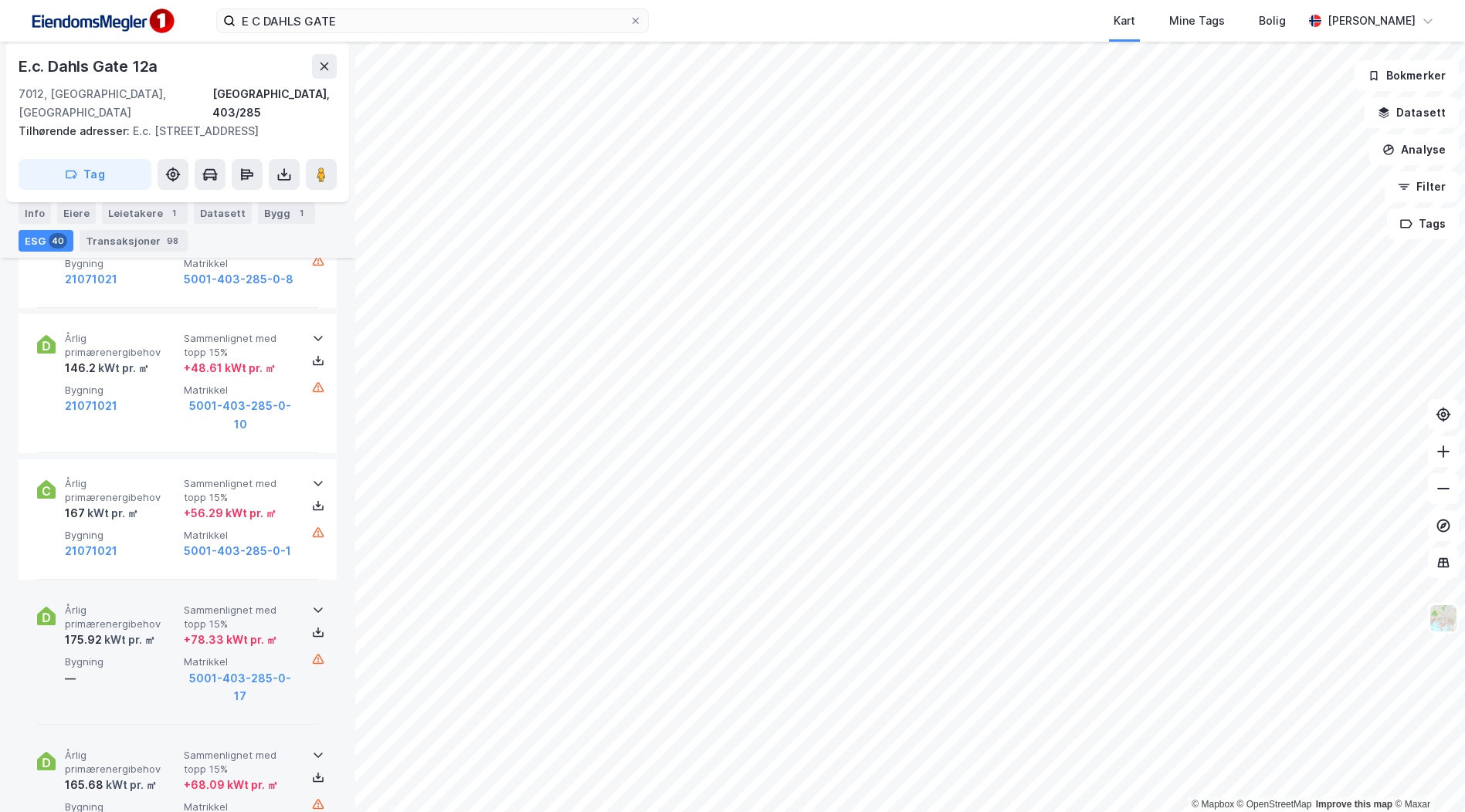
click at [312, 604] on icon at bounding box center [318, 610] width 12 height 12
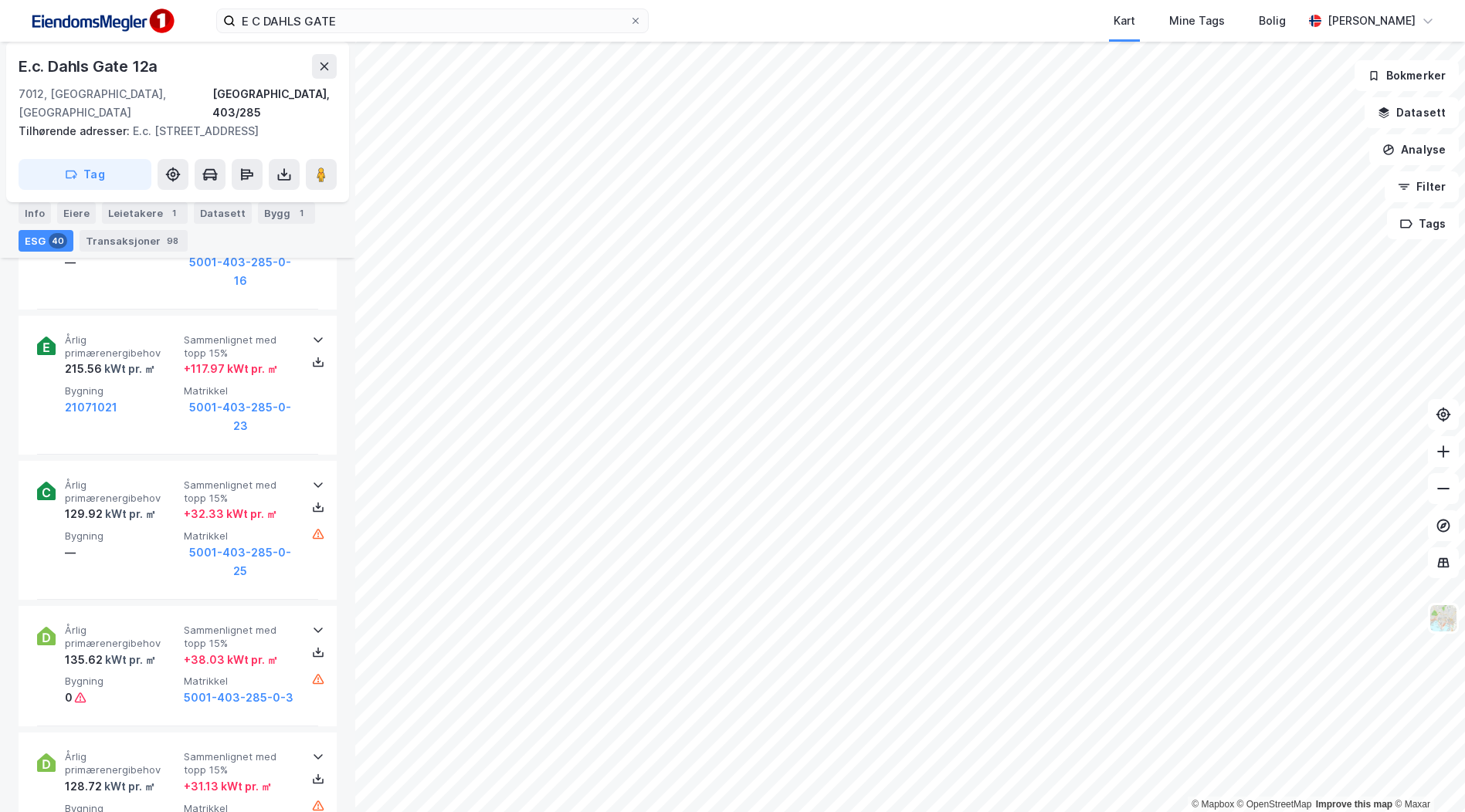
scroll to position [4231, 0]
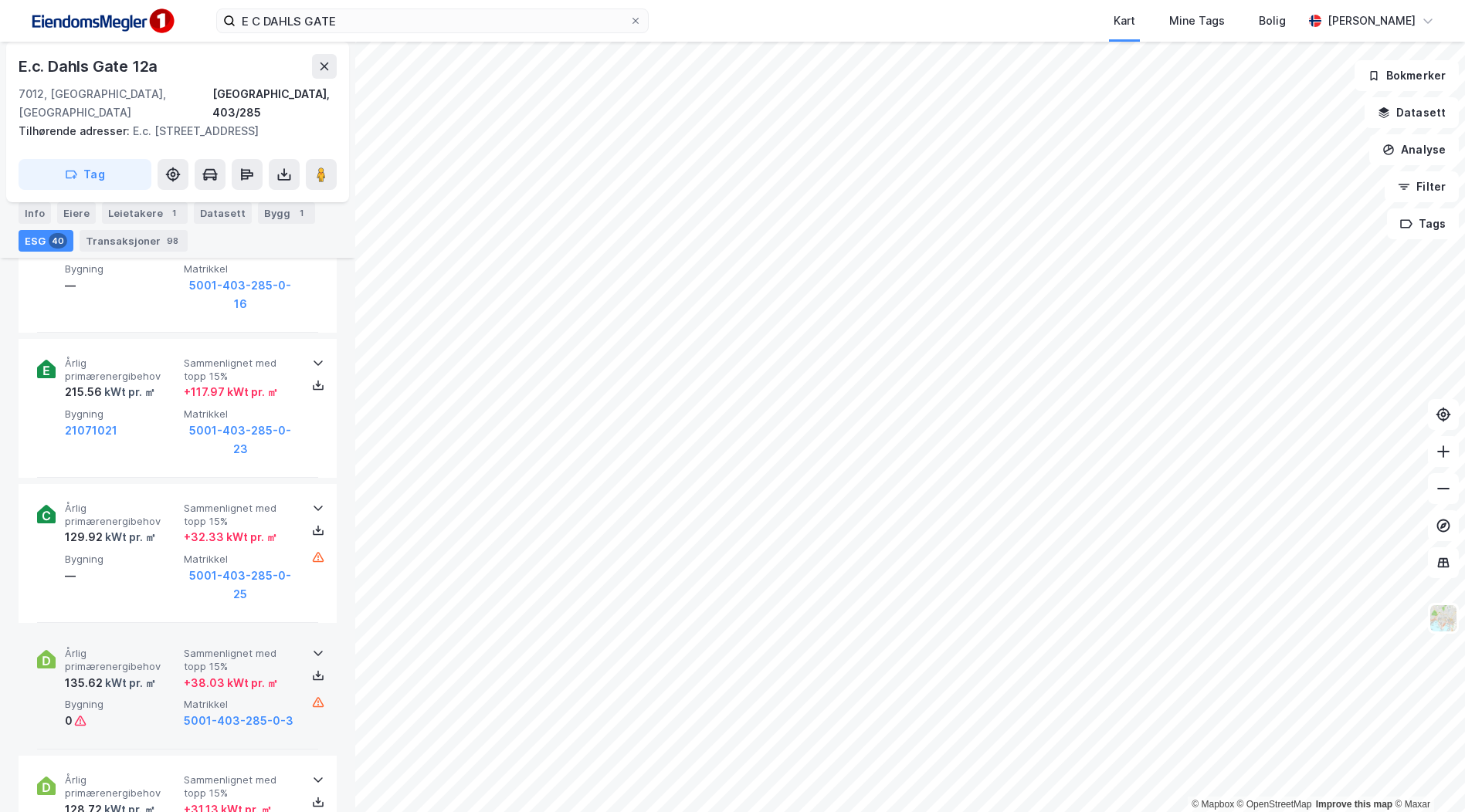
click at [316, 647] on icon at bounding box center [318, 653] width 12 height 12
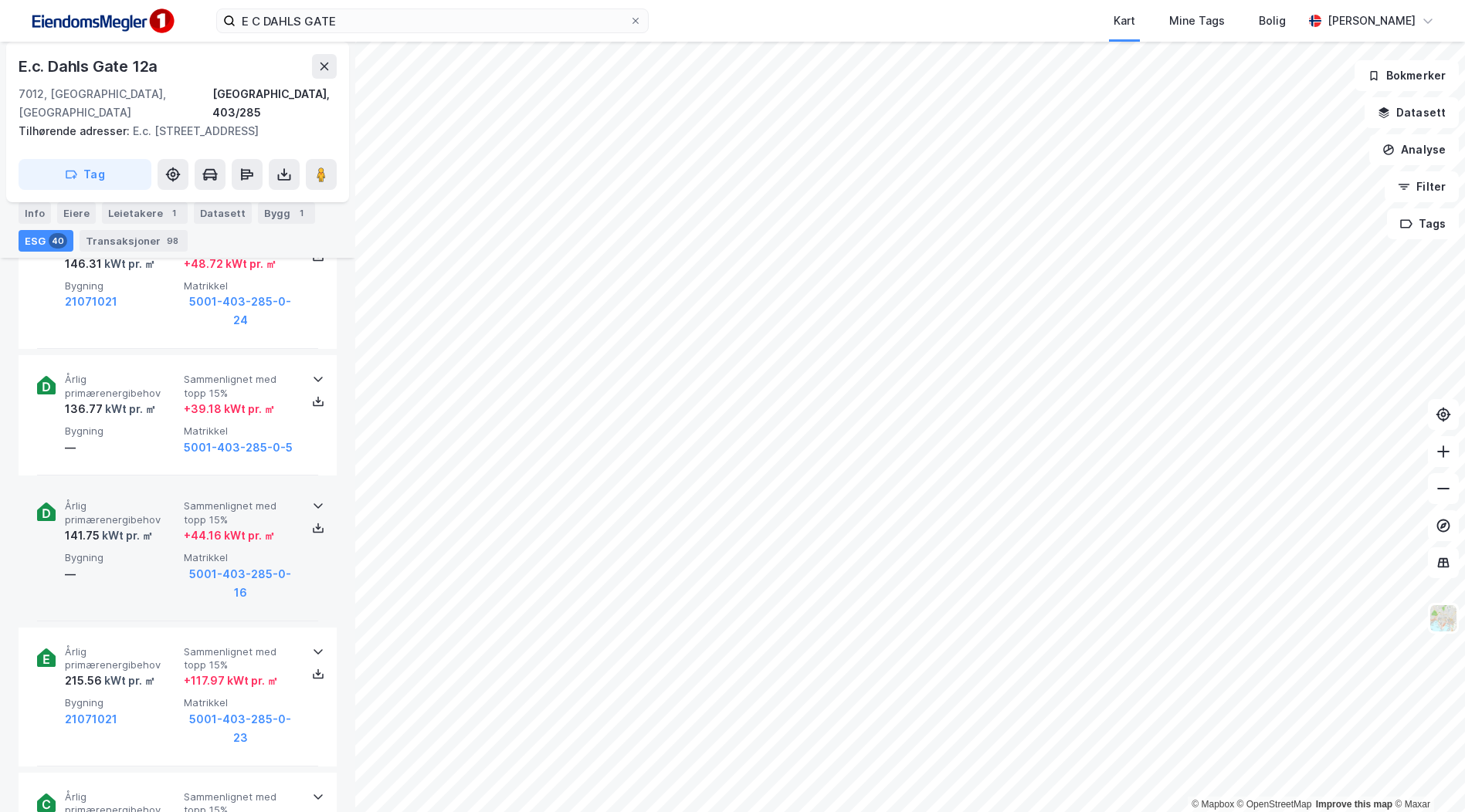
scroll to position [3845, 0]
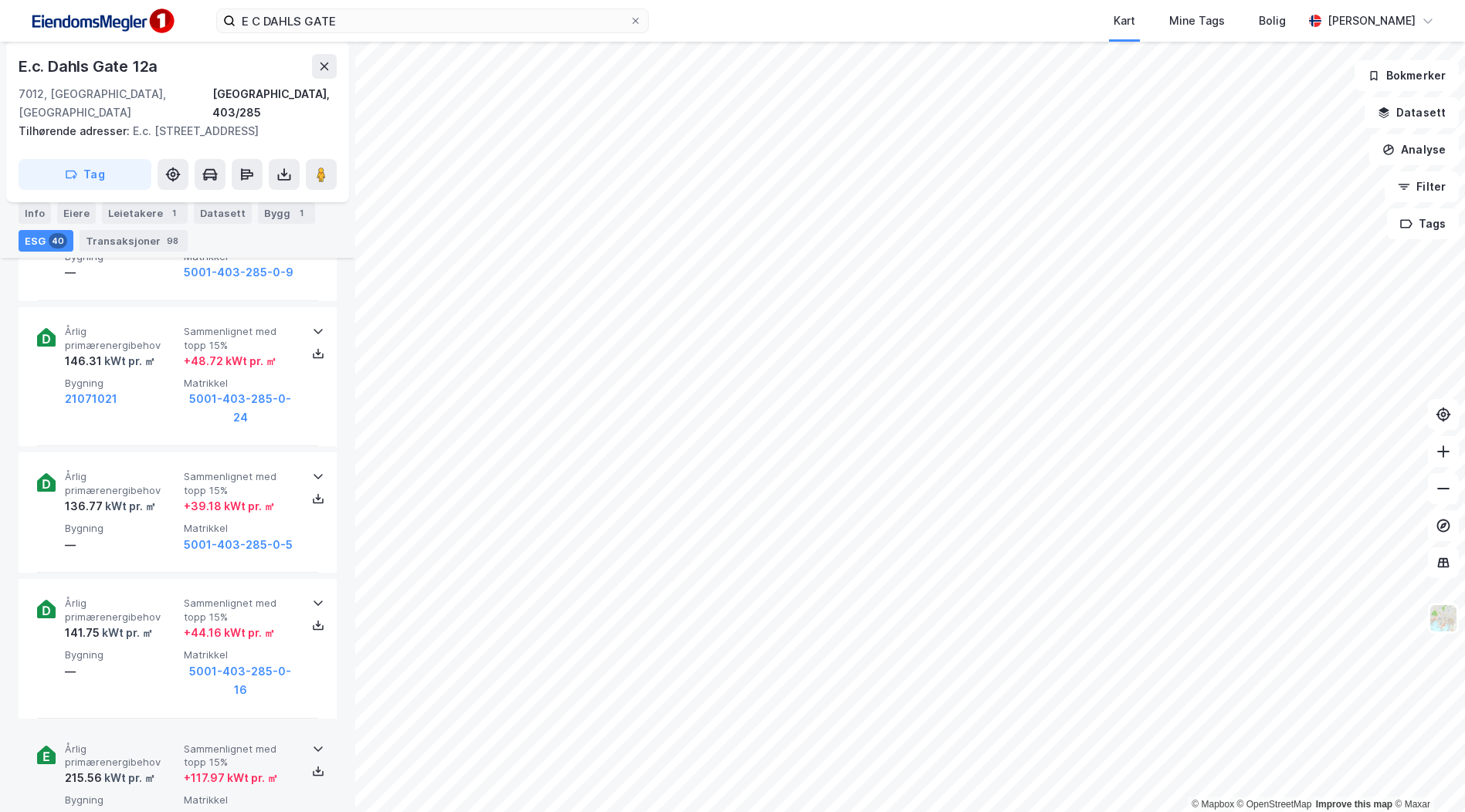
click at [306, 743] on div at bounding box center [318, 749] width 25 height 12
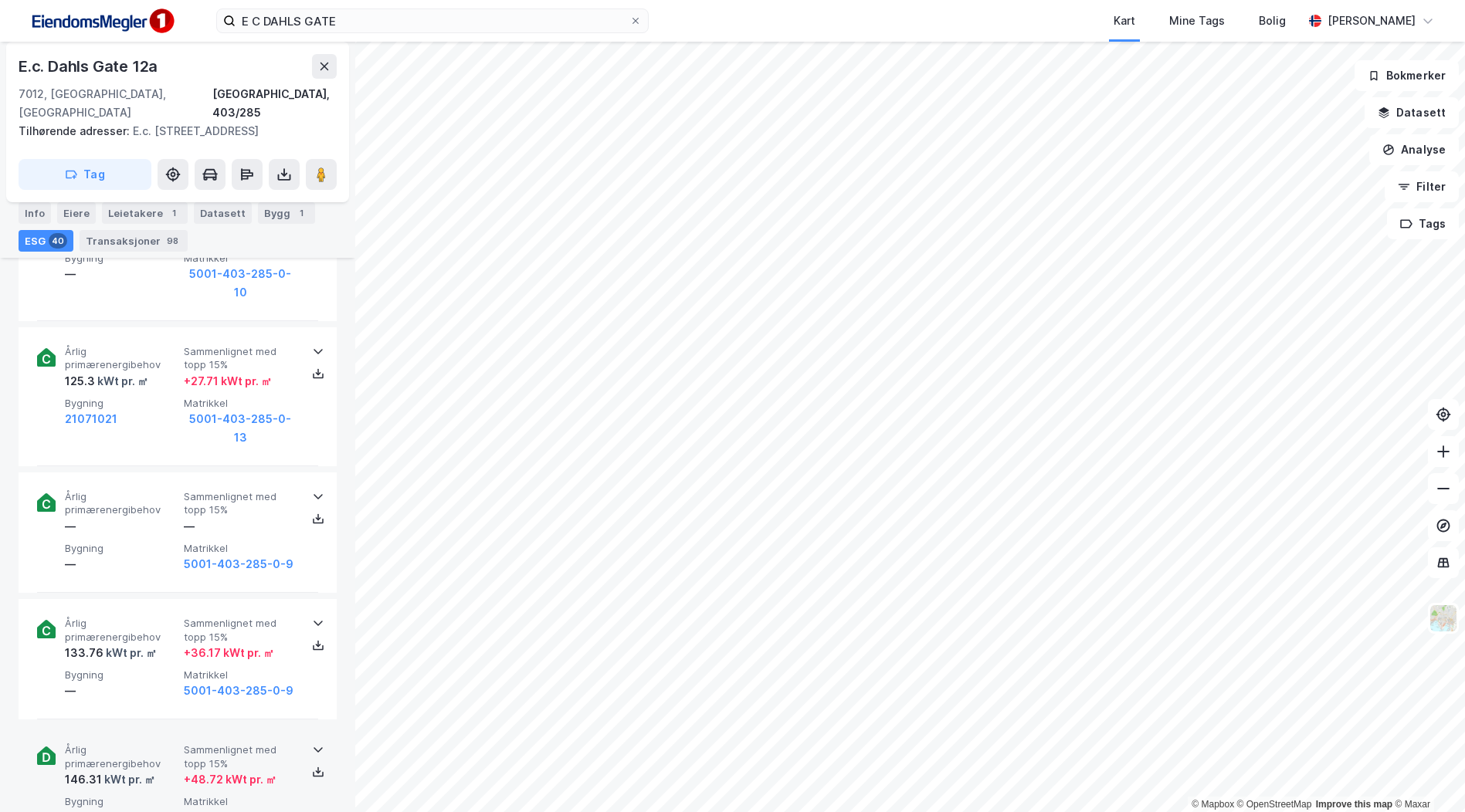
scroll to position [3381, 0]
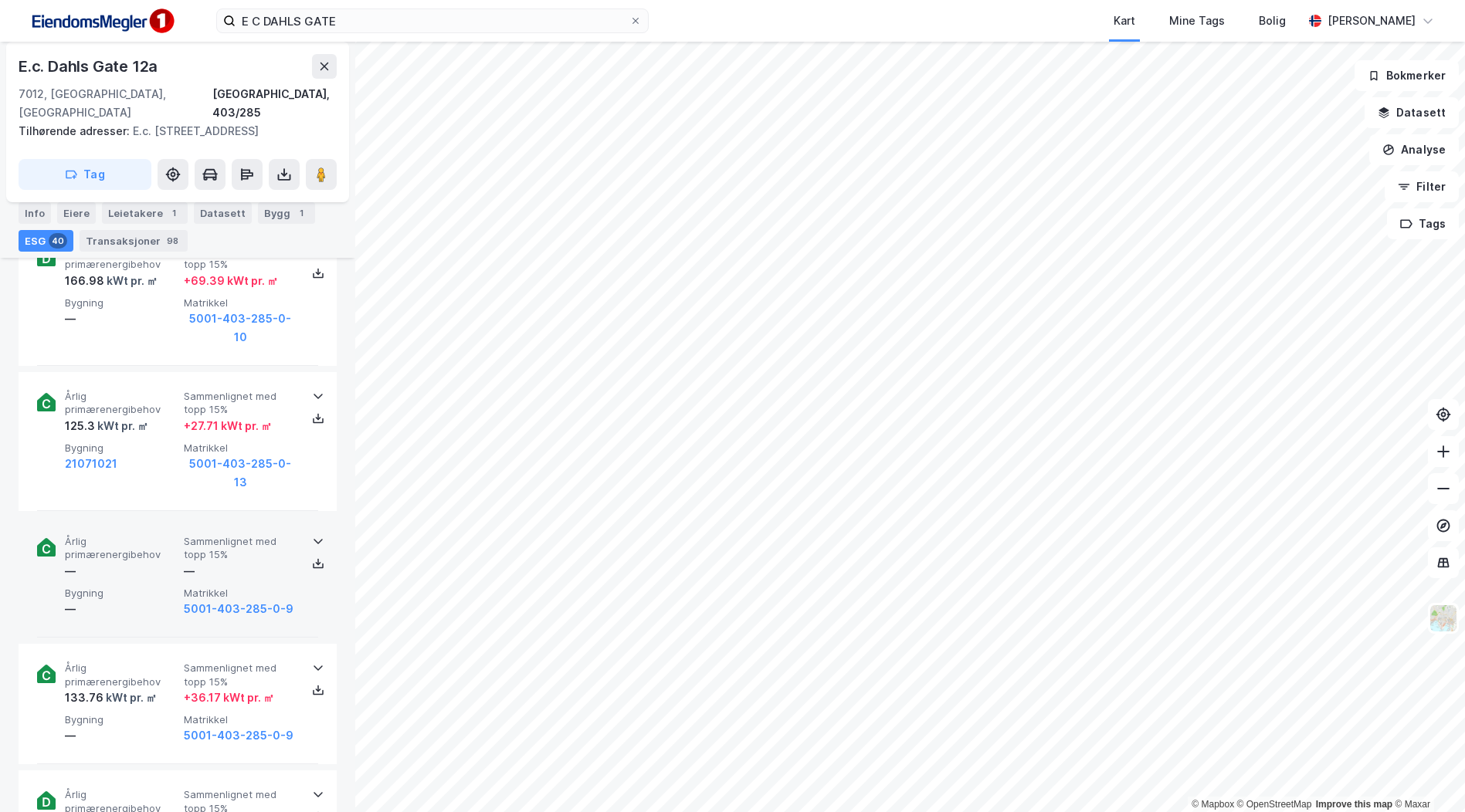
click at [315, 535] on icon at bounding box center [318, 541] width 12 height 12
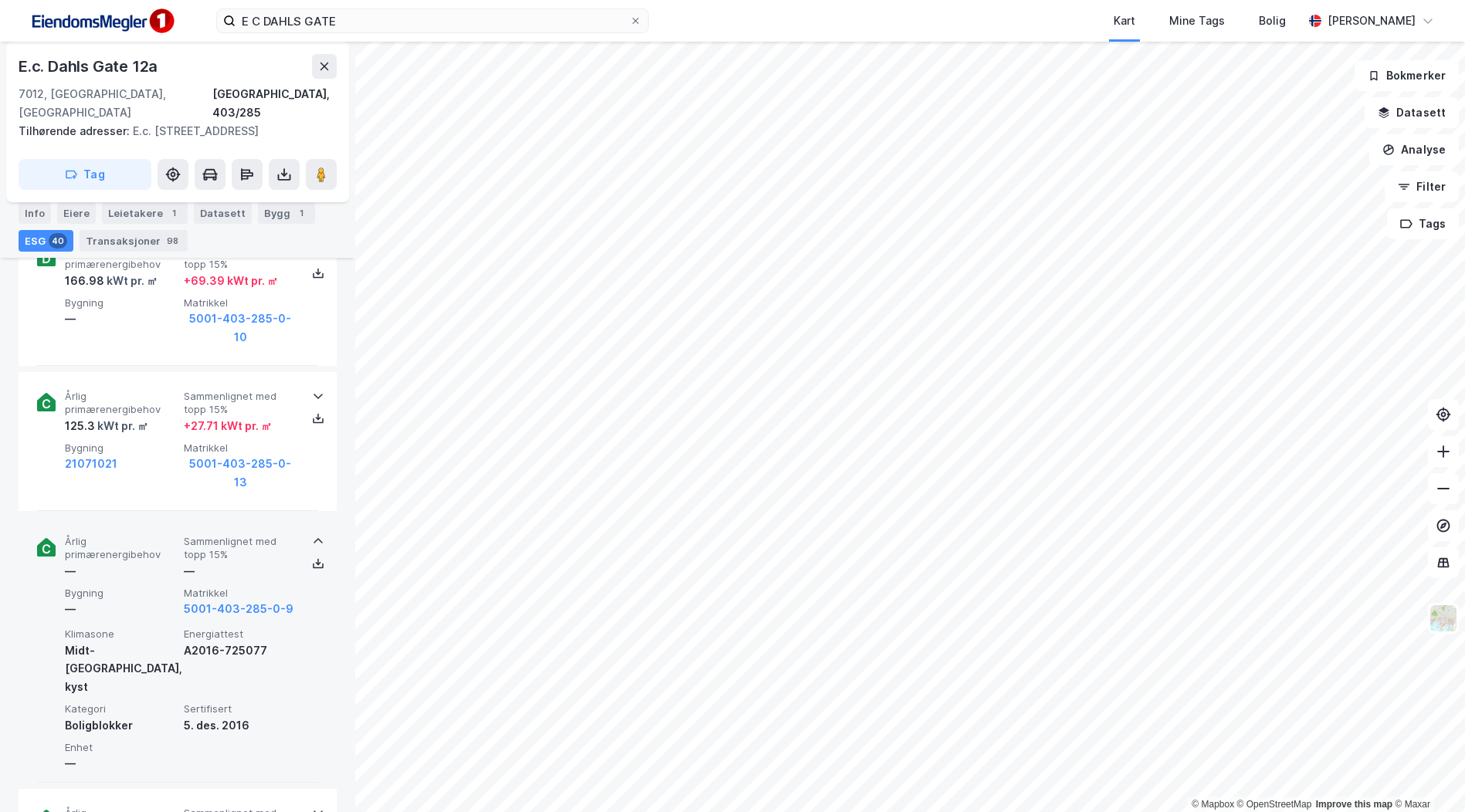
click at [315, 535] on icon at bounding box center [318, 541] width 12 height 12
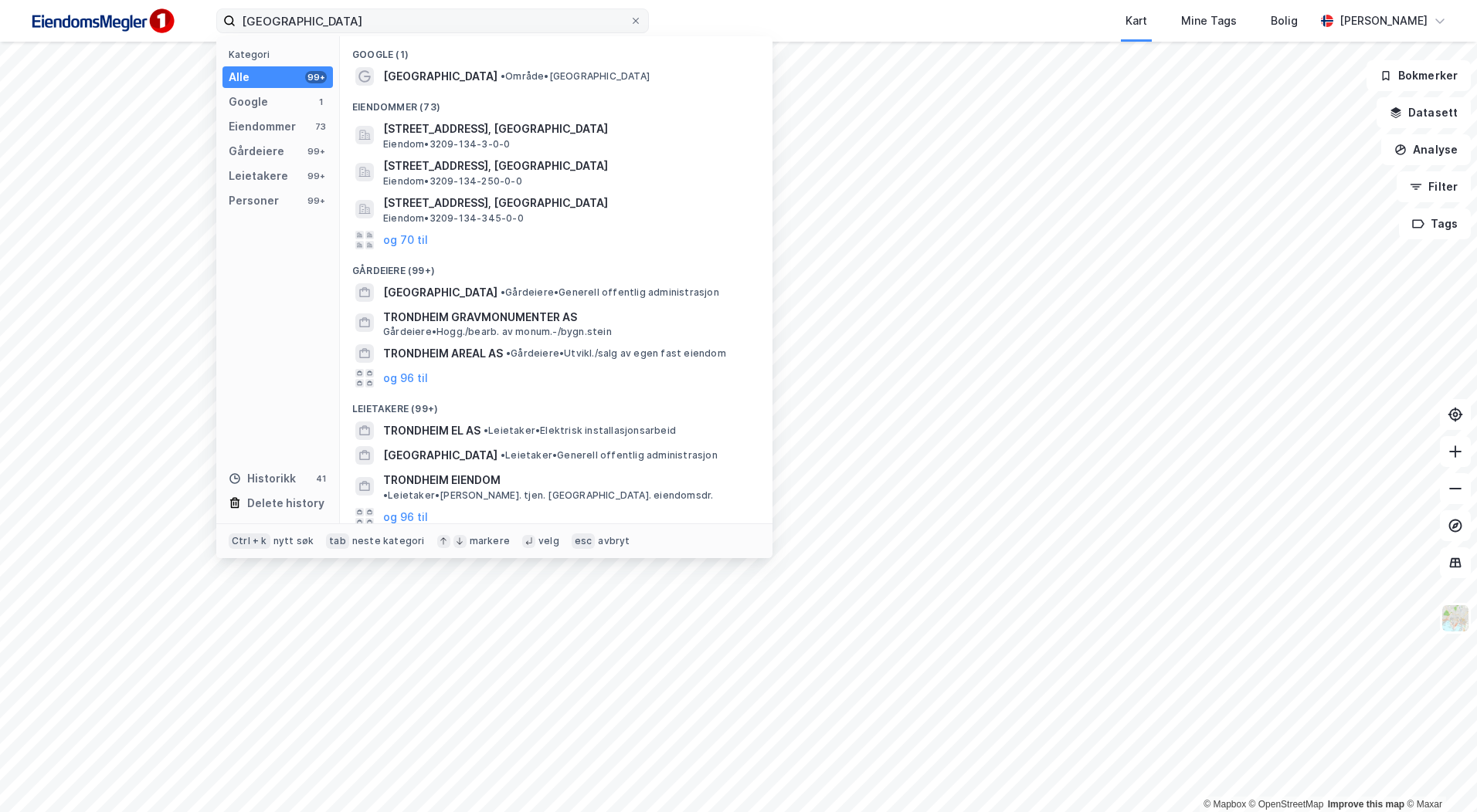
click at [334, 28] on input "TRONDHEIM" at bounding box center [433, 21] width 393 height 23
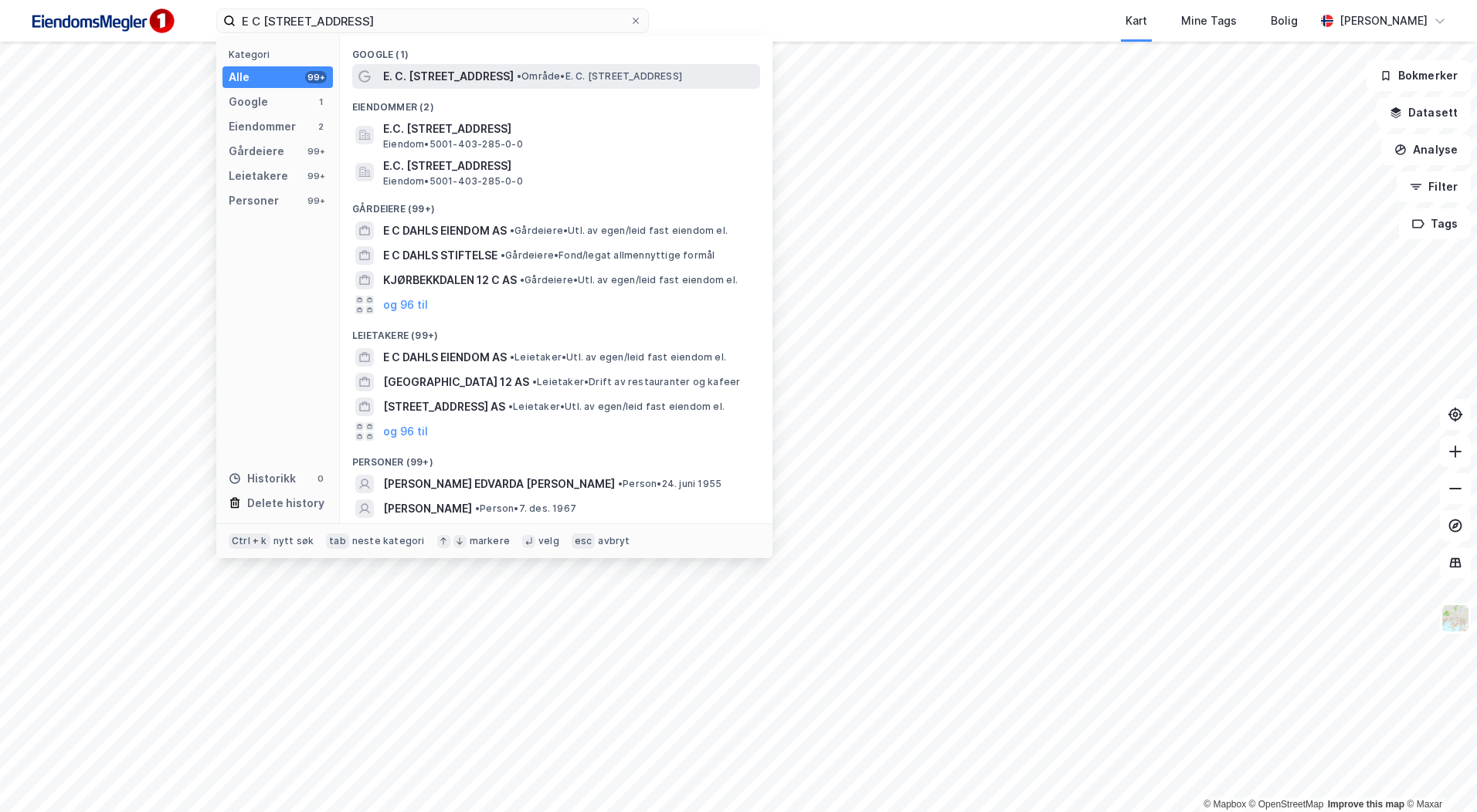
type input "E C DAHLS GATE 12"
click at [425, 76] on span "E. C. Dahls gate 12" at bounding box center [449, 76] width 131 height 19
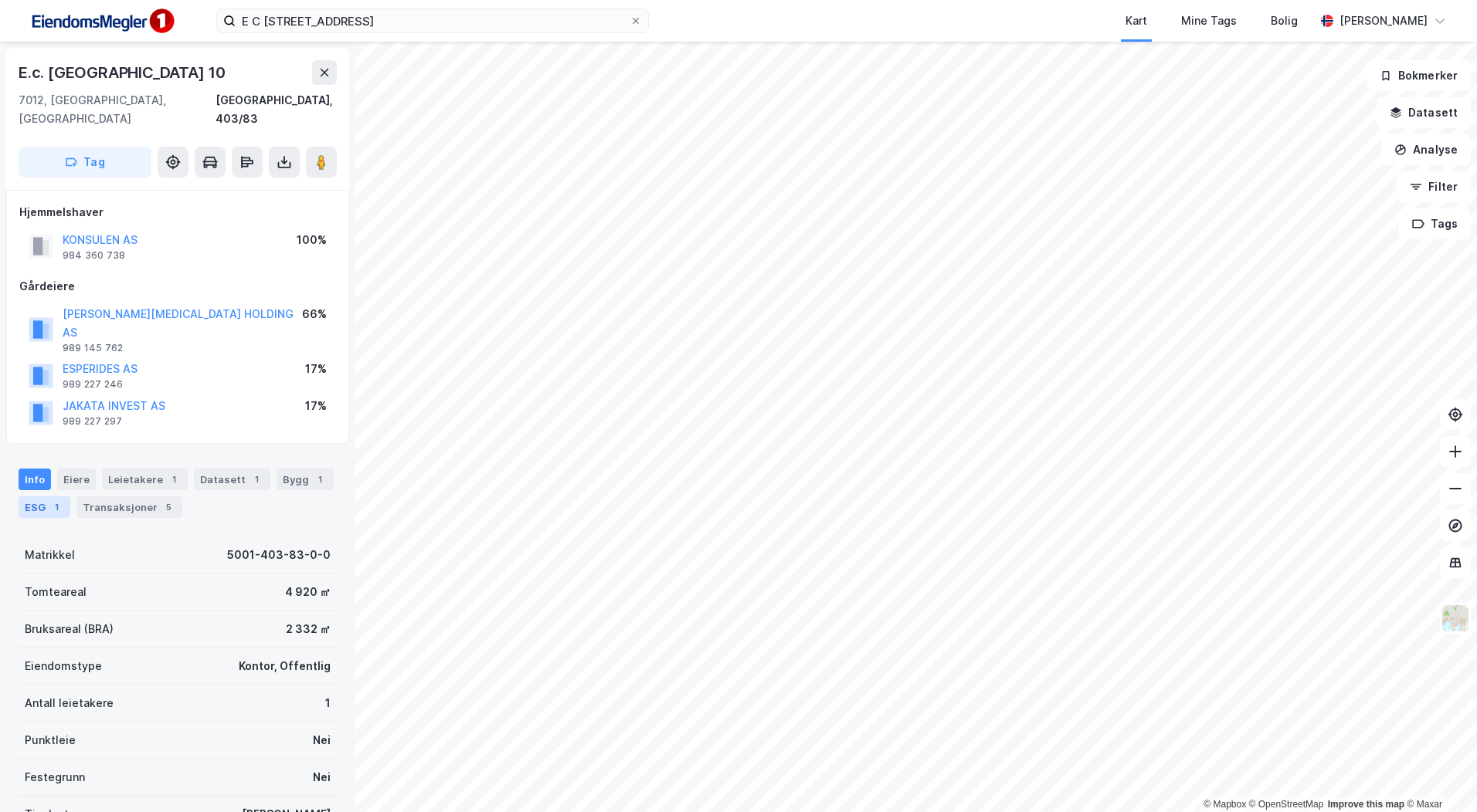
click at [41, 497] on div "ESG 1" at bounding box center [44, 507] width 51 height 21
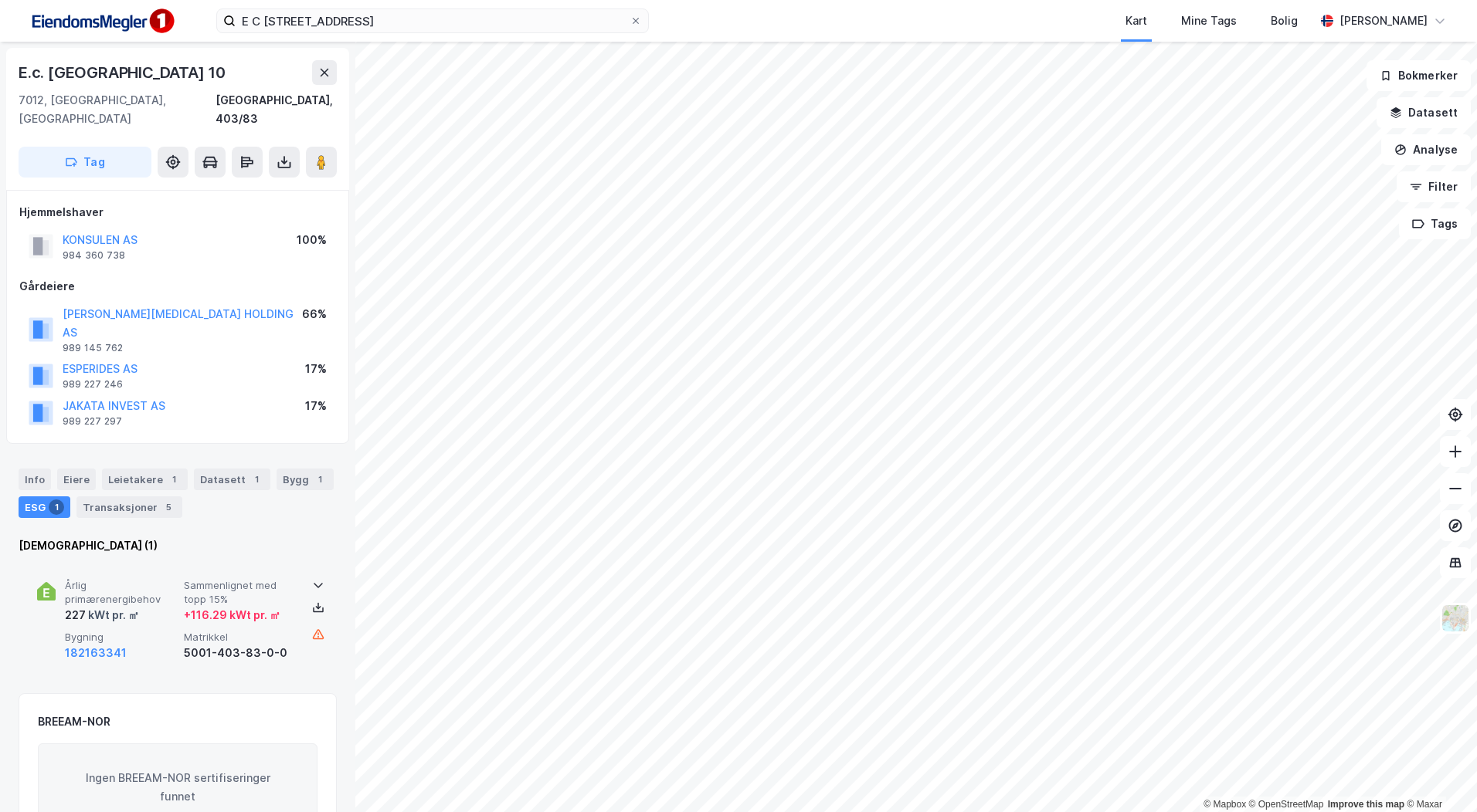
click at [318, 579] on icon at bounding box center [318, 585] width 12 height 12
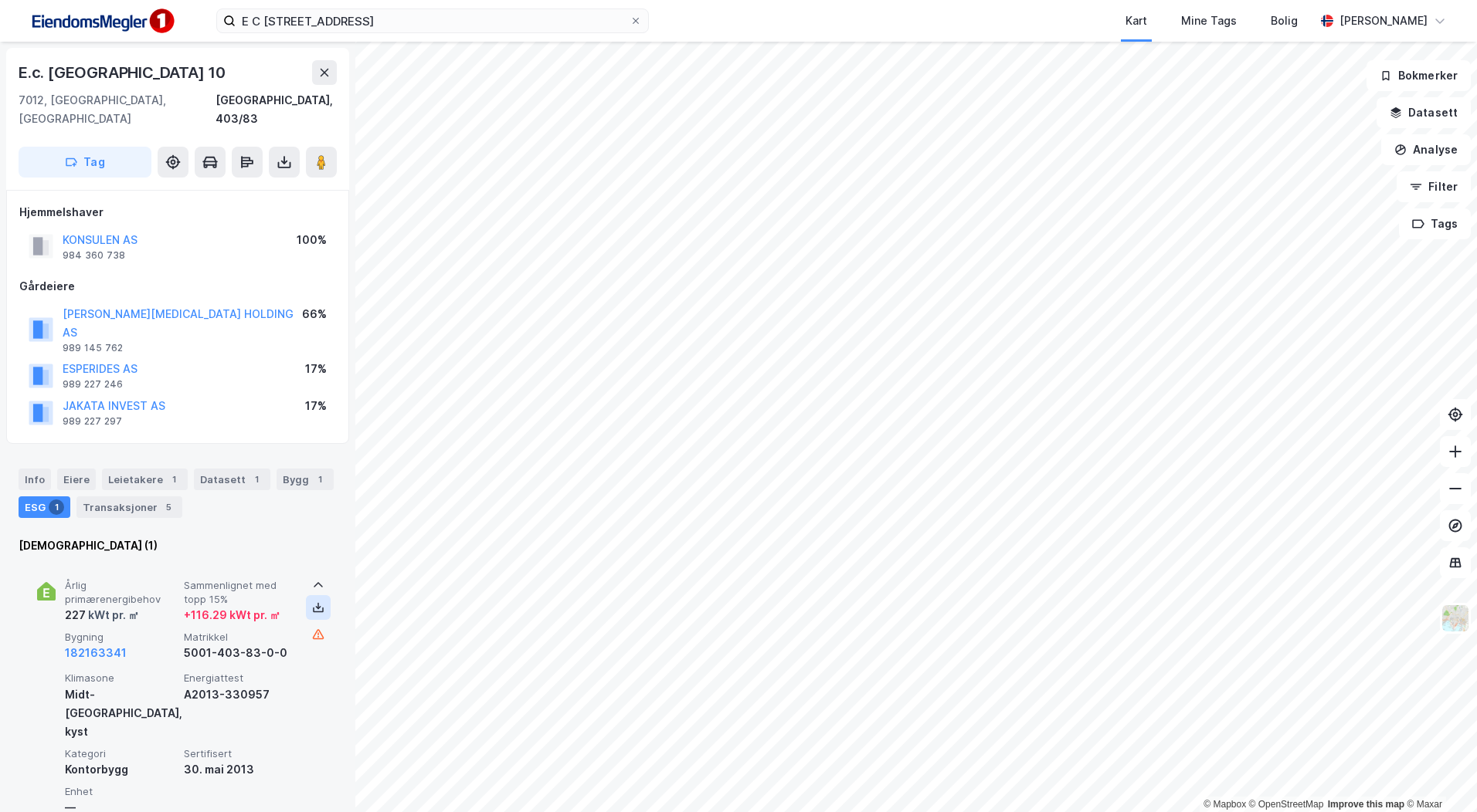
click at [316, 606] on icon at bounding box center [319, 607] width 6 height 3
click at [174, 579] on span "Årlig primærenergibehov" at bounding box center [121, 592] width 113 height 27
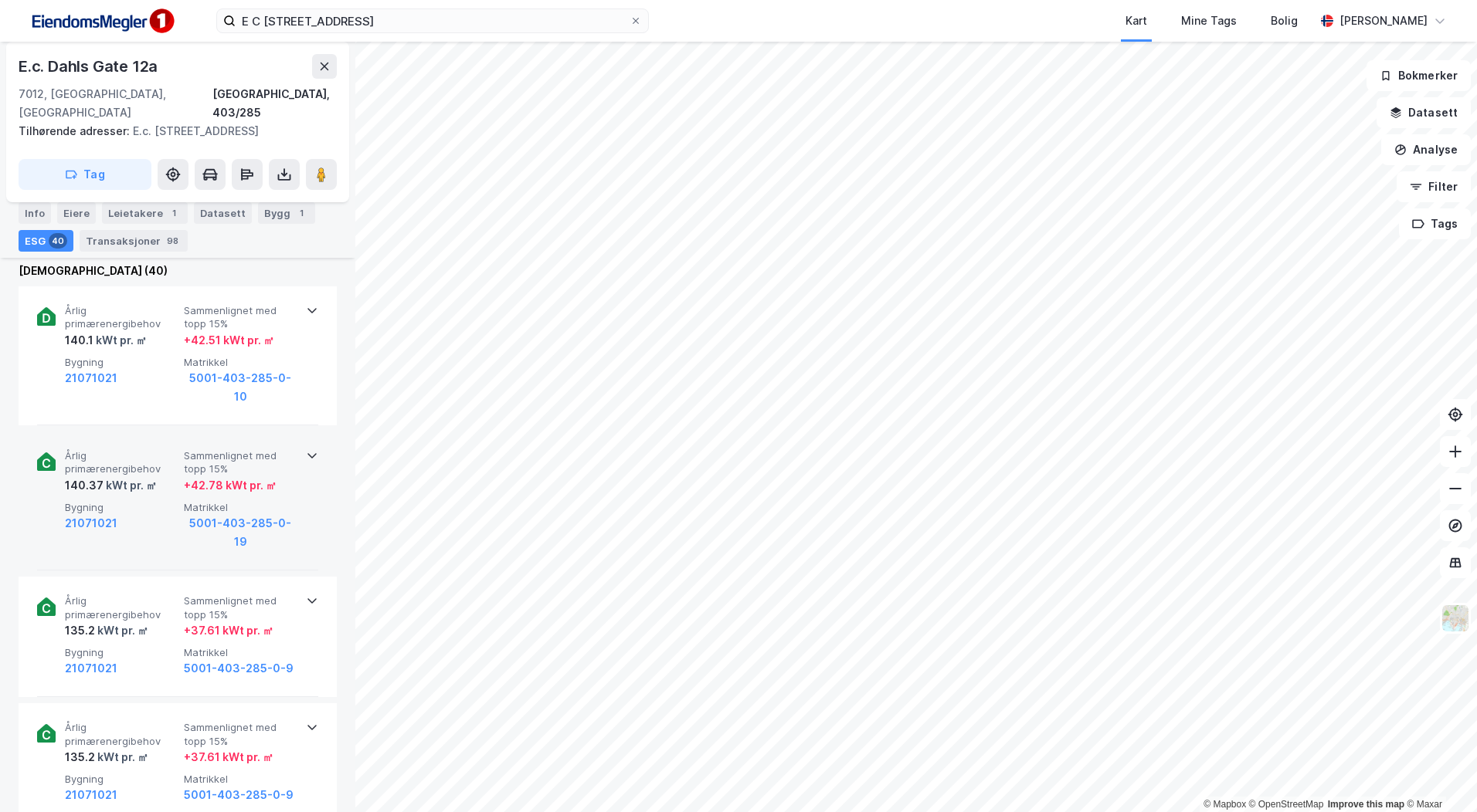
scroll to position [695, 0]
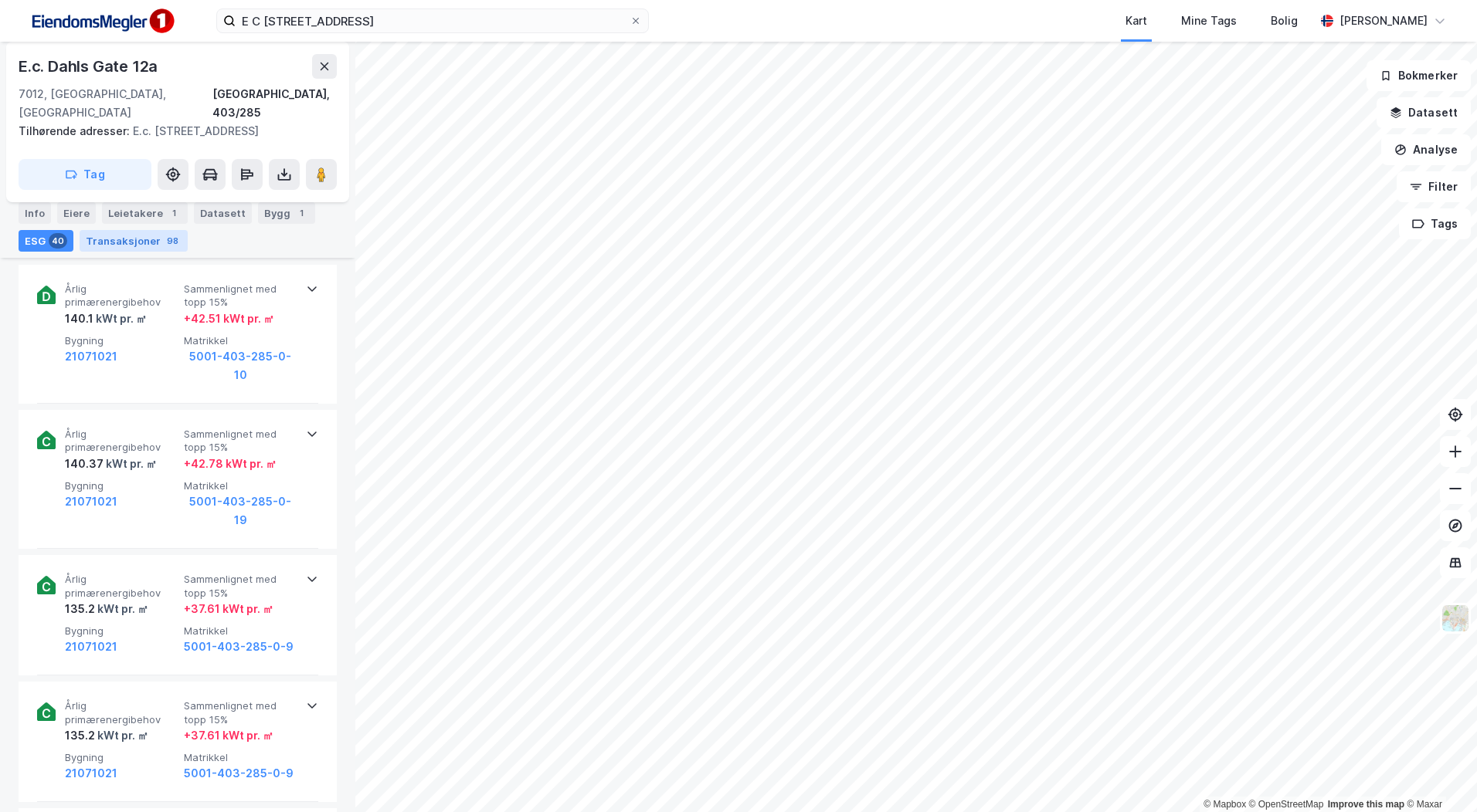
click at [145, 239] on div "Transaksjoner 98" at bounding box center [133, 241] width 108 height 21
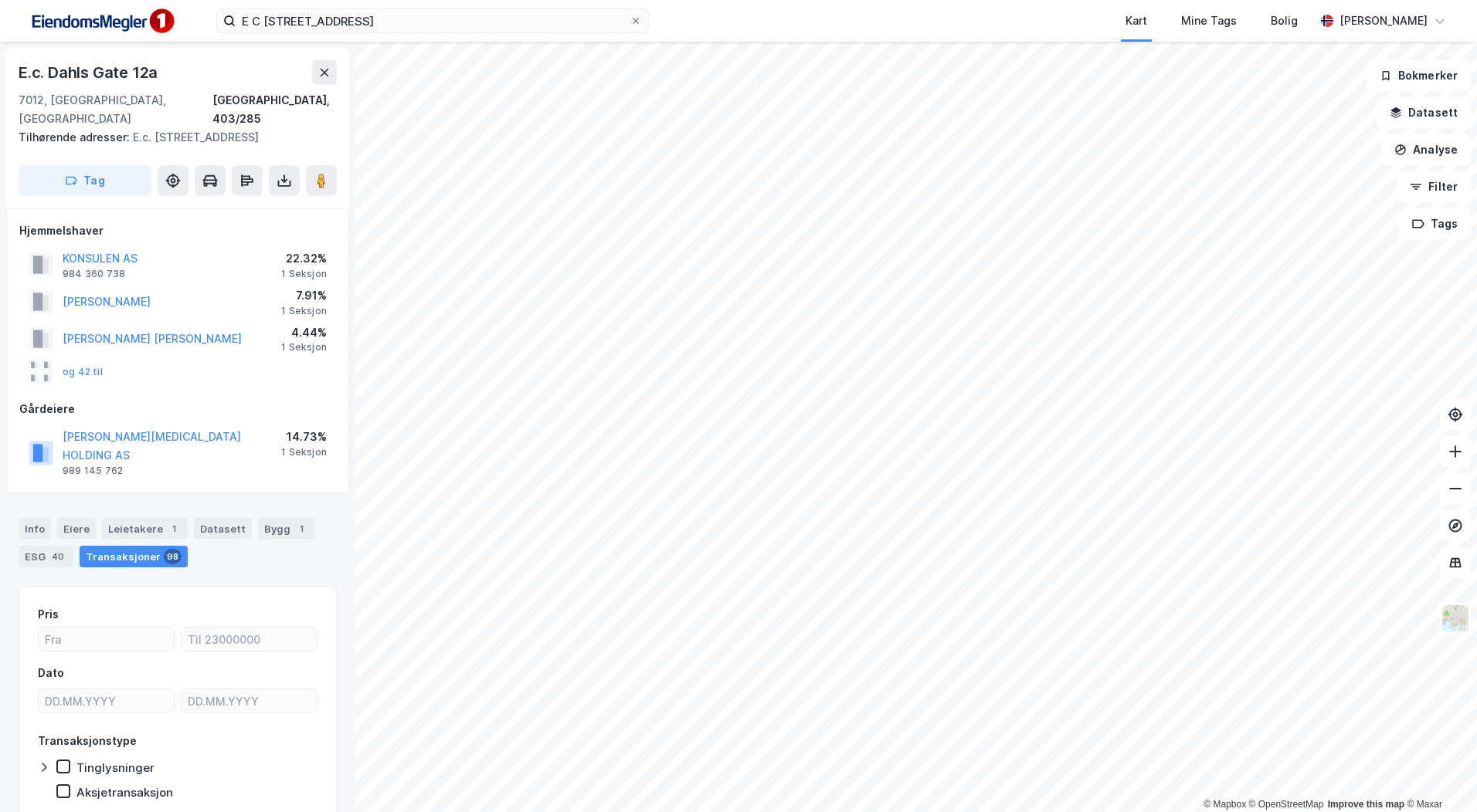
scroll to position [1, 0]
click at [71, 517] on div "Eiere" at bounding box center [76, 528] width 38 height 21
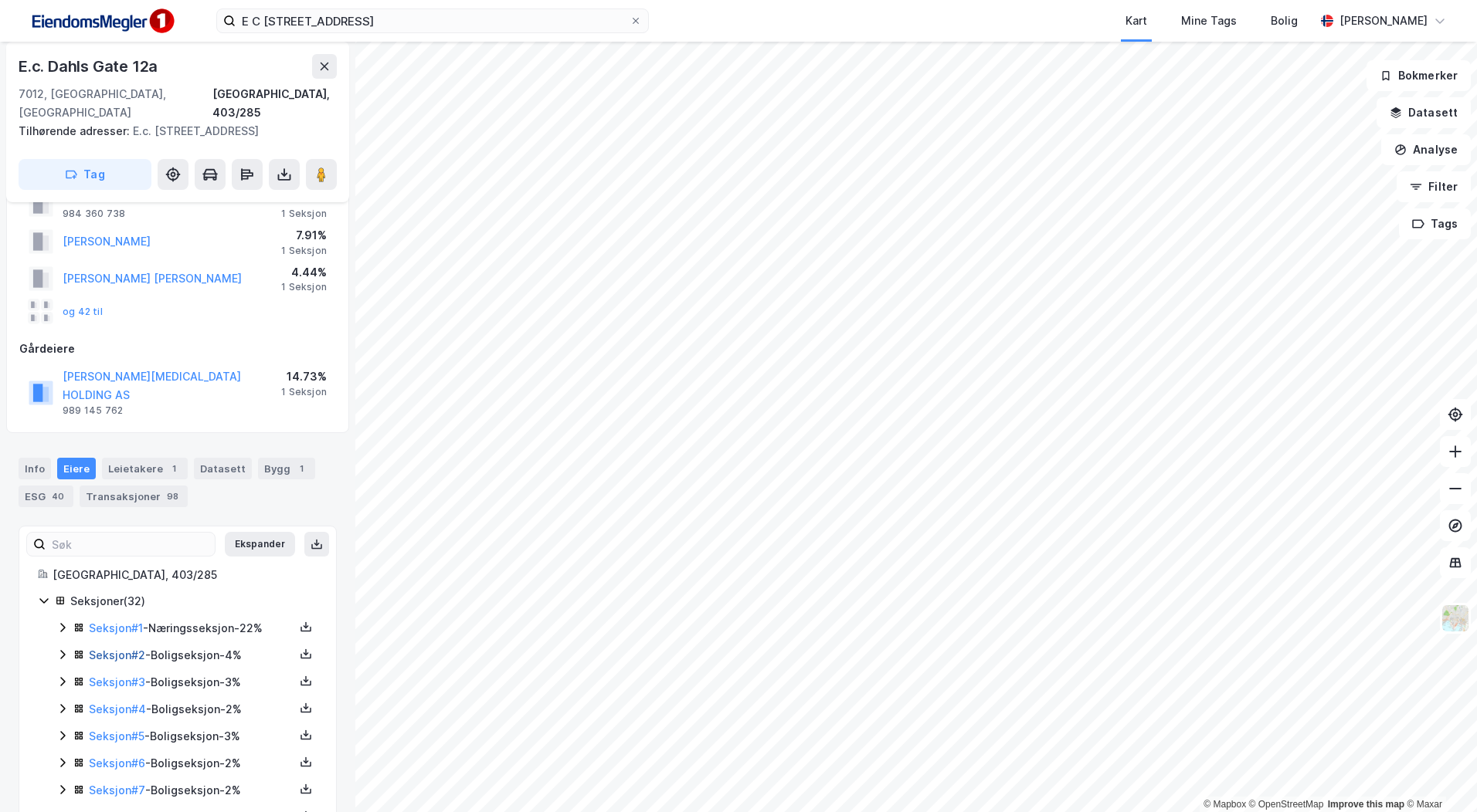
scroll to position [77, 0]
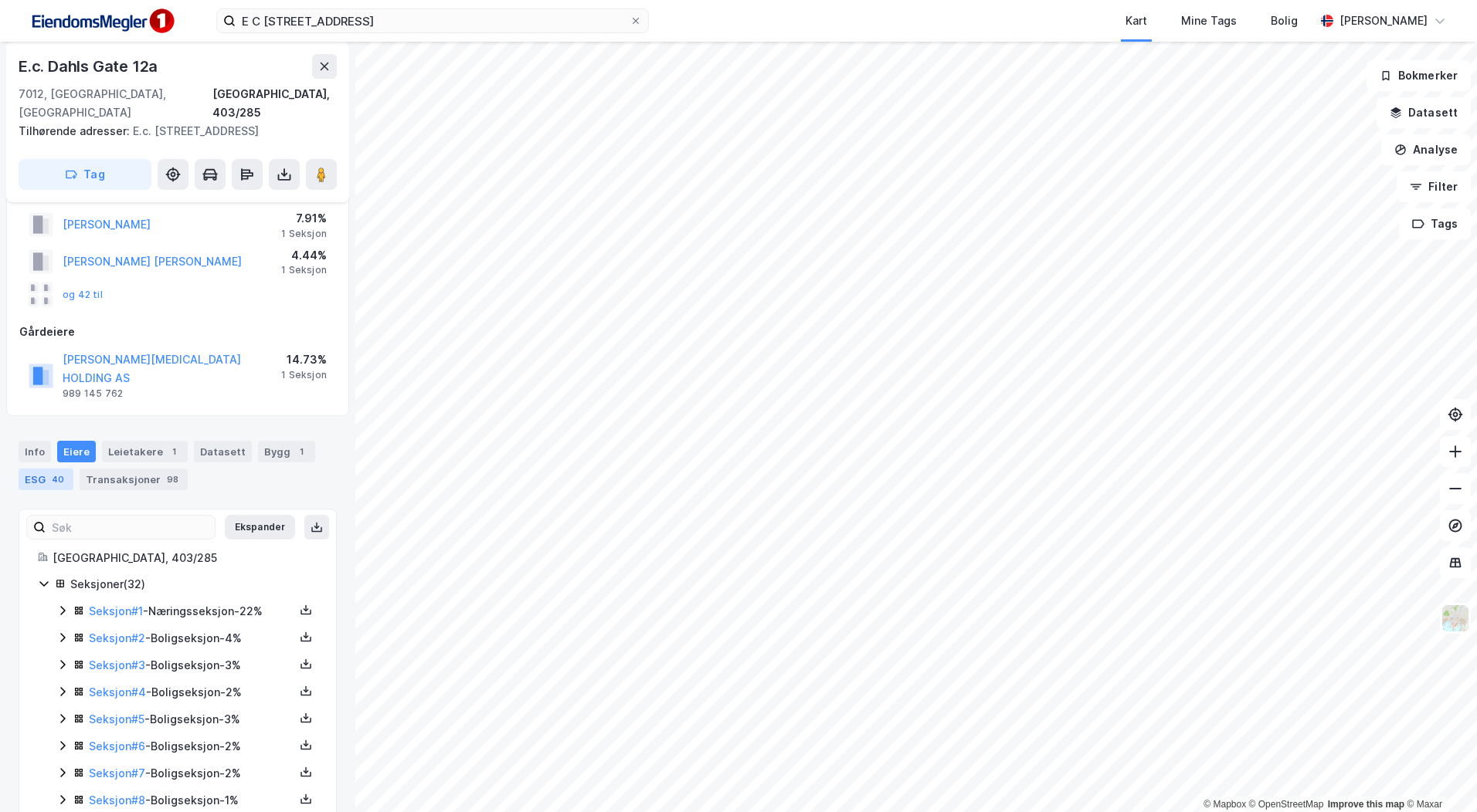
click at [57, 472] on div "40" at bounding box center [58, 479] width 19 height 16
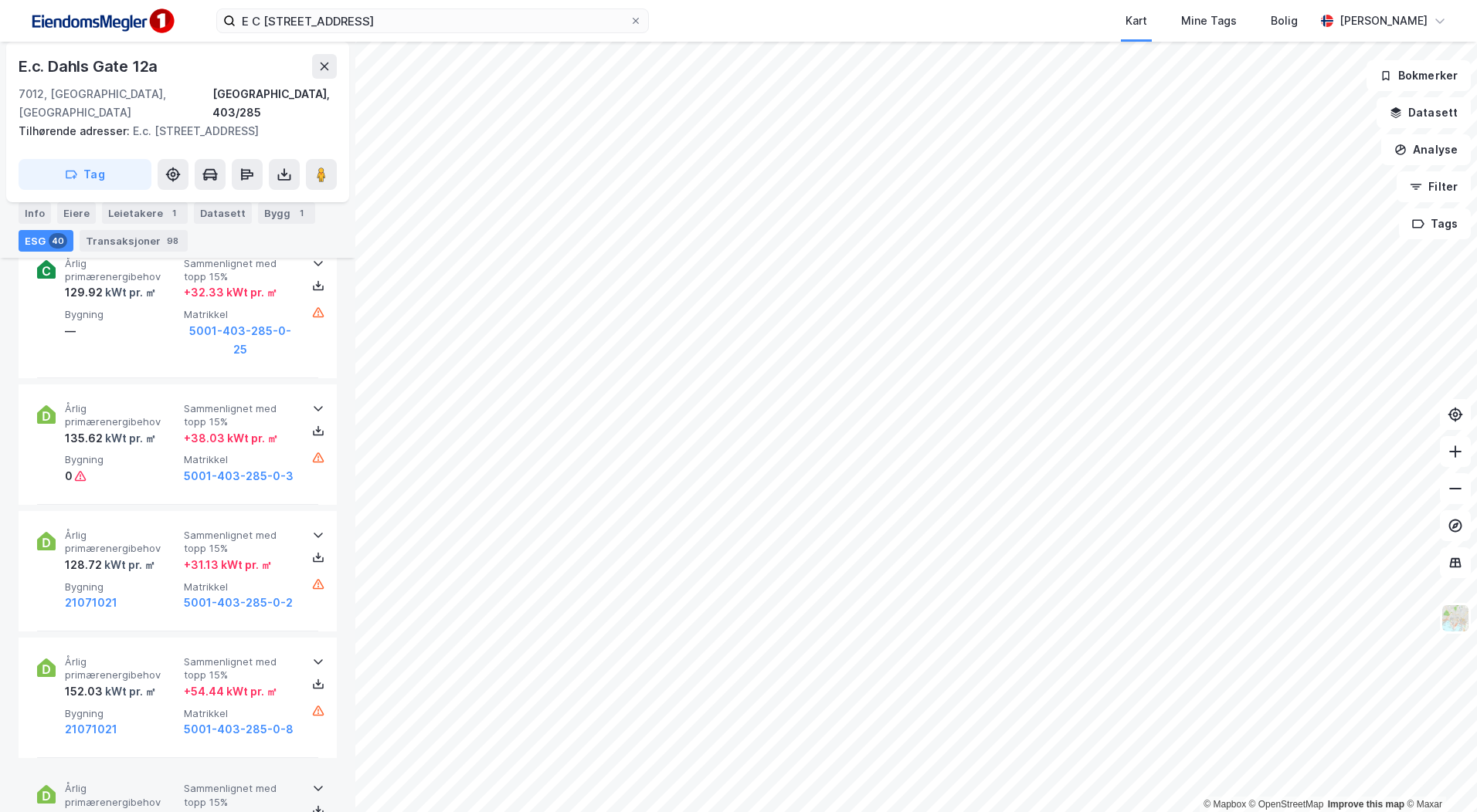
scroll to position [4479, 0]
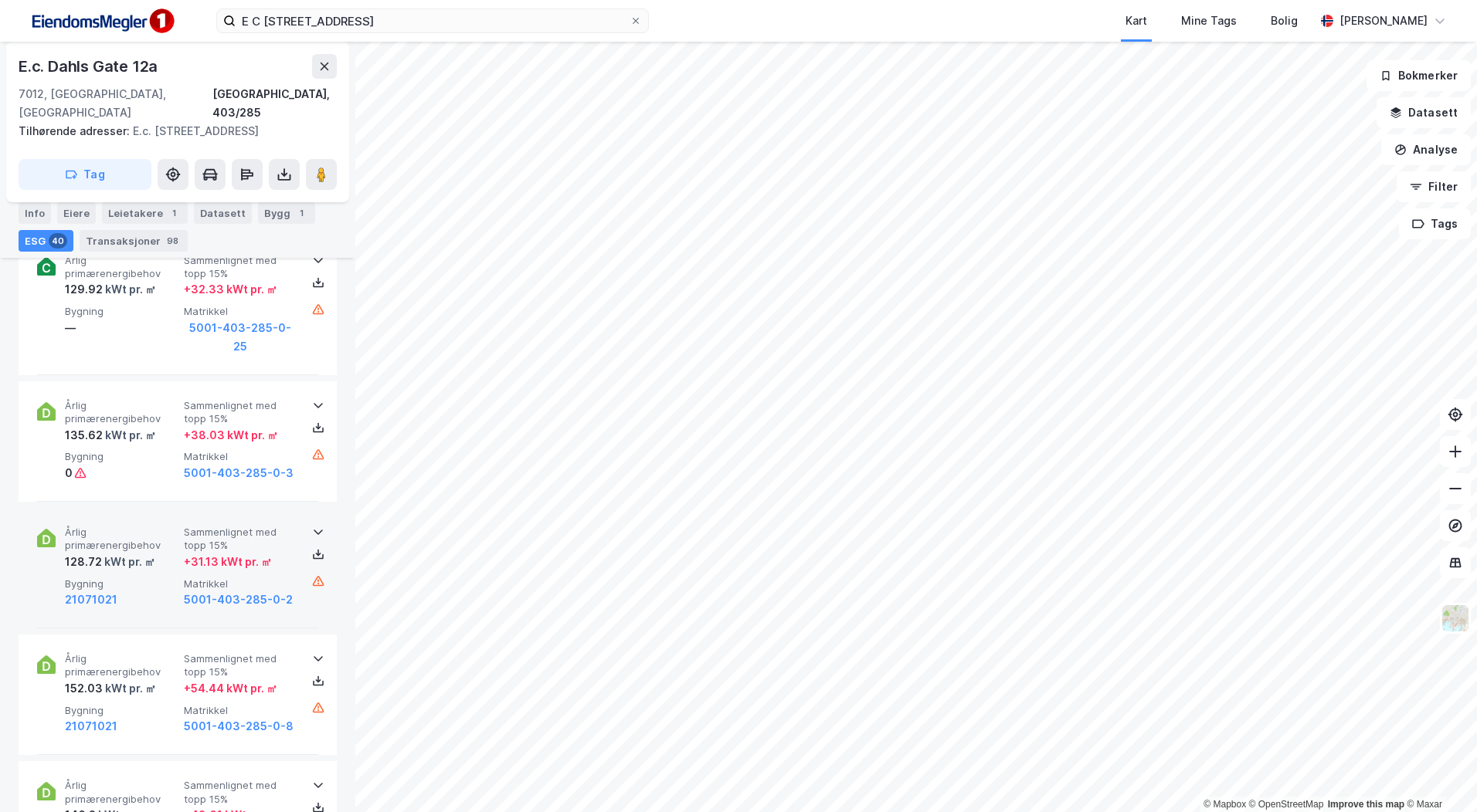
click at [131, 578] on span "Bygning" at bounding box center [121, 585] width 113 height 13
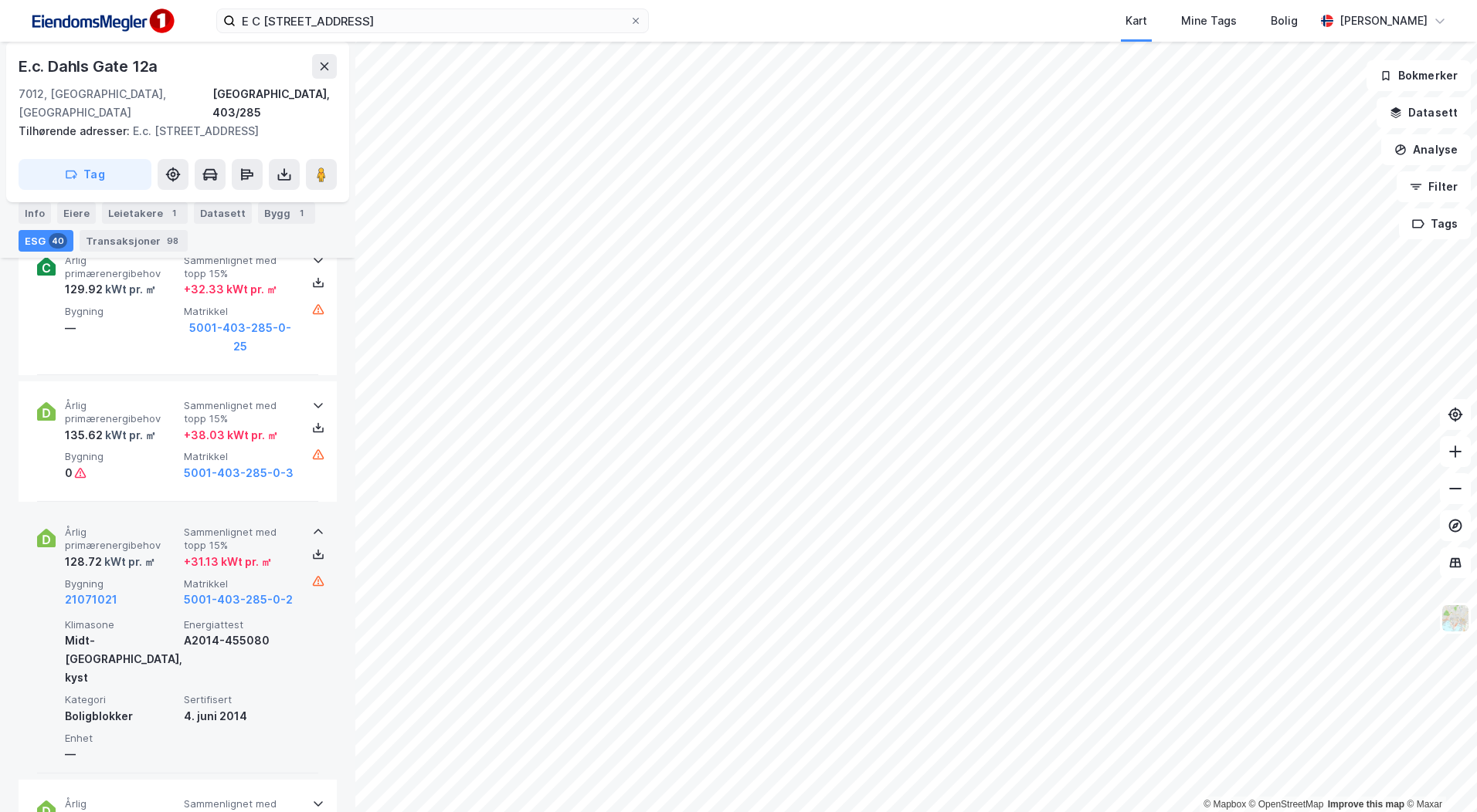
click at [131, 578] on span "Bygning" at bounding box center [121, 585] width 113 height 13
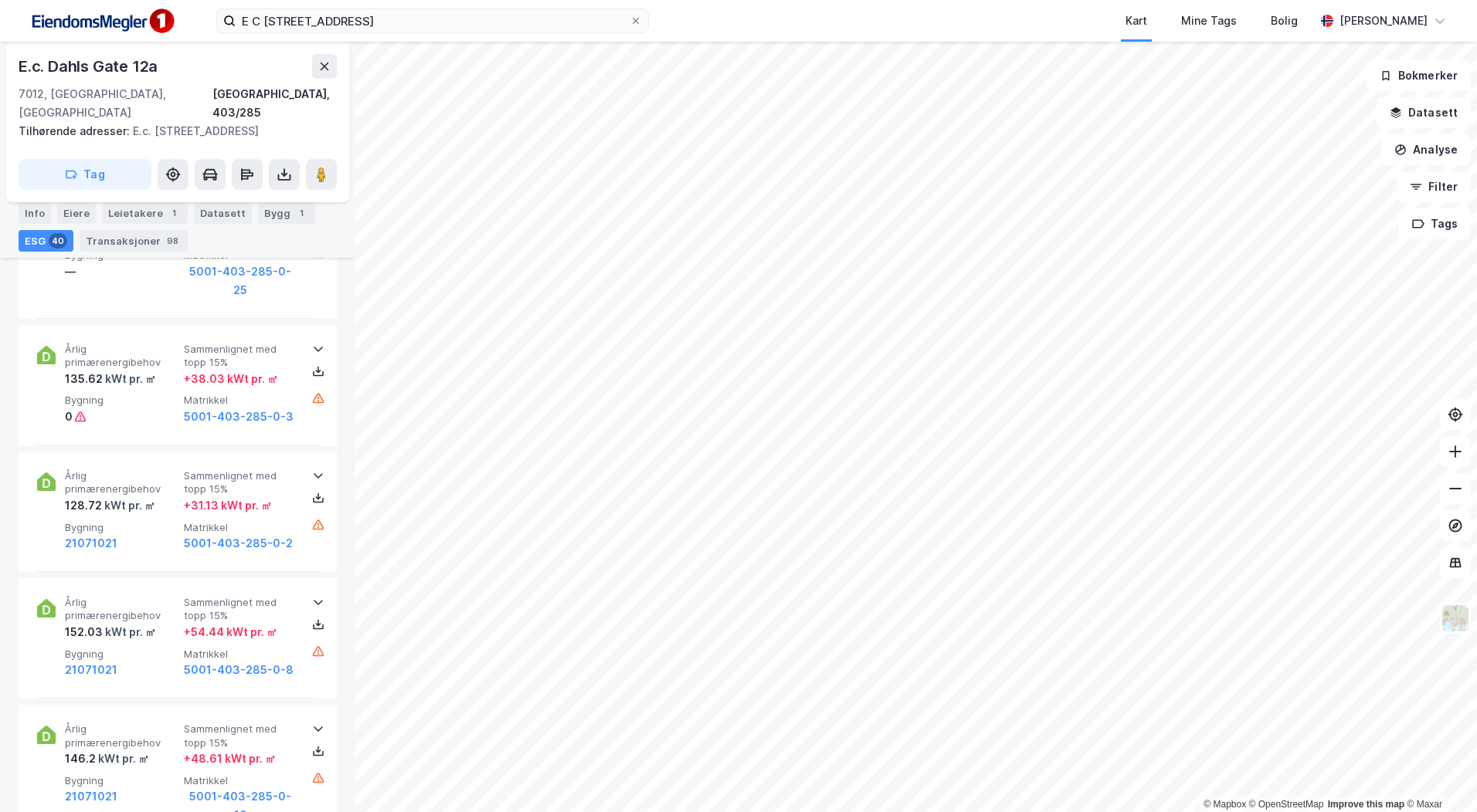
scroll to position [4556, 0]
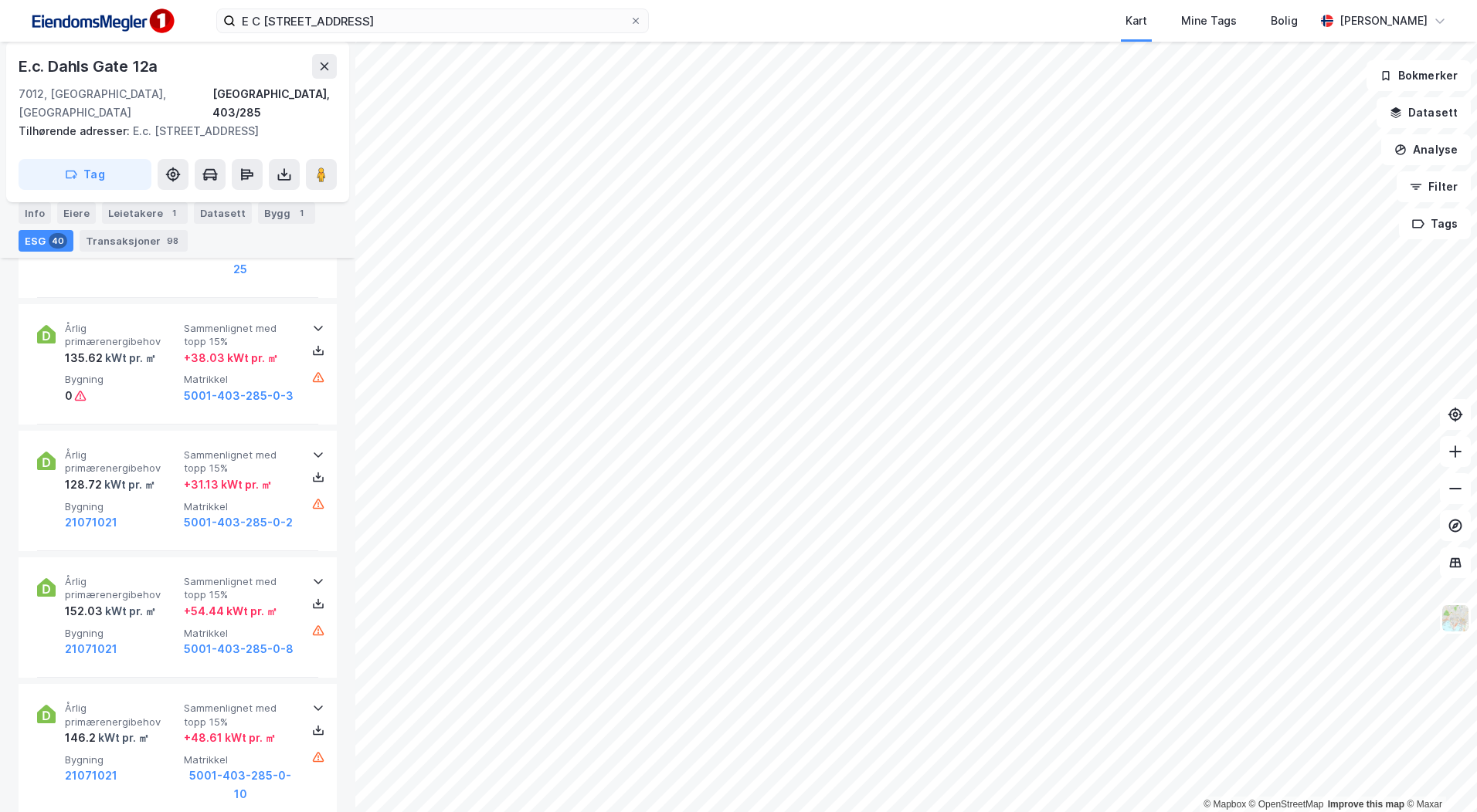
click at [391, 34] on div "E C DAHLS GATE 12 Kart Mine Tags Bolig Fredrik Riseth" at bounding box center [738, 21] width 1477 height 42
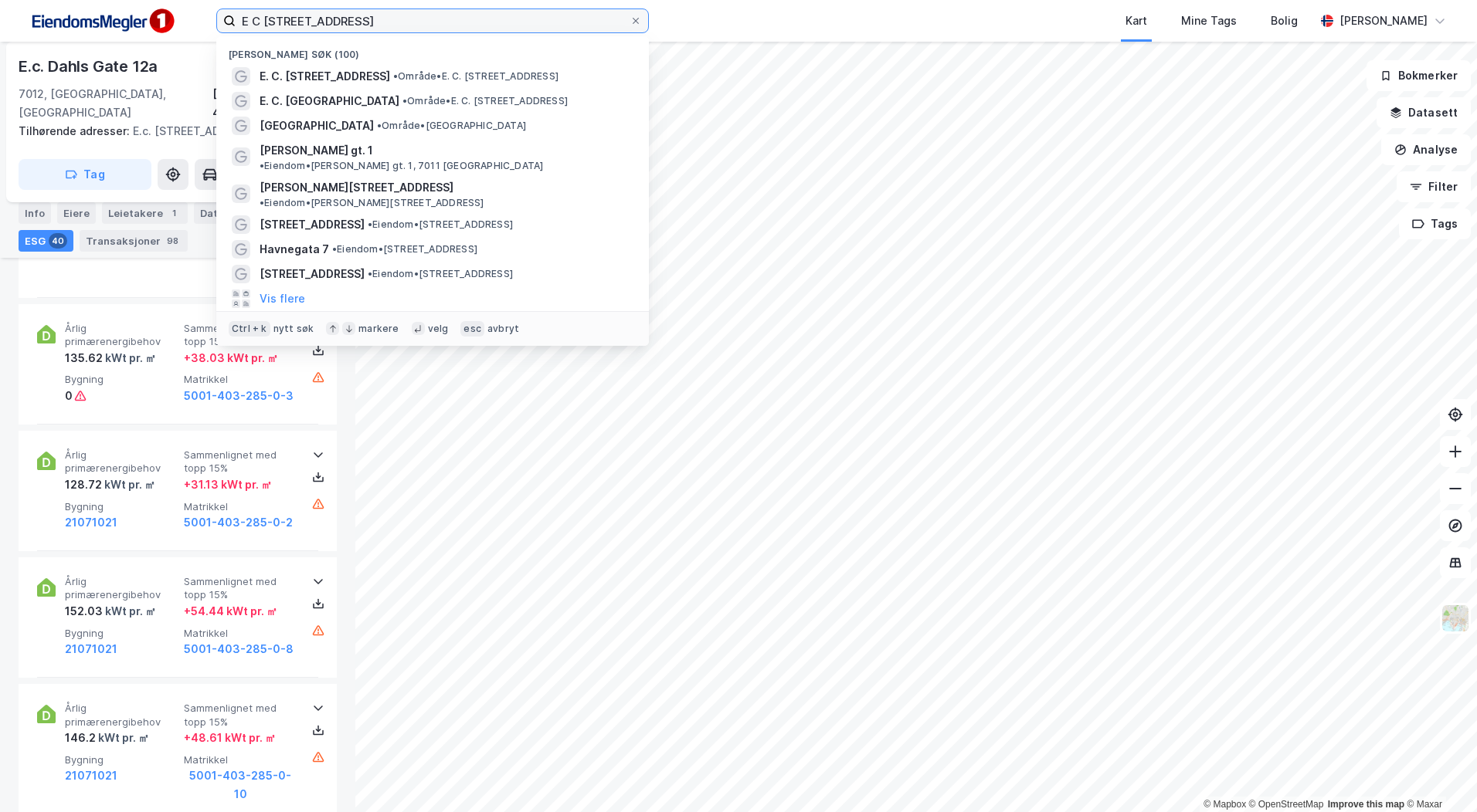
click at [393, 27] on input "E C DAHLS GATE 12" at bounding box center [433, 21] width 393 height 23
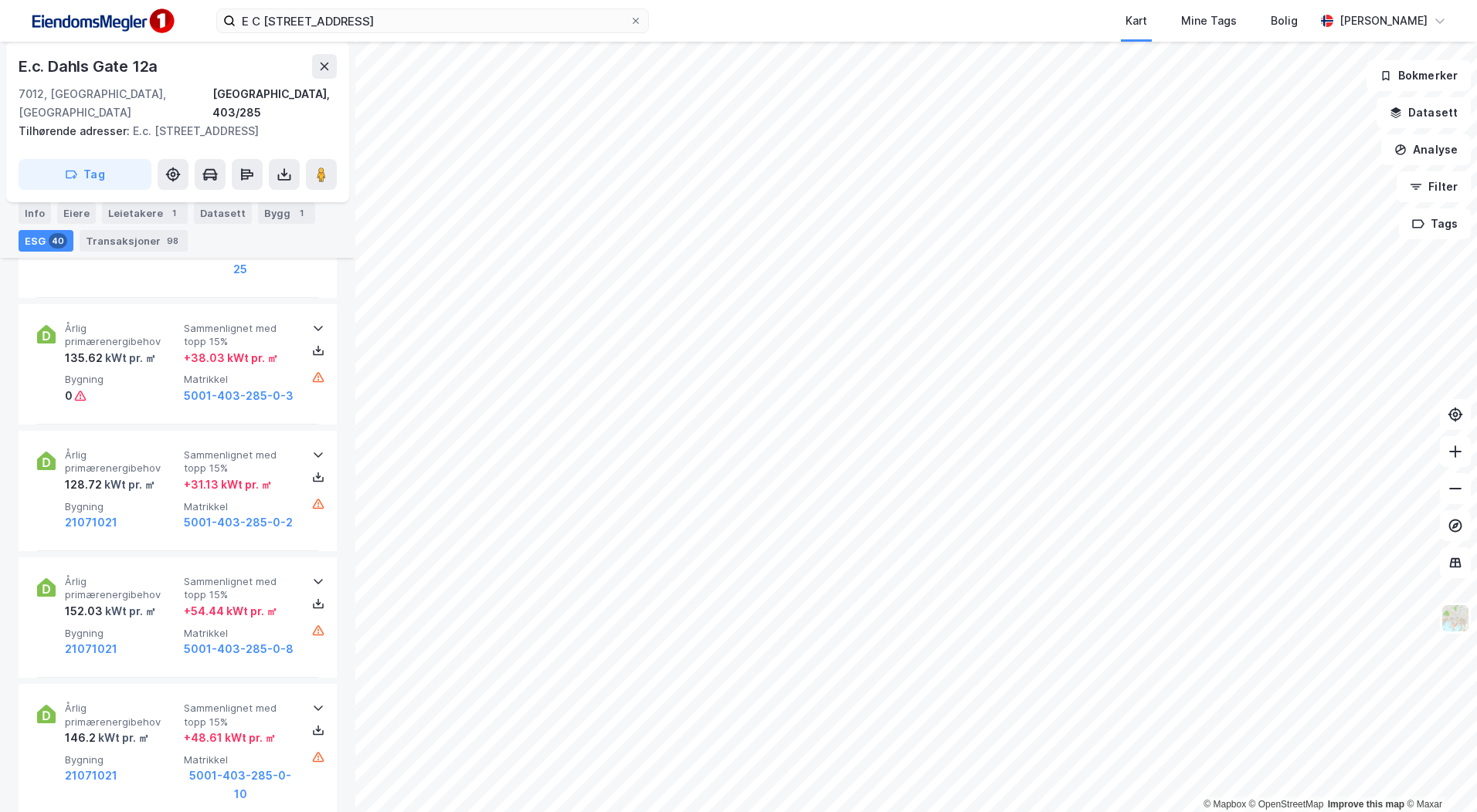
click at [543, 811] on html "E C DAHLS GATE 12 Kart Mine Tags Bolig Fredrik Riseth © Mapbox © OpenStreetMap …" at bounding box center [738, 406] width 1477 height 812
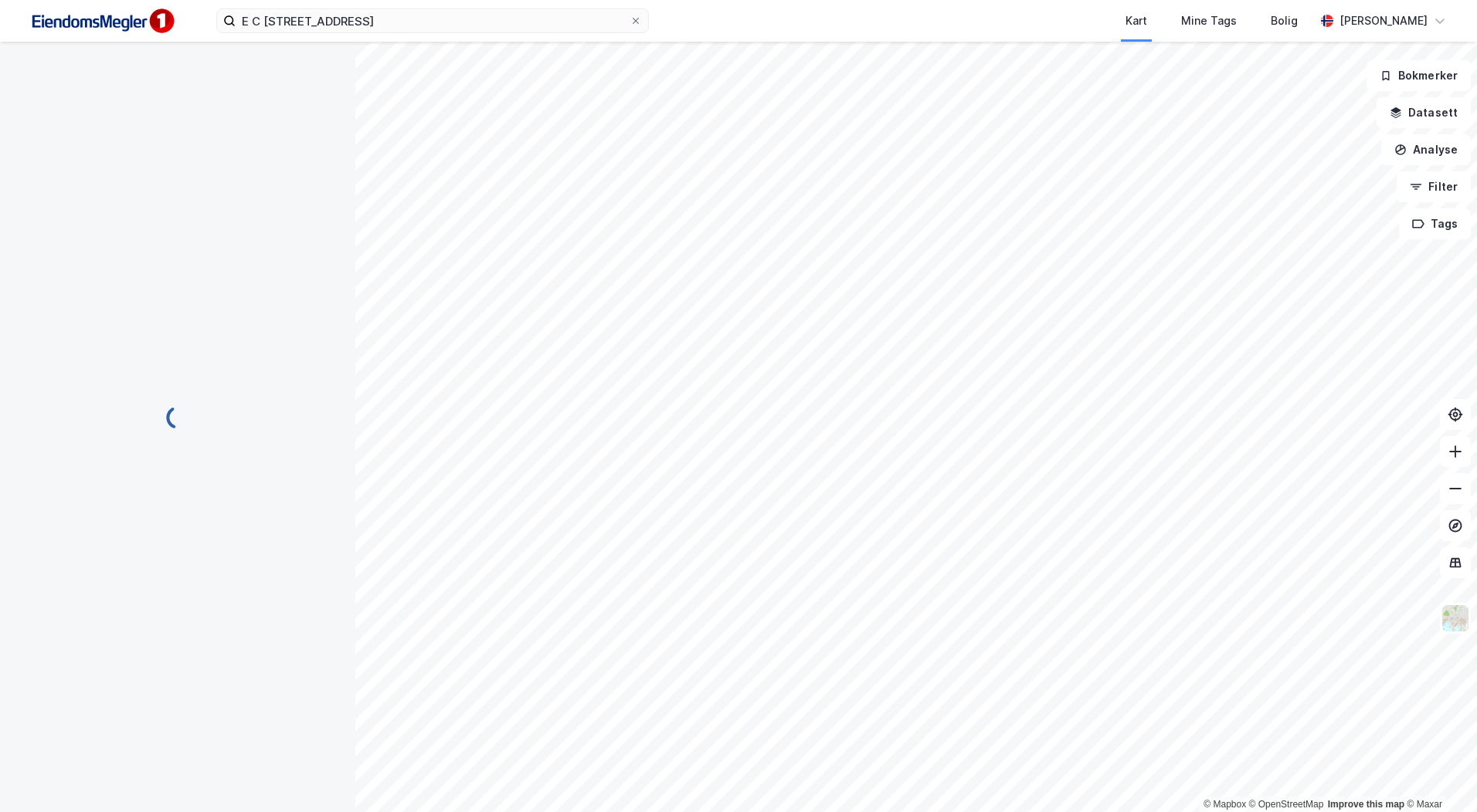
scroll to position [0, 0]
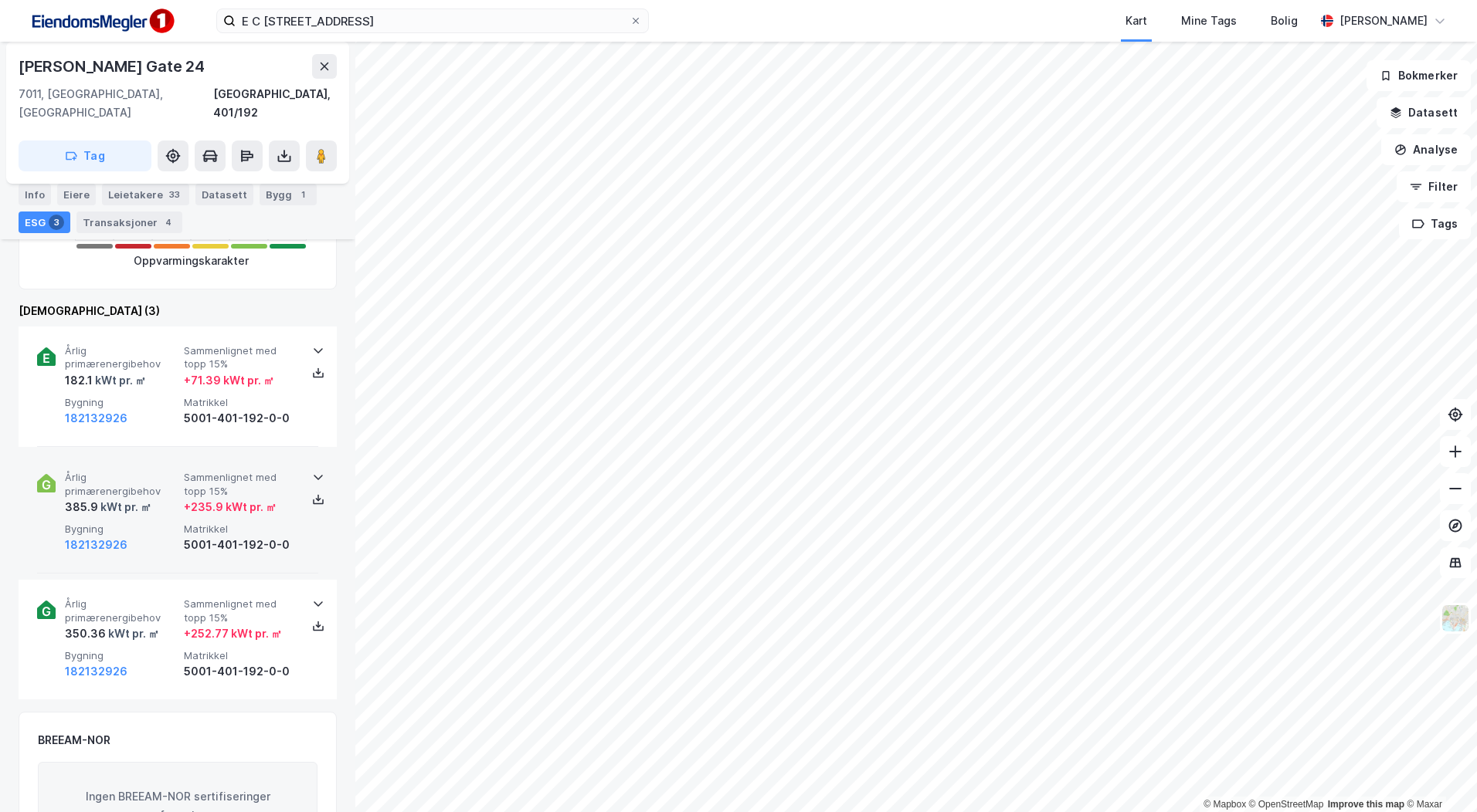
scroll to position [560, 0]
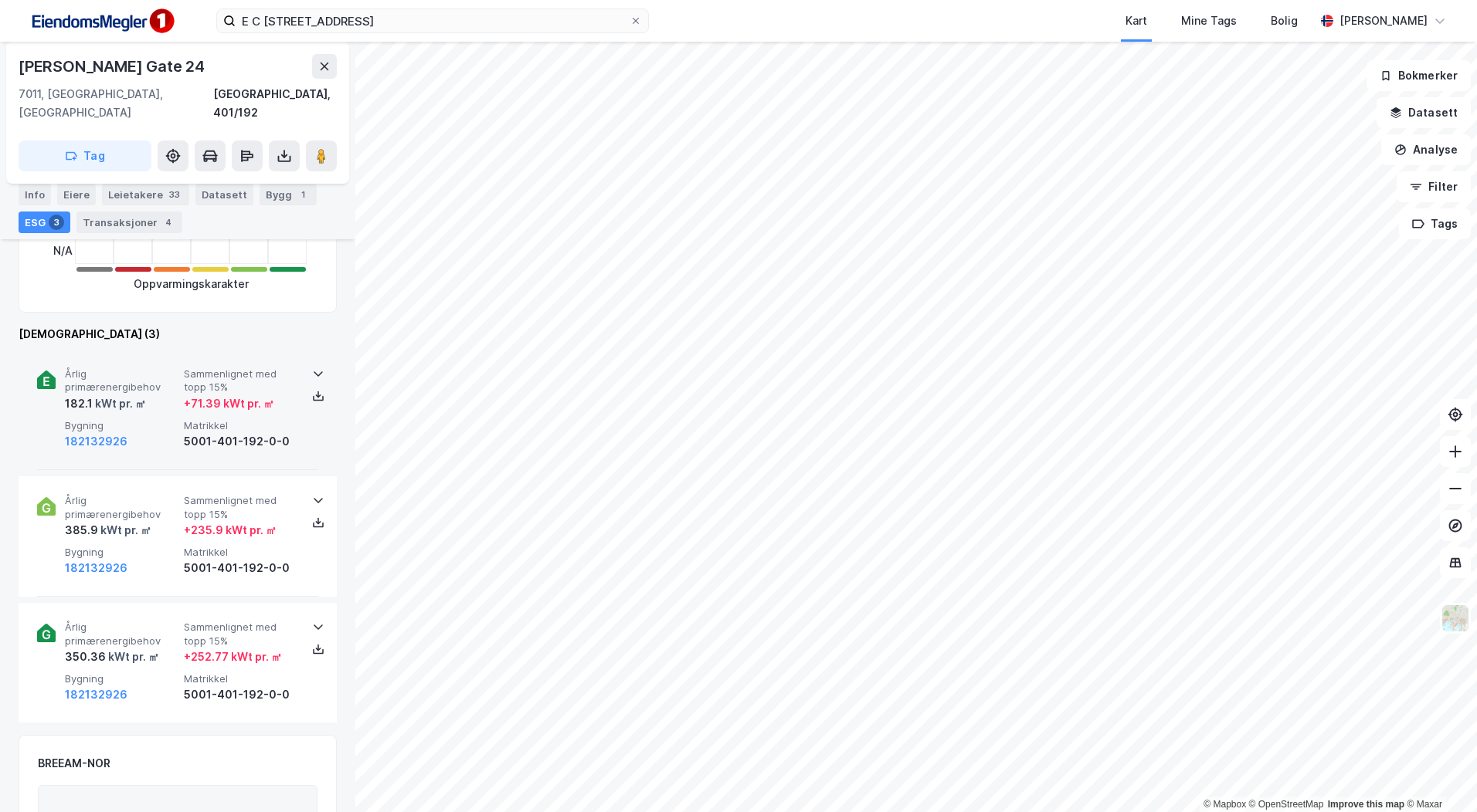
click at [312, 367] on icon at bounding box center [318, 373] width 12 height 12
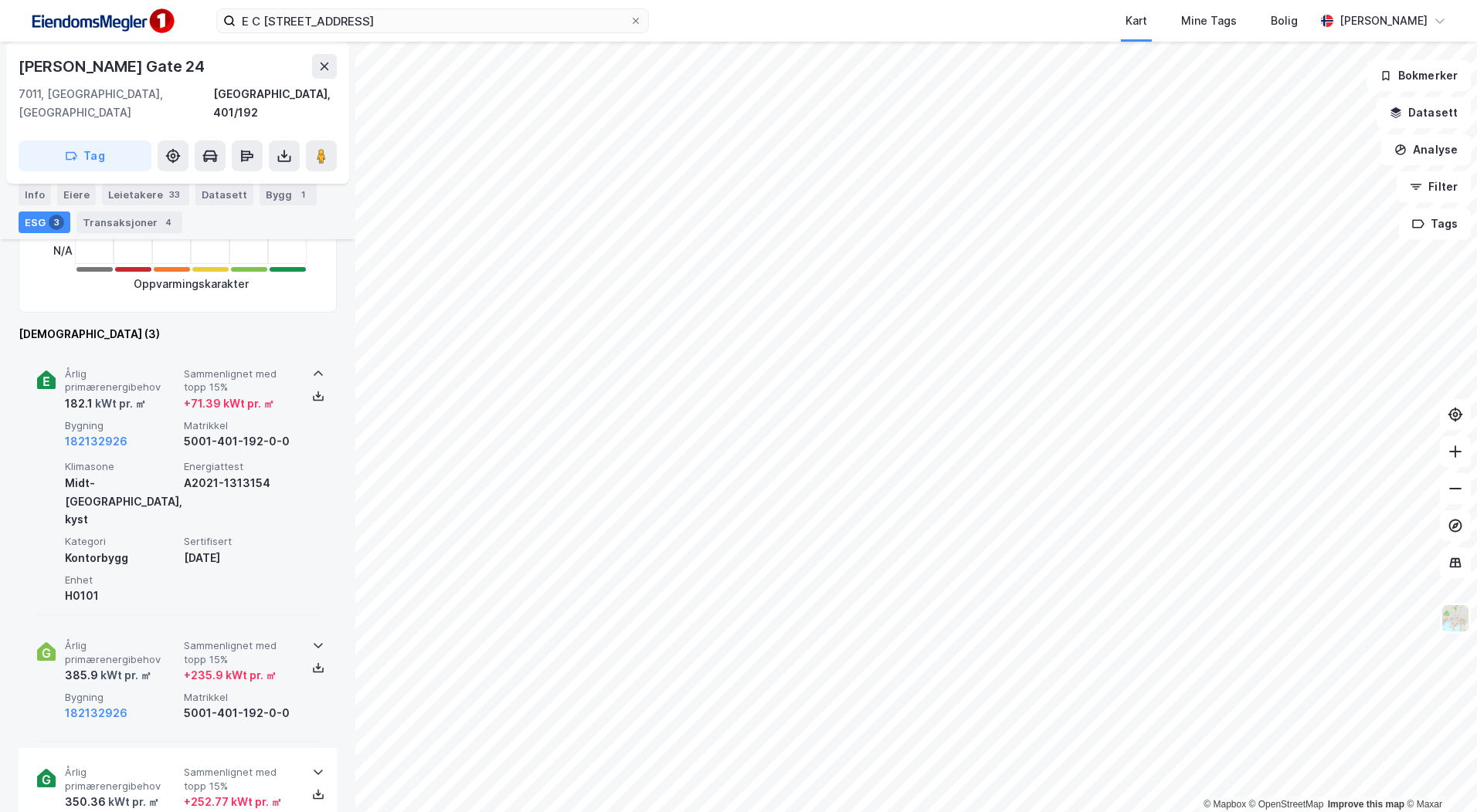
click at [306, 640] on div at bounding box center [318, 645] width 25 height 12
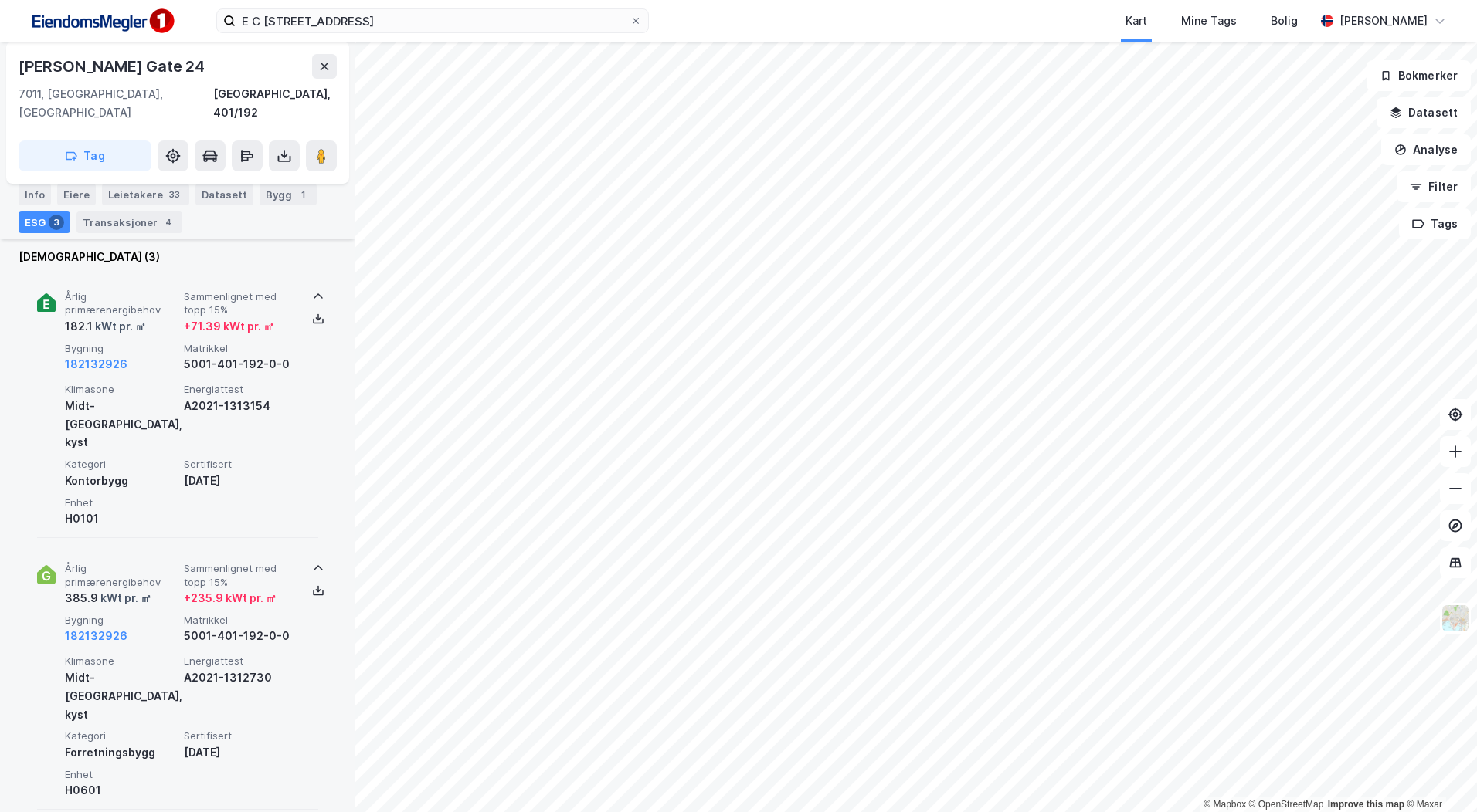
scroll to position [715, 0]
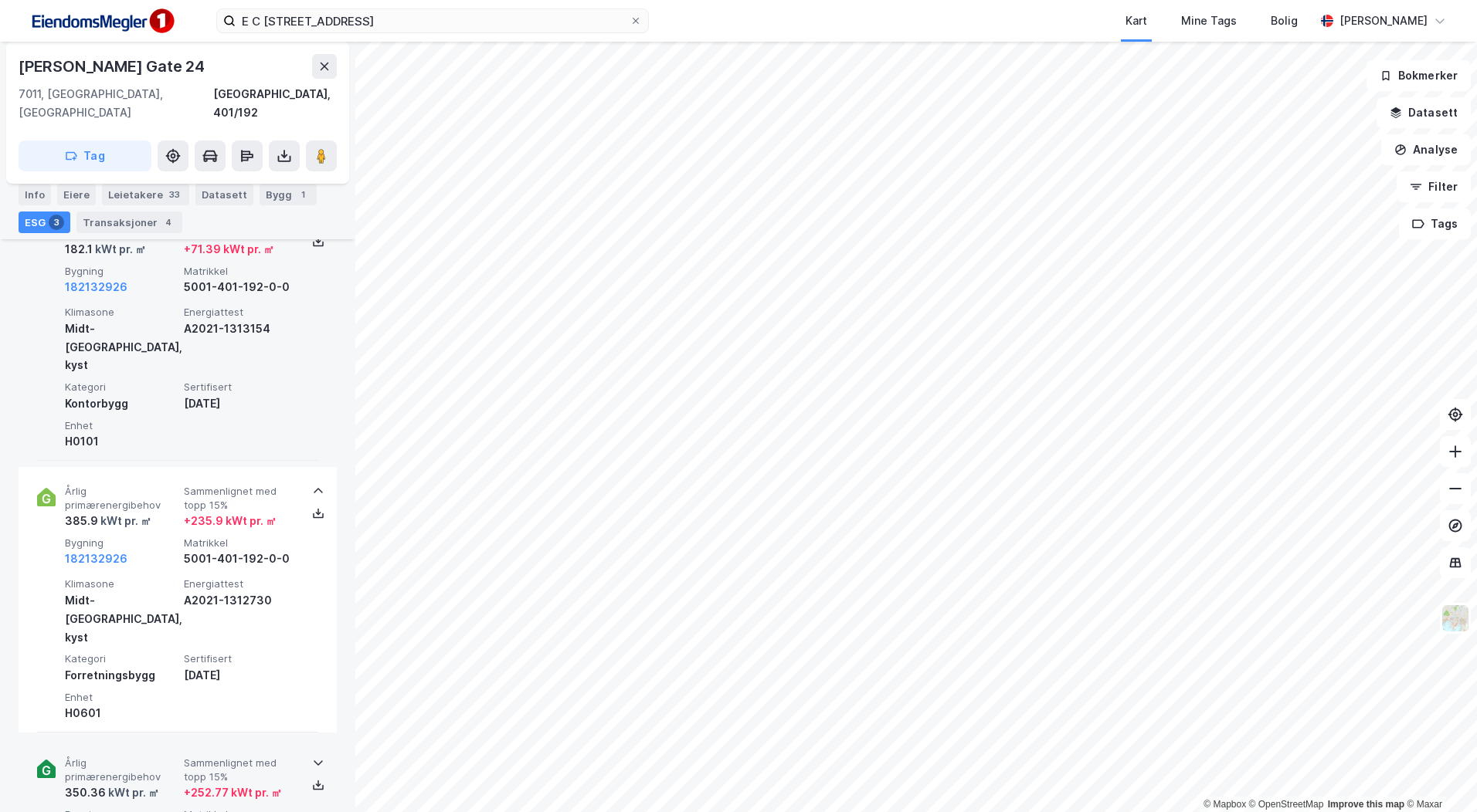
click at [313, 757] on icon at bounding box center [318, 763] width 12 height 12
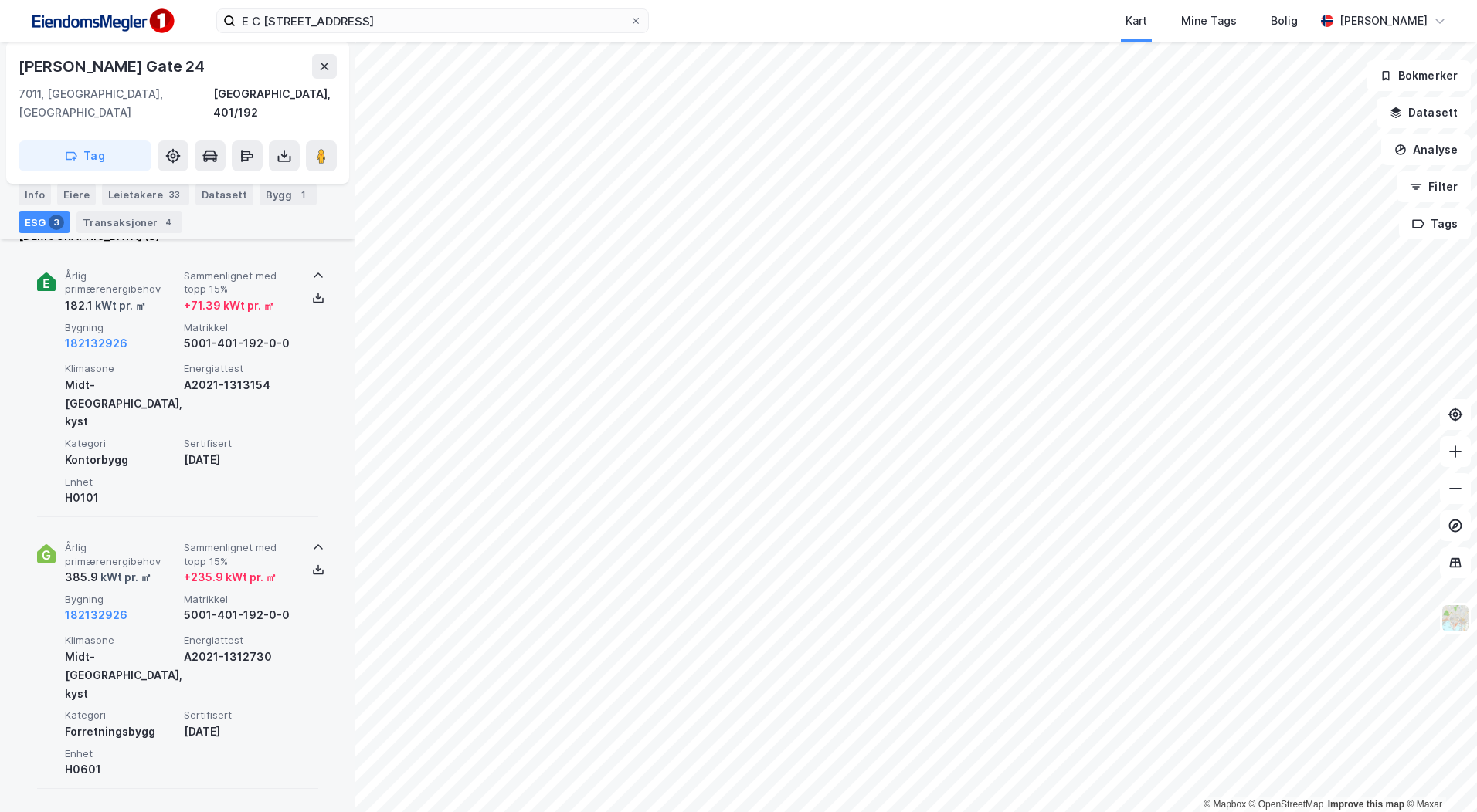
scroll to position [638, 0]
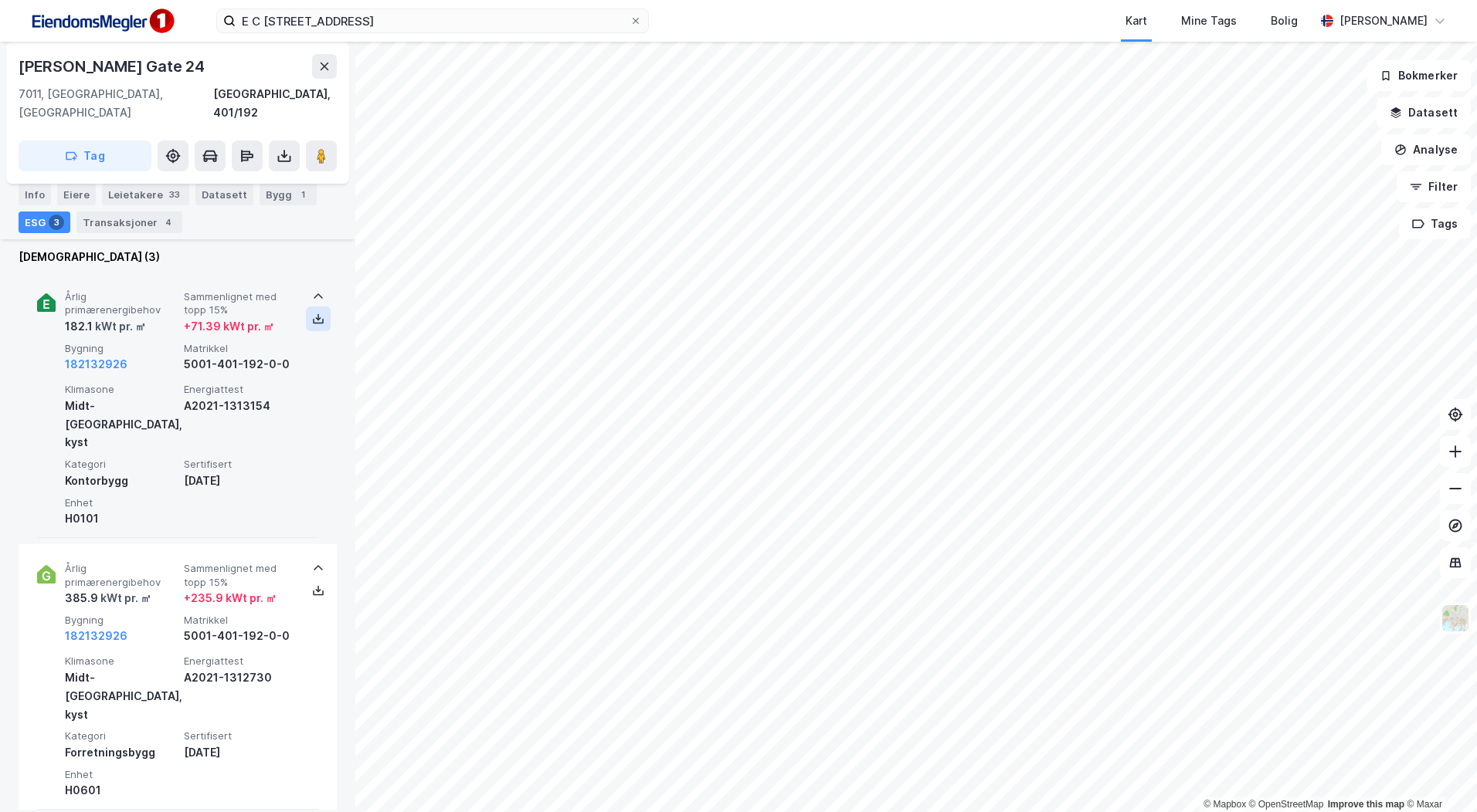
click at [313, 312] on icon at bounding box center [318, 318] width 12 height 12
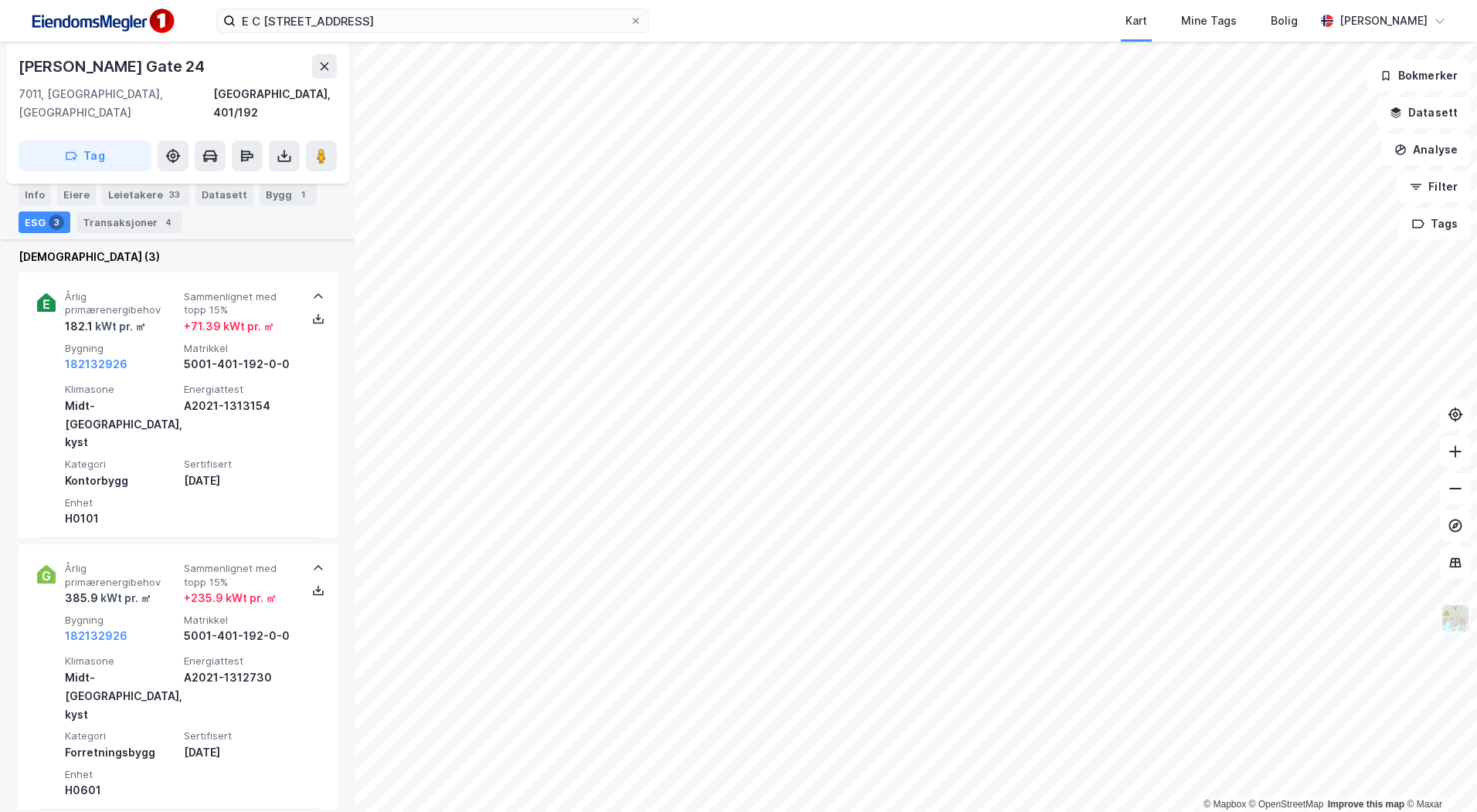
drag, startPoint x: 1462, startPoint y: 624, endPoint x: 1445, endPoint y: 630, distance: 18.0
click at [1462, 624] on img at bounding box center [1455, 618] width 29 height 29
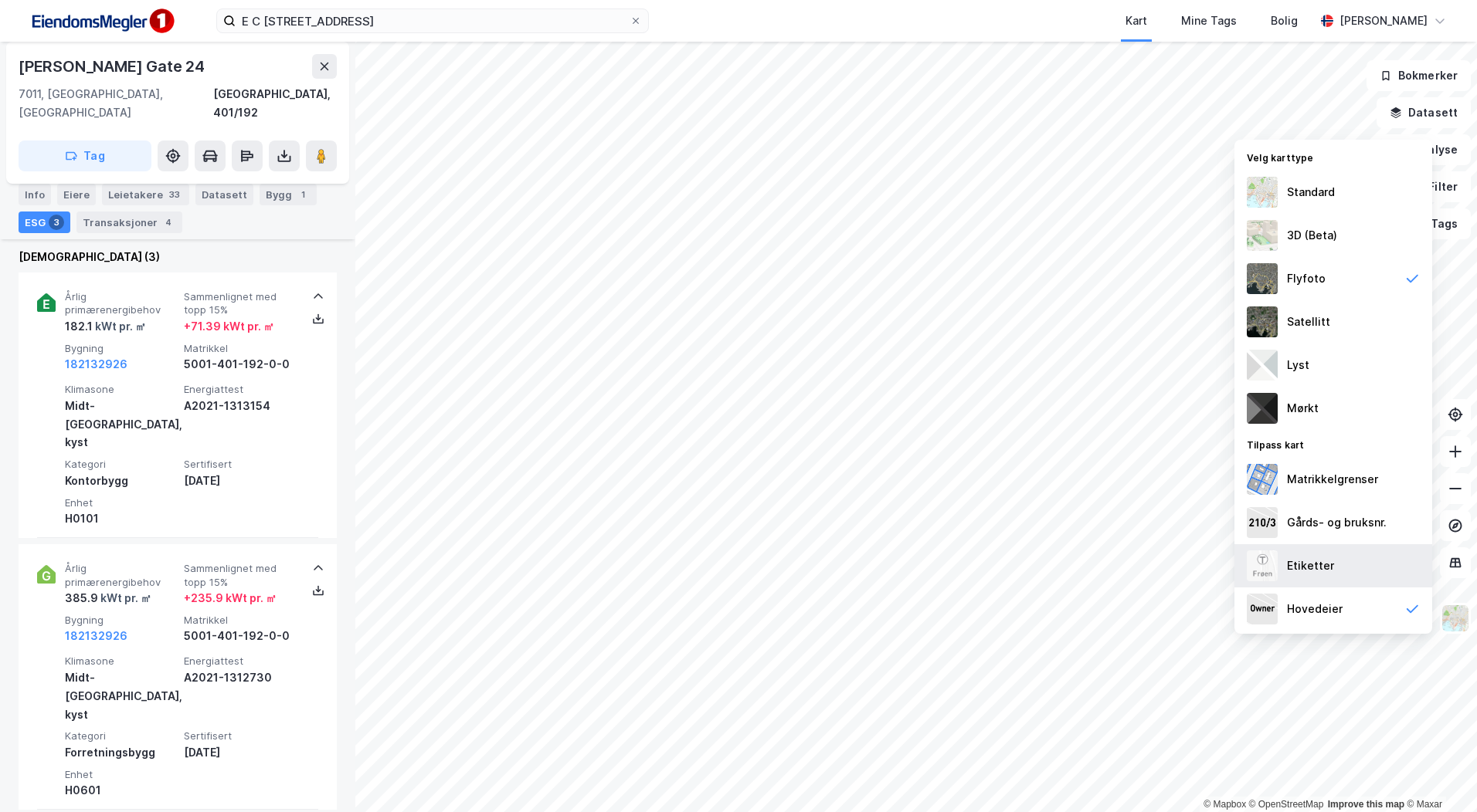
click at [1334, 573] on div "Etiketter" at bounding box center [1333, 566] width 198 height 43
click at [1338, 572] on div "Etiketter" at bounding box center [1333, 566] width 198 height 43
click at [1309, 519] on div "Gårds- og bruksnr." at bounding box center [1336, 523] width 100 height 19
click at [1303, 476] on div "Matrikkelgrenser" at bounding box center [1332, 479] width 91 height 19
